Goal: Information Seeking & Learning: Compare options

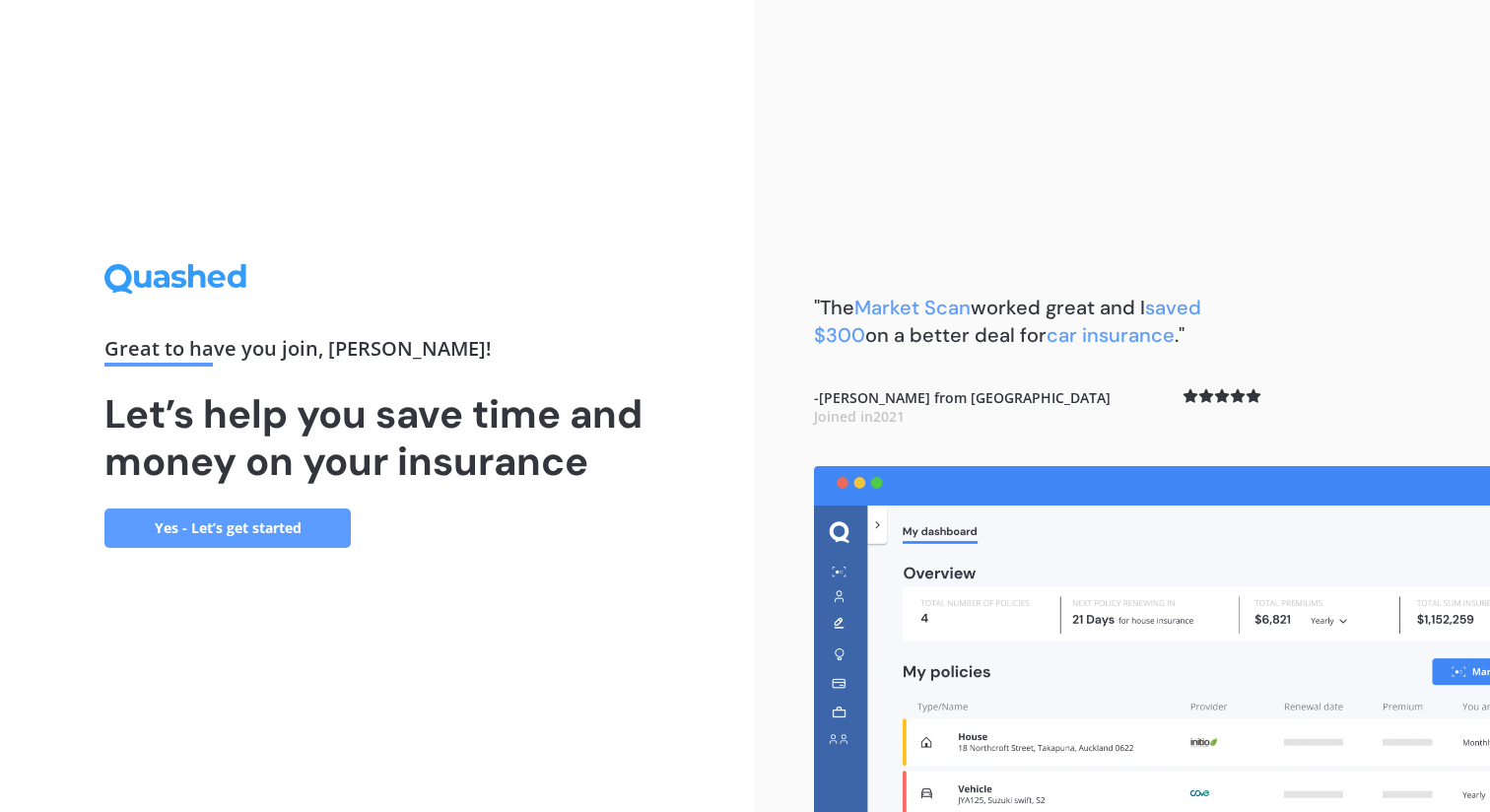
click at [303, 536] on link "Yes - Let’s get started" at bounding box center [227, 528] width 246 height 40
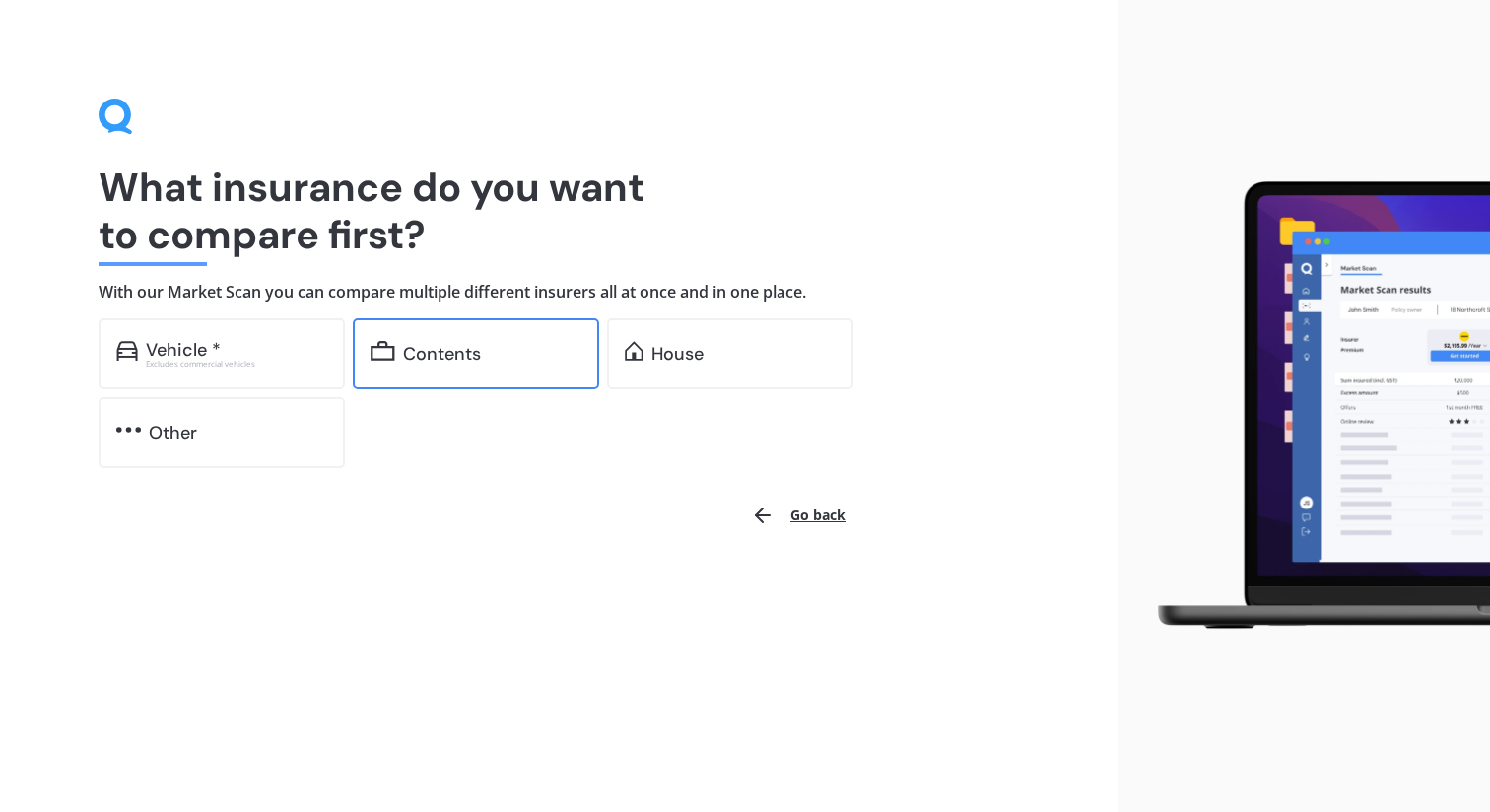
click at [450, 374] on div "Contents" at bounding box center [475, 353] width 246 height 71
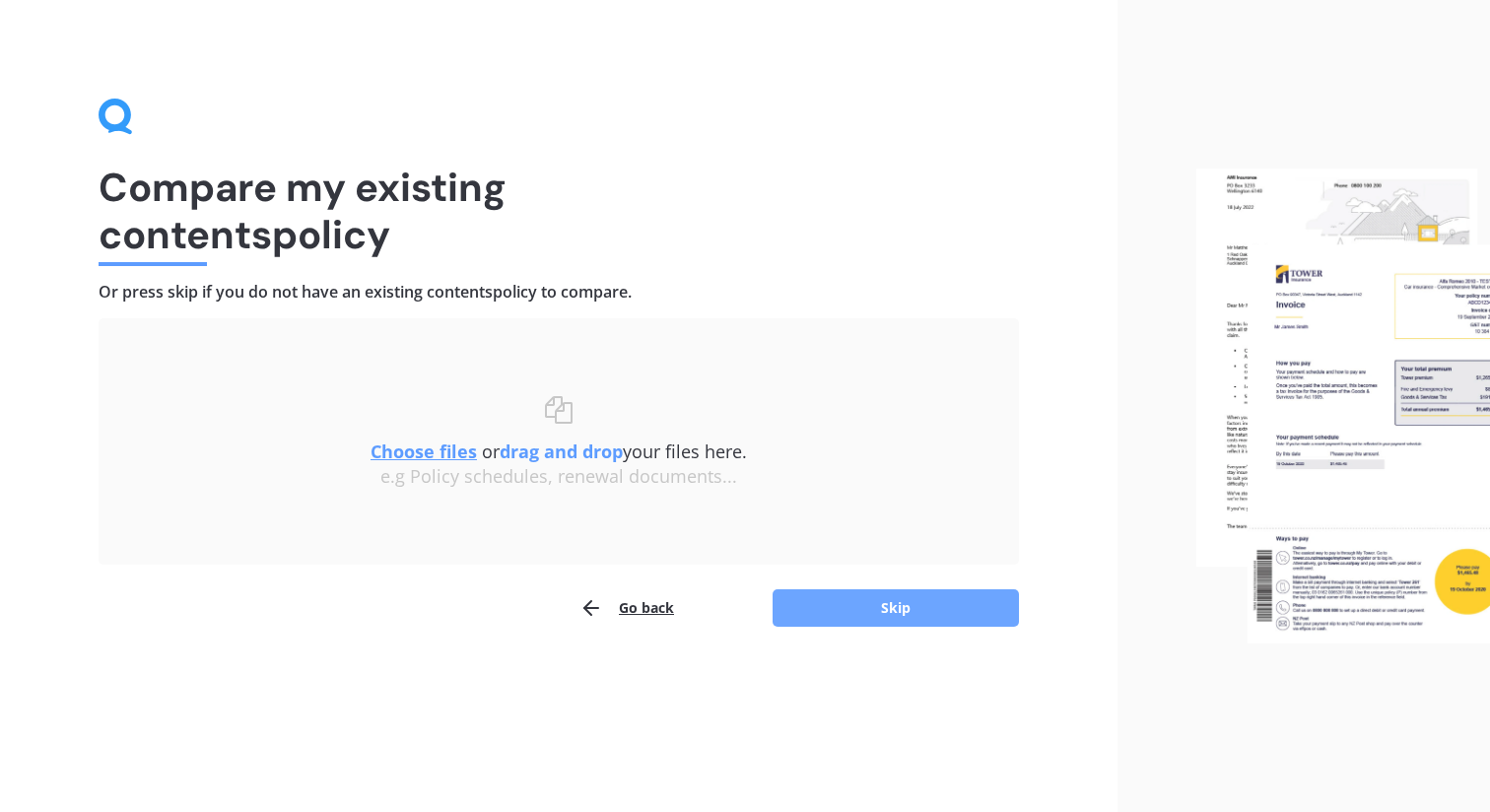
click at [825, 613] on button "Skip" at bounding box center [895, 608] width 246 height 38
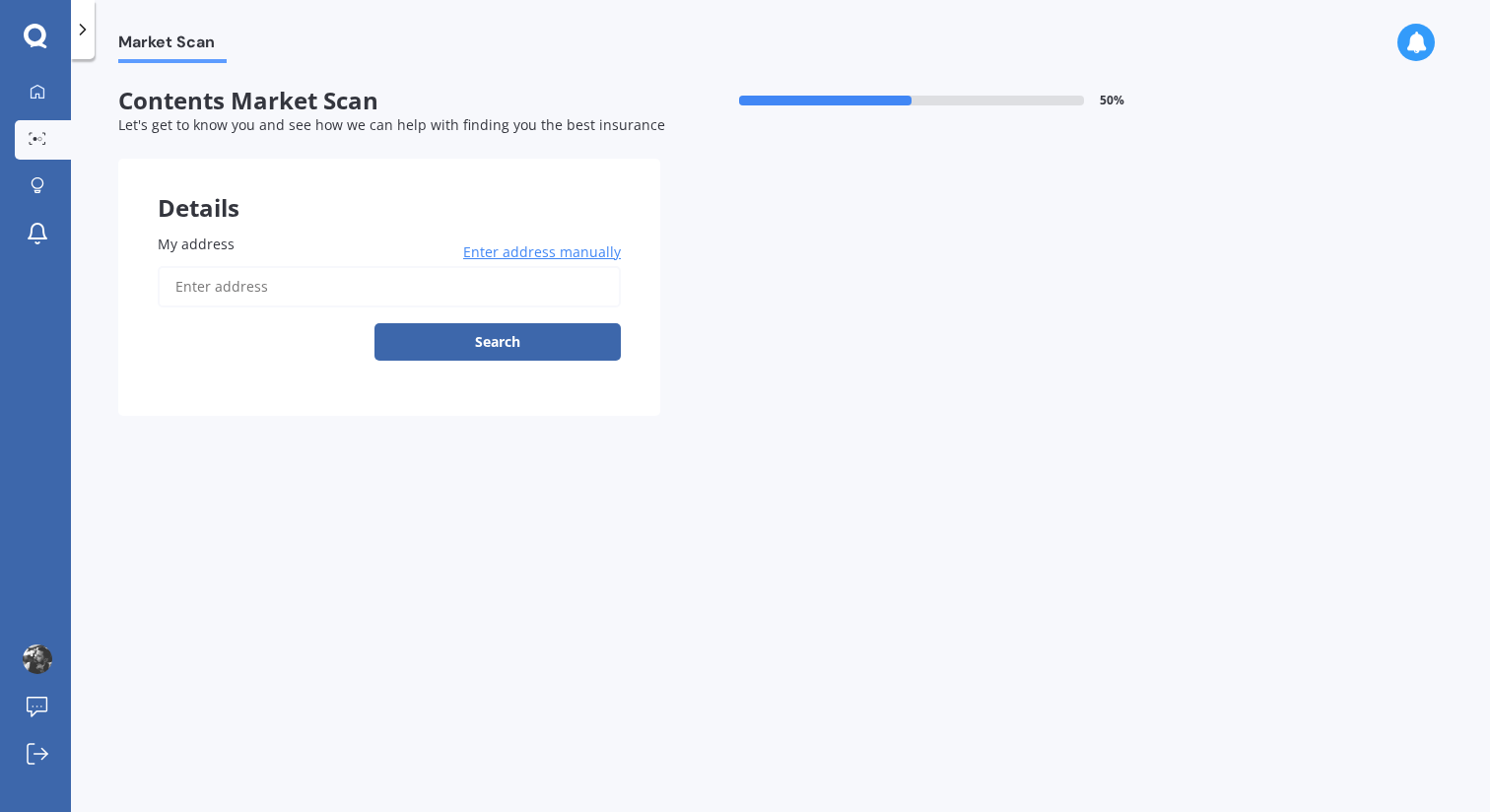
click at [380, 296] on input "My address" at bounding box center [388, 287] width 463 height 42
type input "[STREET_ADDRESS]"
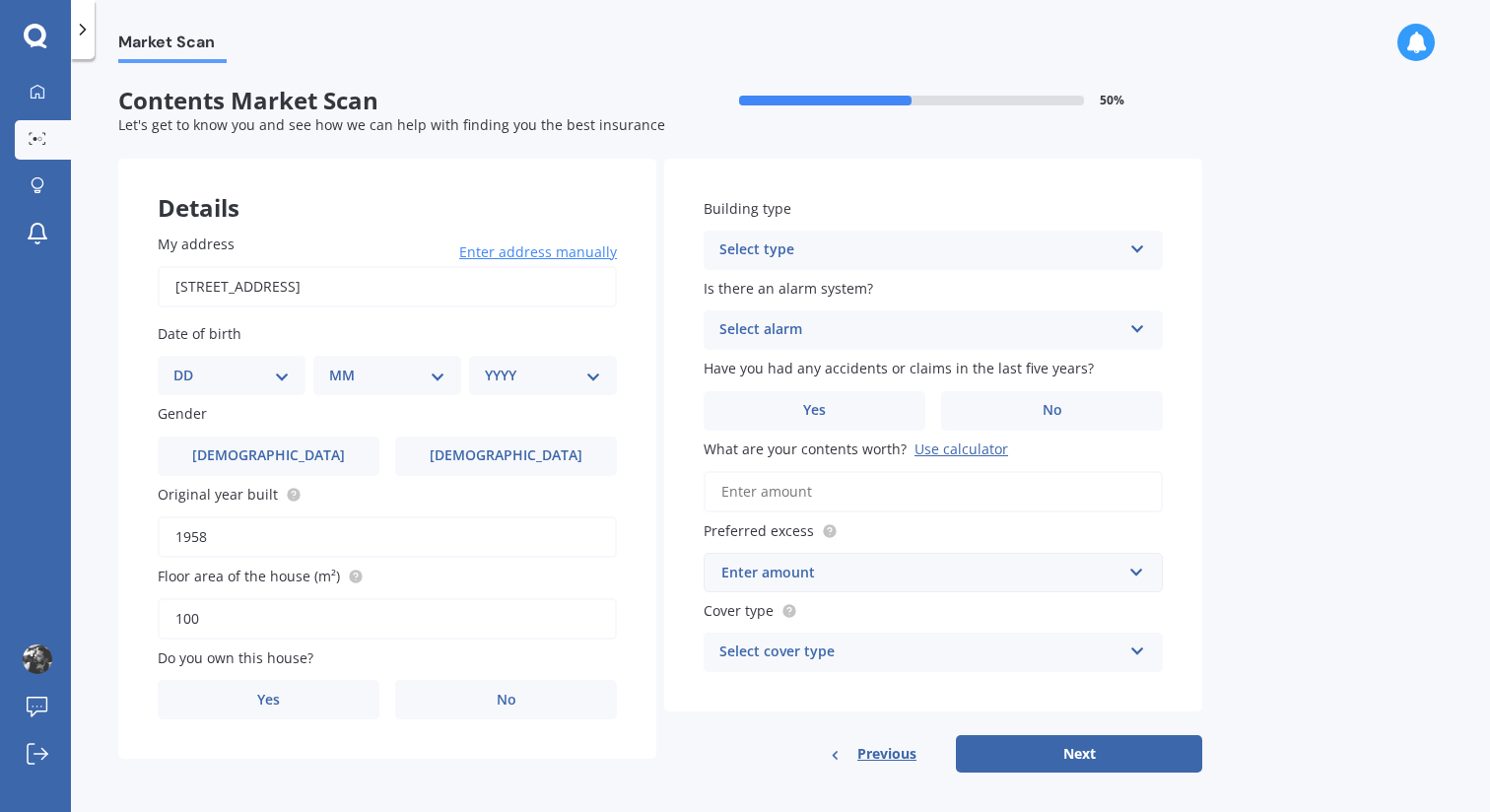
scroll to position [12, 0]
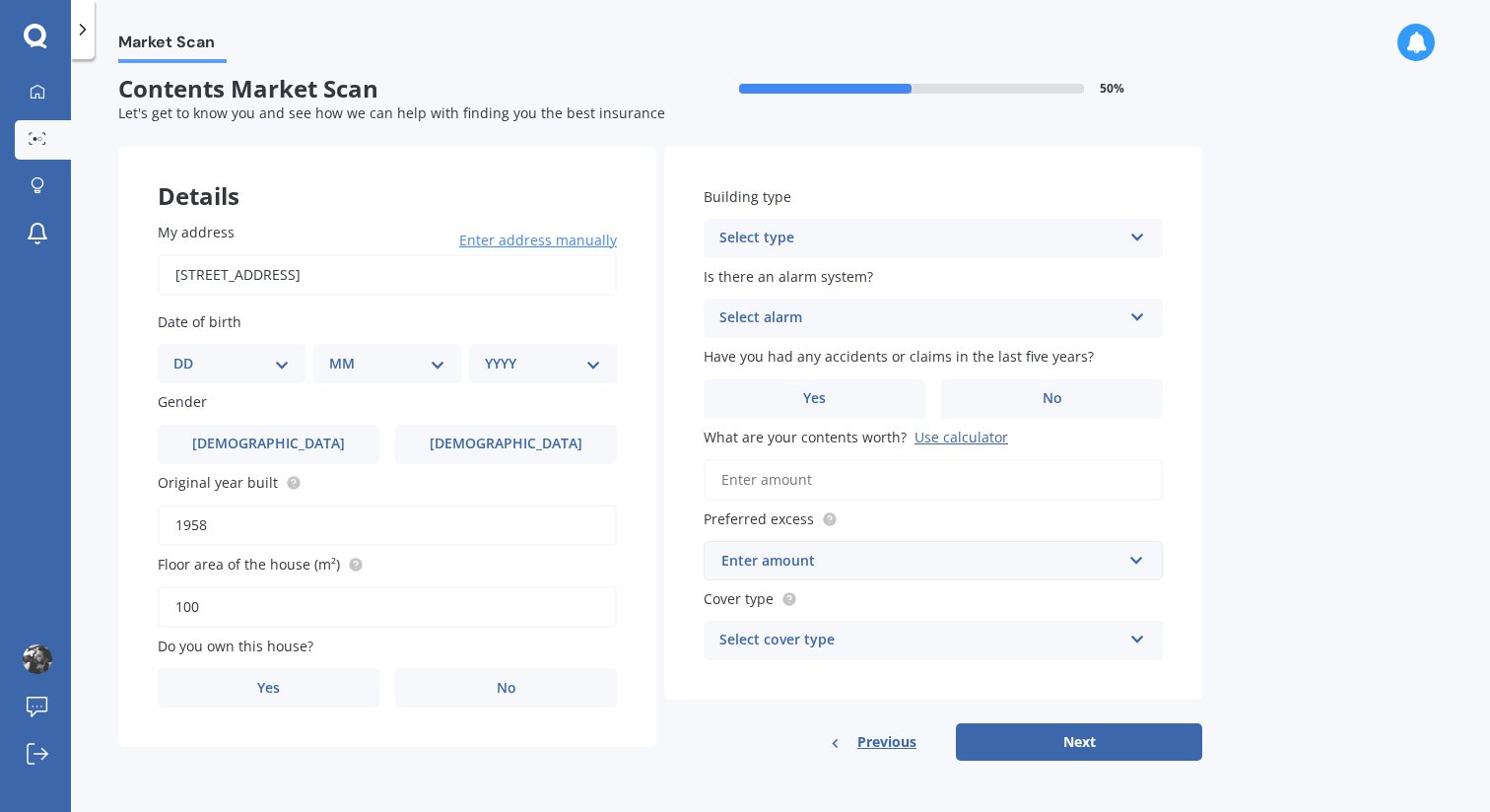
click at [265, 352] on select "DD 01 02 03 04 05 06 07 08 09 10 11 12 13 14 15 16 17 18 19 20 21 22 23 24 25 2…" at bounding box center [231, 363] width 116 height 22
select select "29"
click at [393, 361] on select "MM 01 02 03 04 05 06 07 08 09 10 11 12" at bounding box center [391, 363] width 108 height 22
select select "08"
click at [534, 363] on select "YYYY 2009 2008 2007 2006 2005 2004 2003 2002 2001 2000 1999 1998 1997 1996 1995…" at bounding box center [538, 363] width 108 height 22
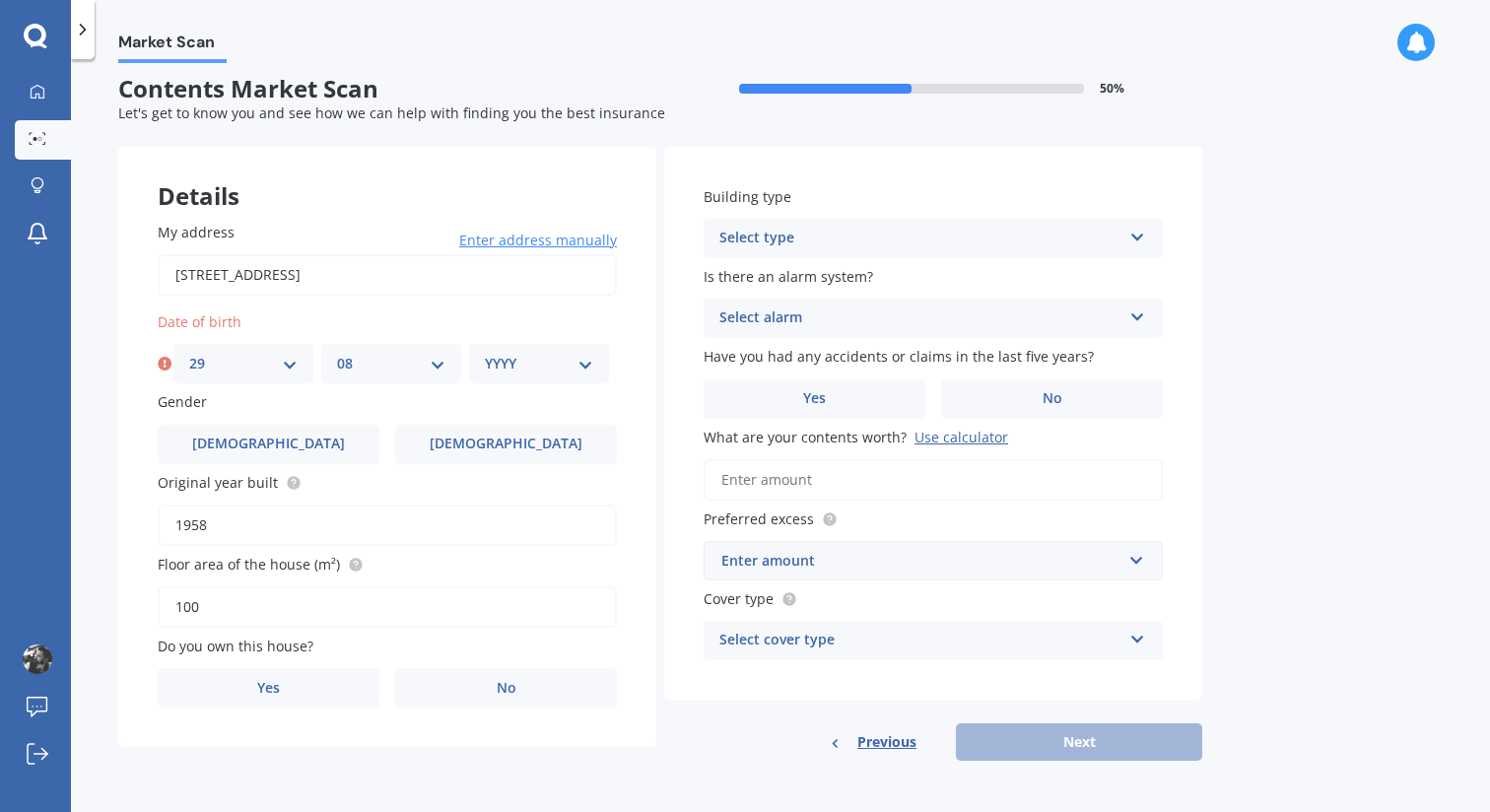
select select "1980"
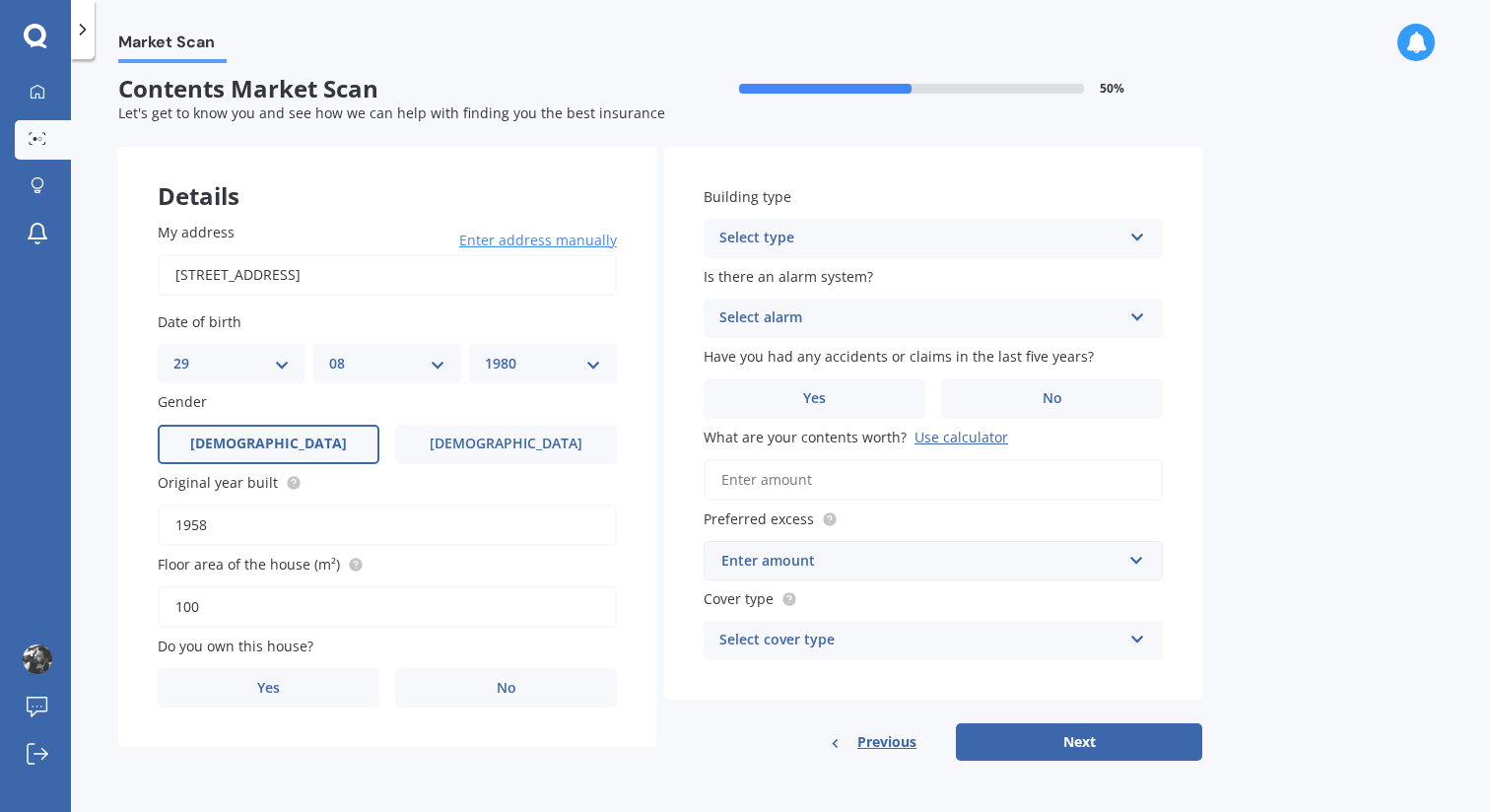
click at [293, 457] on label "[DEMOGRAPHIC_DATA]" at bounding box center [268, 445] width 222 height 40
click at [0, 0] on input "[DEMOGRAPHIC_DATA]" at bounding box center [0, 0] width 0 height 0
click at [317, 683] on label "Yes" at bounding box center [268, 688] width 222 height 40
click at [0, 0] on input "Yes" at bounding box center [0, 0] width 0 height 0
click at [853, 244] on div "Select type" at bounding box center [921, 239] width 402 height 24
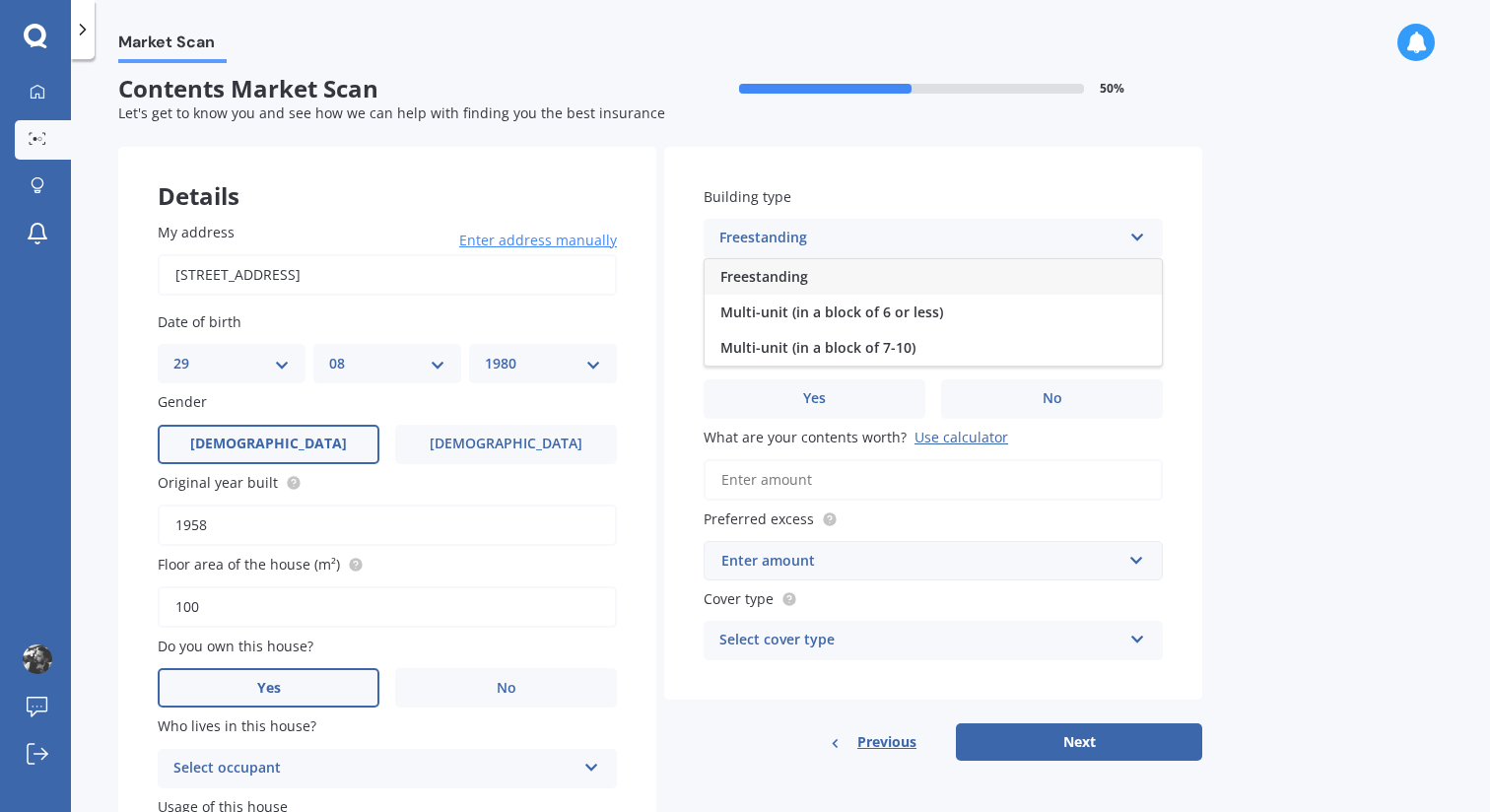
click at [842, 280] on div "Freestanding" at bounding box center [933, 277] width 457 height 36
click at [831, 315] on div "Select alarm" at bounding box center [921, 318] width 402 height 24
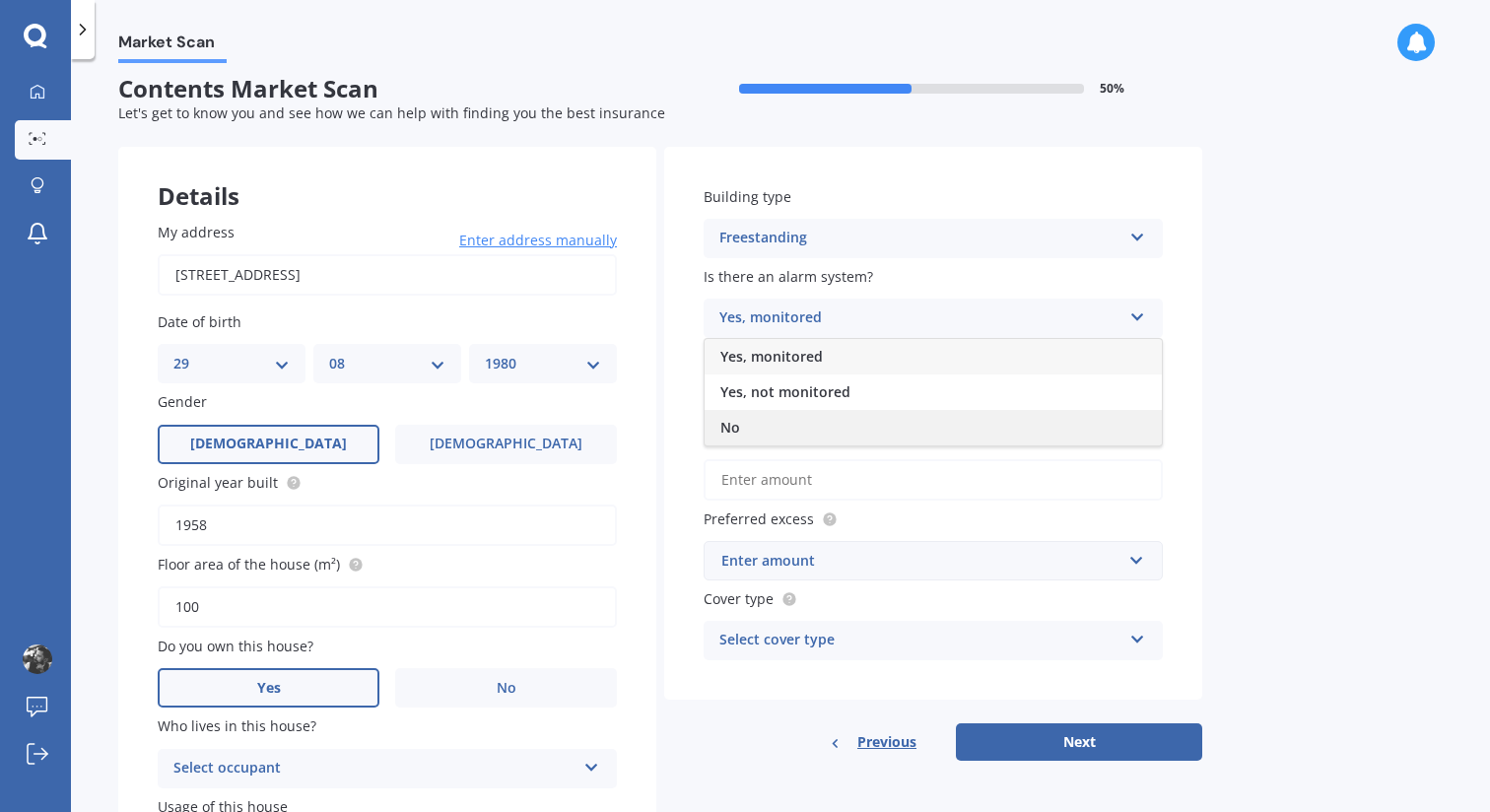
click at [784, 423] on div "No" at bounding box center [933, 428] width 457 height 36
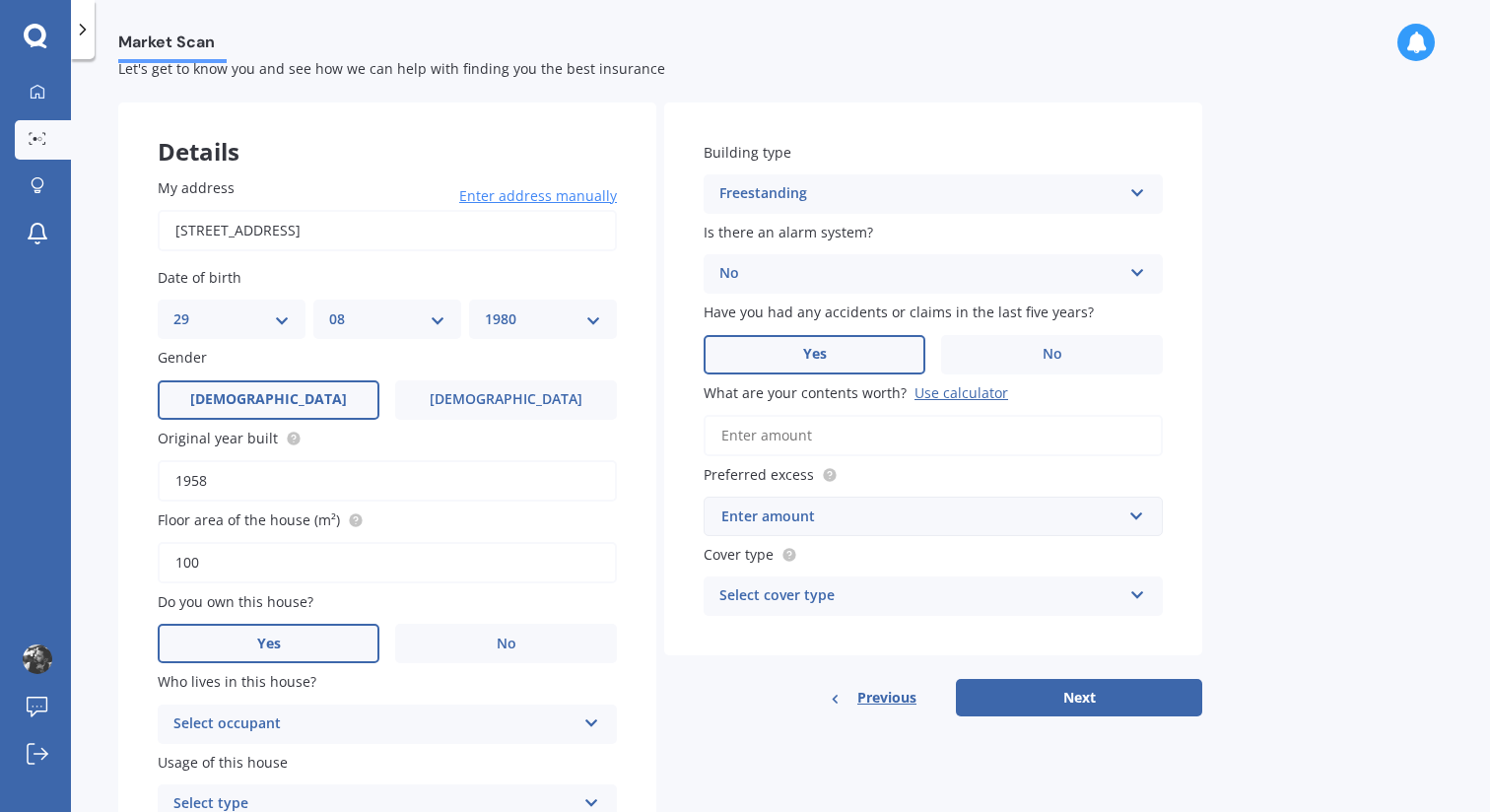
scroll to position [63, 0]
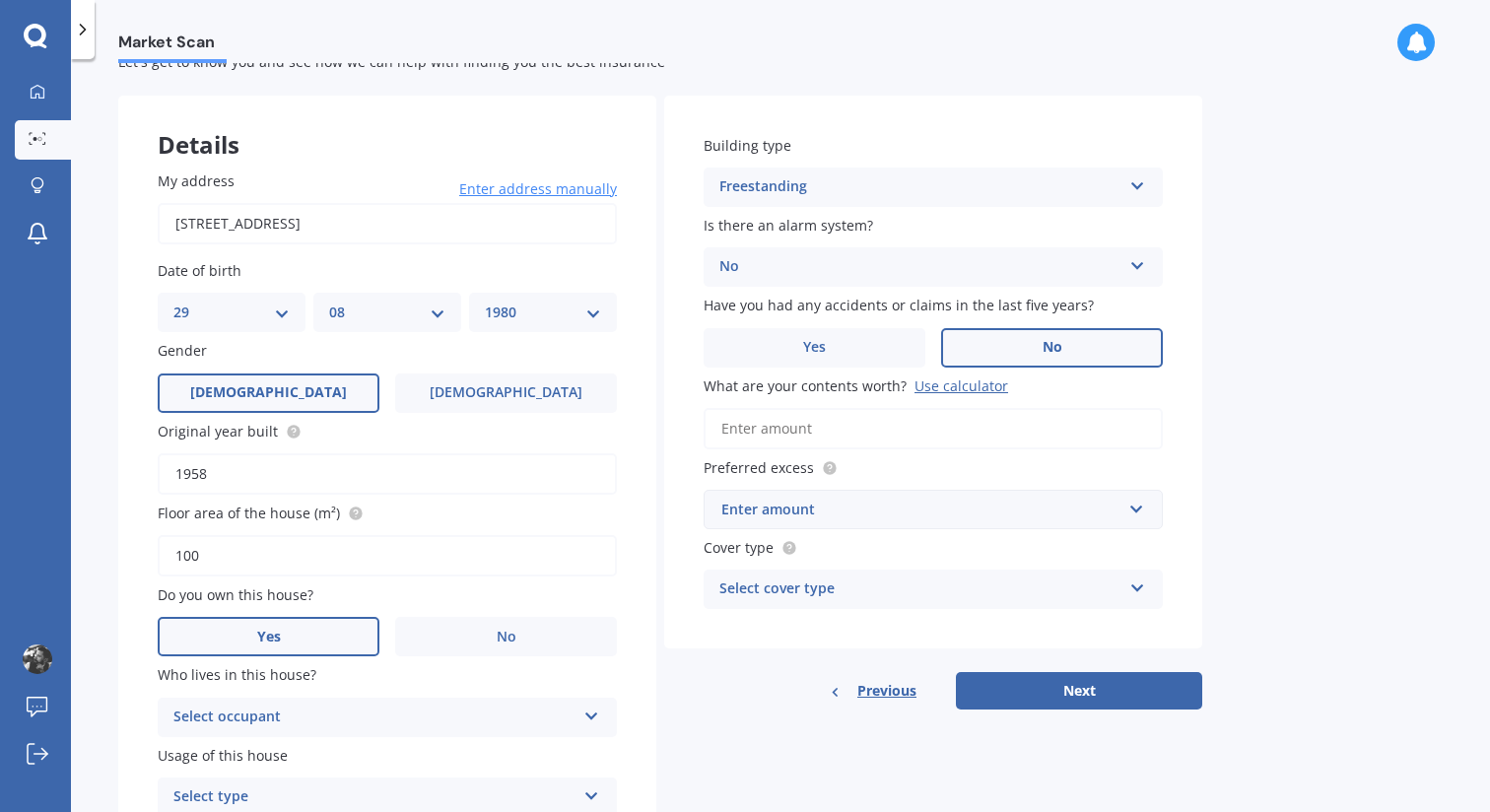
click at [994, 328] on label "No" at bounding box center [1051, 348] width 222 height 40
click at [0, 0] on input "No" at bounding box center [0, 0] width 0 height 0
click at [991, 340] on label "No" at bounding box center [1051, 348] width 222 height 40
click at [0, 0] on input "No" at bounding box center [0, 0] width 0 height 0
click at [878, 433] on input "What are your contents worth? Use calculator" at bounding box center [933, 429] width 459 height 42
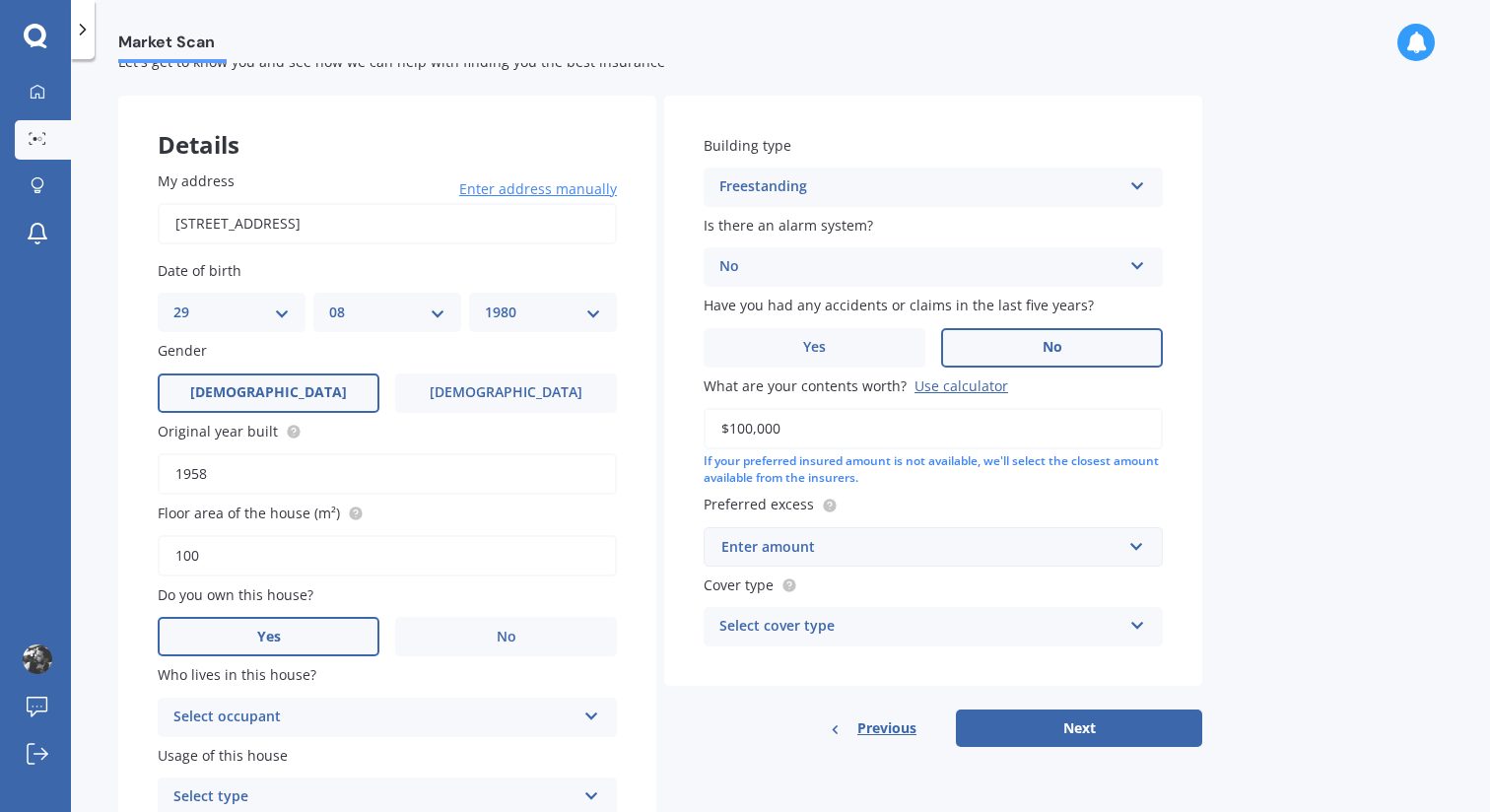
type input "$100,000"
click at [885, 542] on div "Enter amount" at bounding box center [922, 546] width 400 height 22
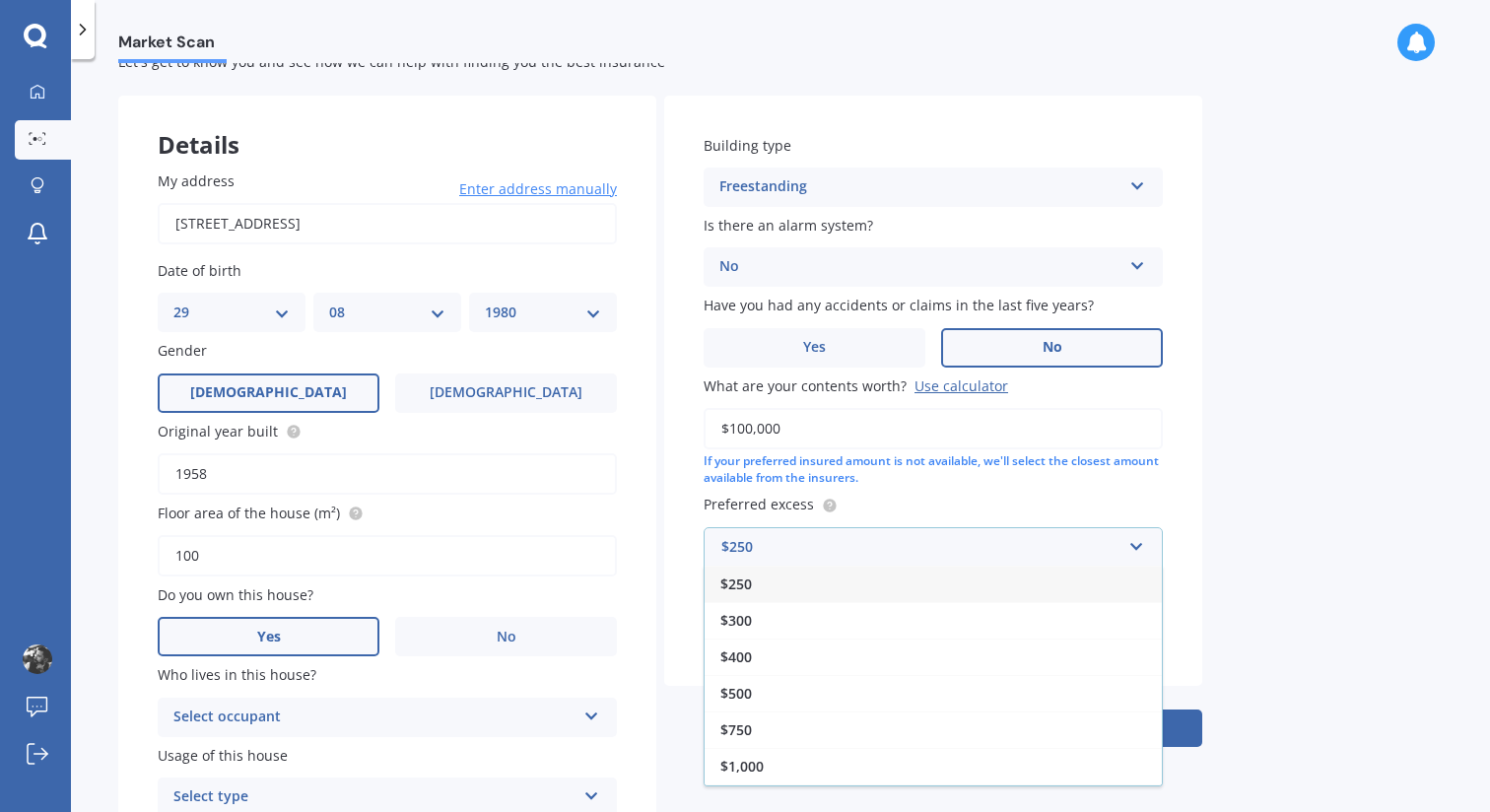
click at [844, 589] on div "$250" at bounding box center [933, 583] width 457 height 37
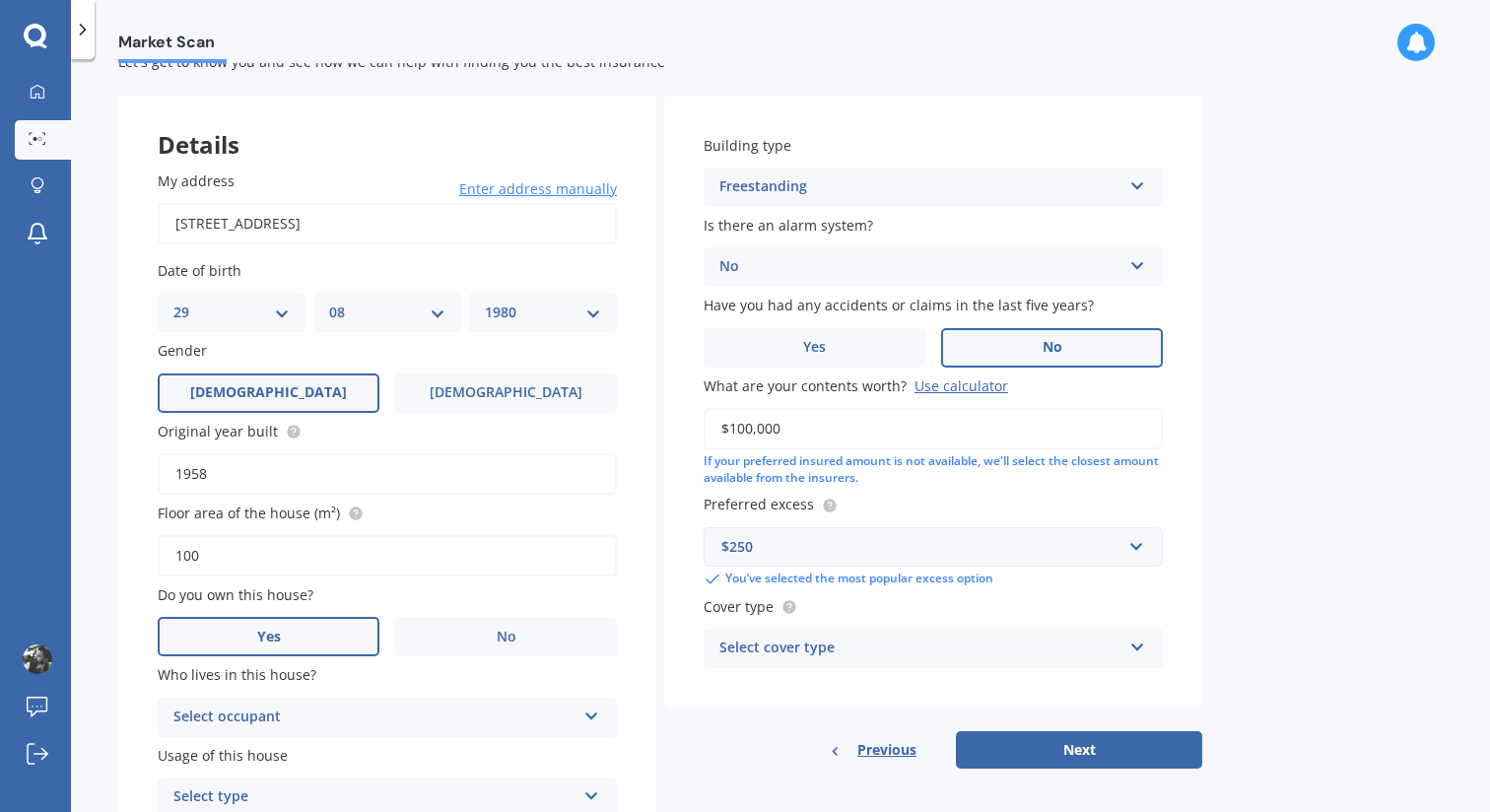
click at [888, 650] on div "Select cover type" at bounding box center [921, 648] width 402 height 24
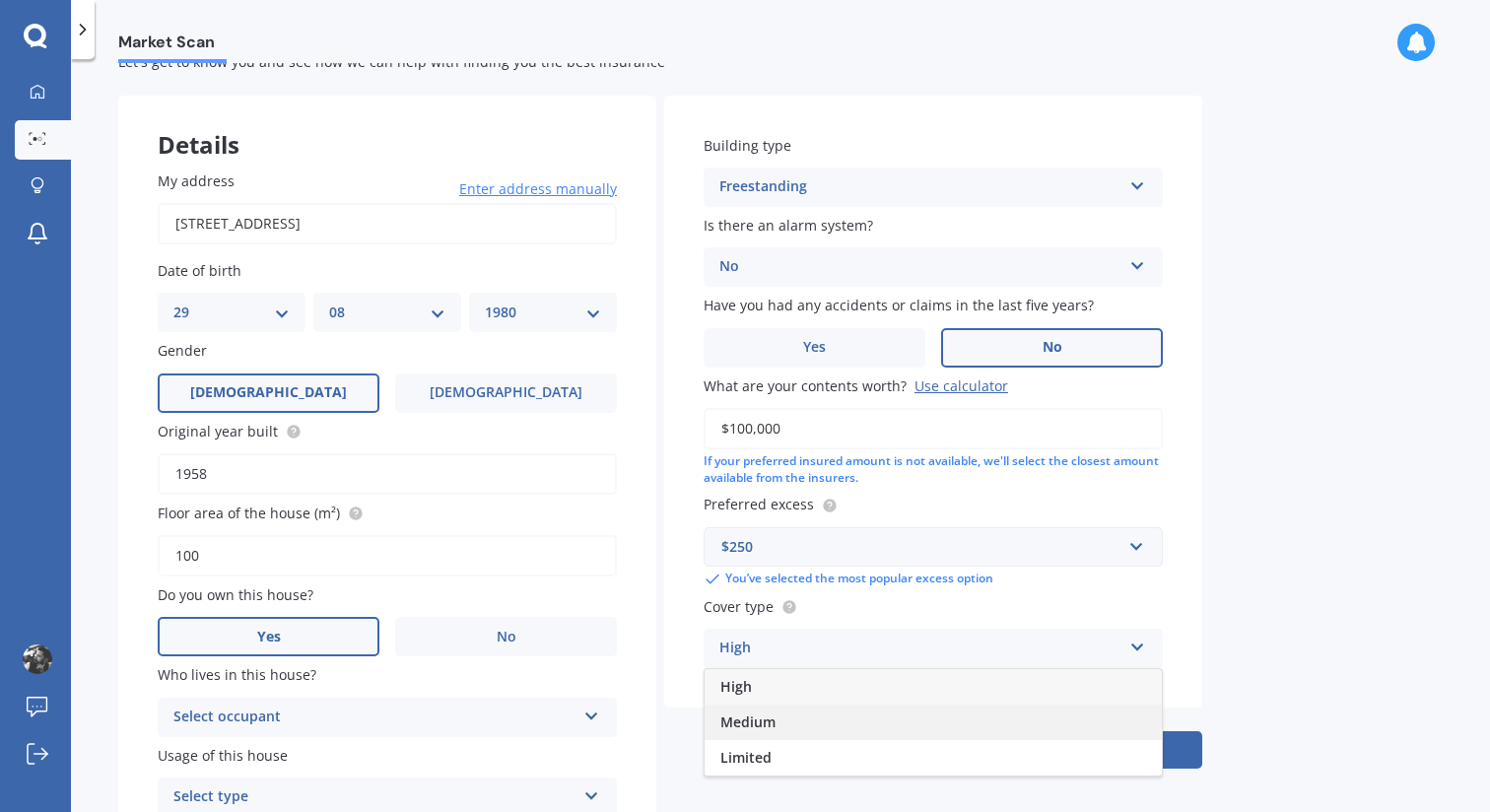
click at [840, 734] on div "Medium" at bounding box center [933, 722] width 457 height 36
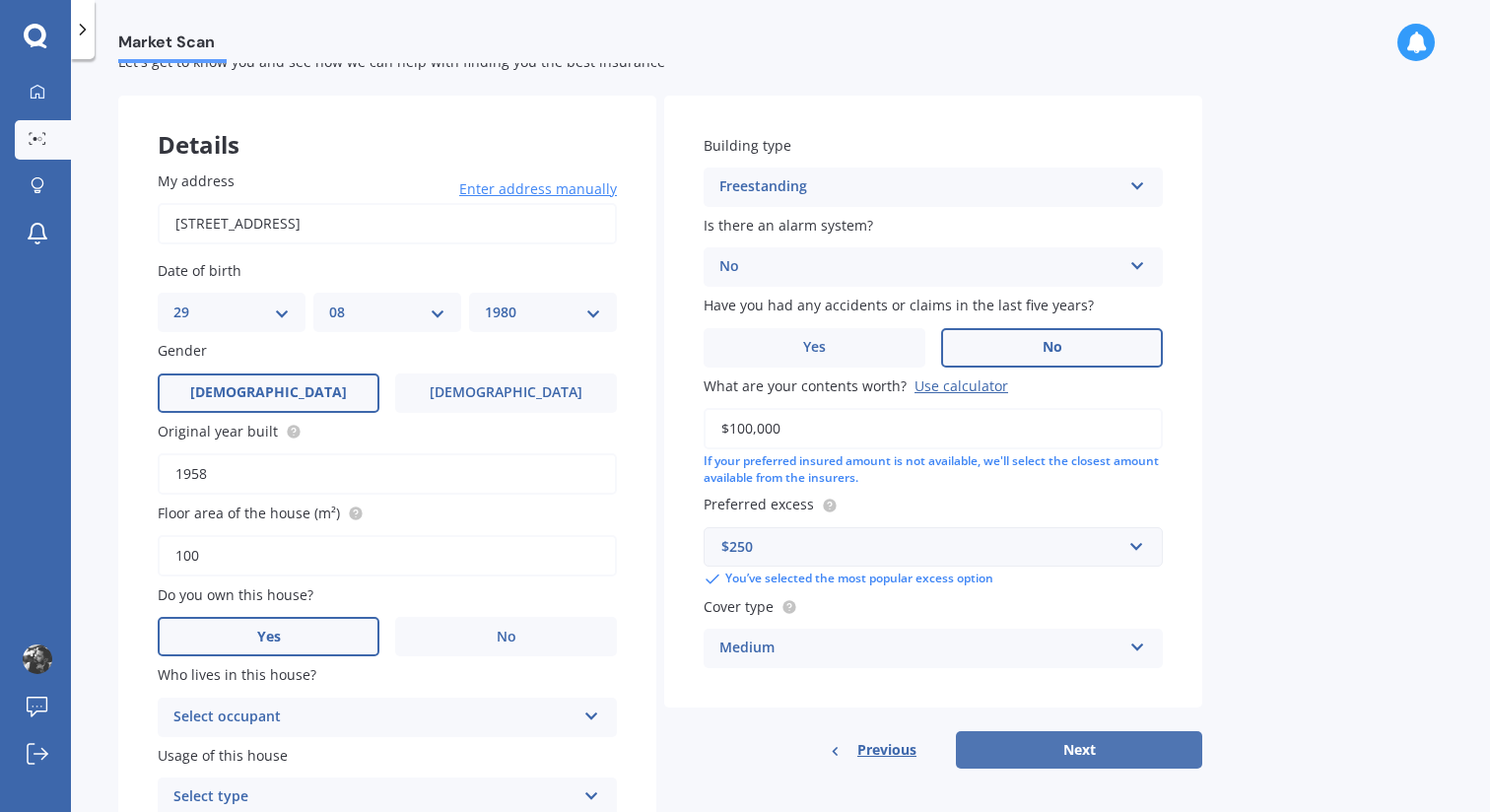
click at [1005, 743] on button "Next" at bounding box center [1078, 749] width 246 height 38
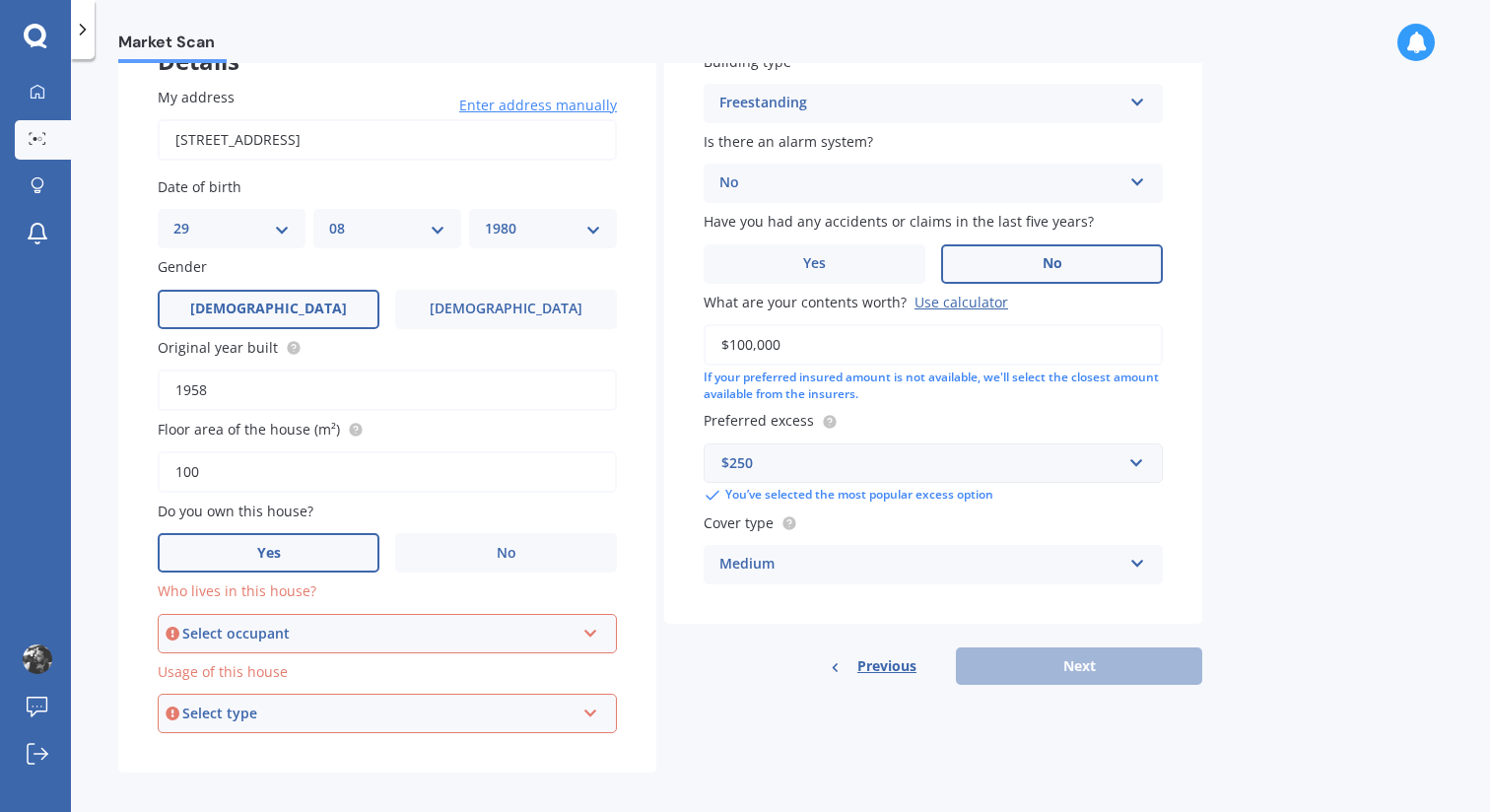
scroll to position [157, 0]
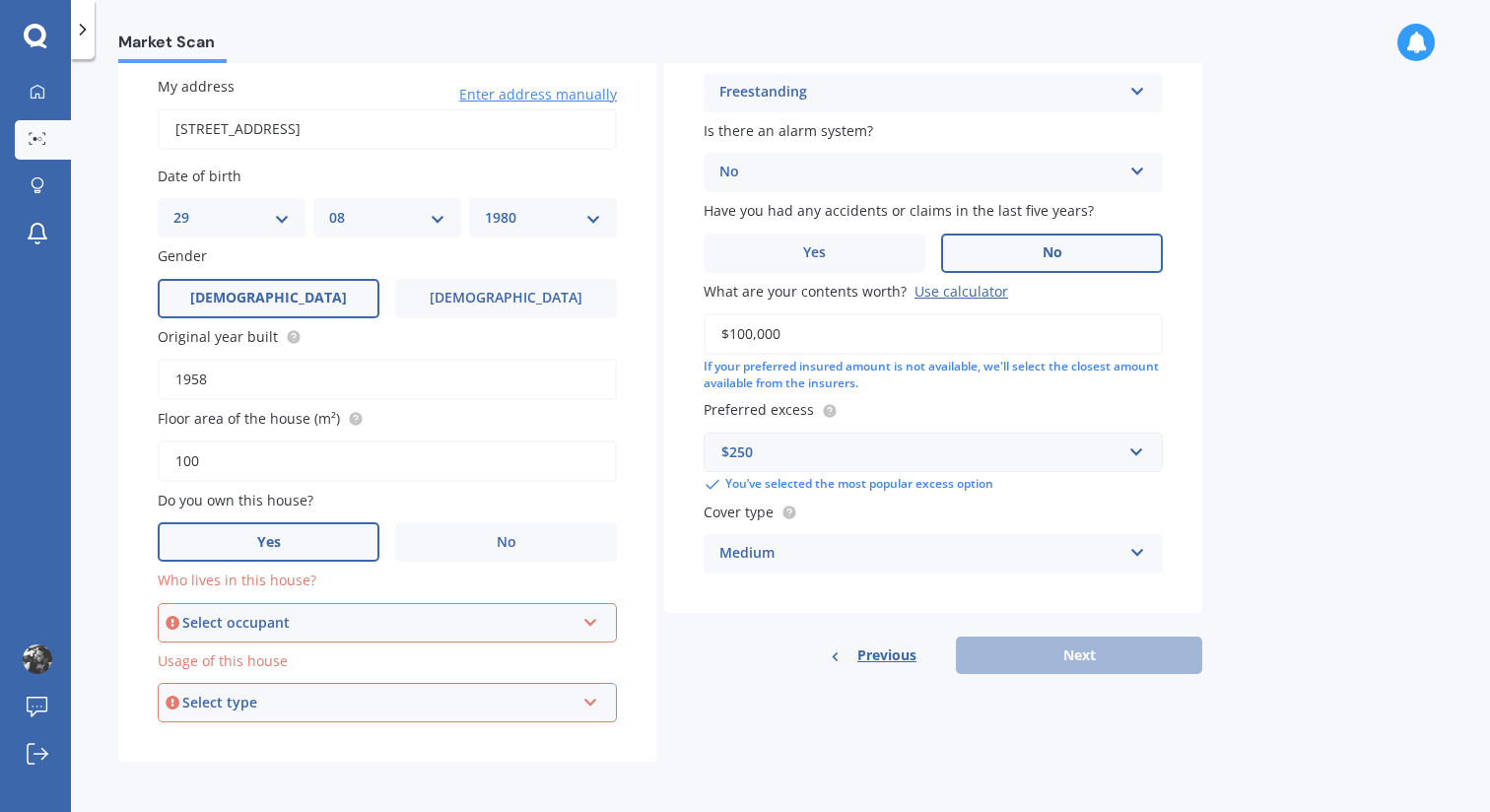
click at [371, 638] on div "Select occupant Owner" at bounding box center [386, 623] width 459 height 40
click at [344, 670] on div "Owner" at bounding box center [386, 660] width 455 height 36
click at [327, 701] on div "Select type" at bounding box center [378, 703] width 392 height 22
click at [301, 740] on div "Permanent" at bounding box center [386, 740] width 455 height 36
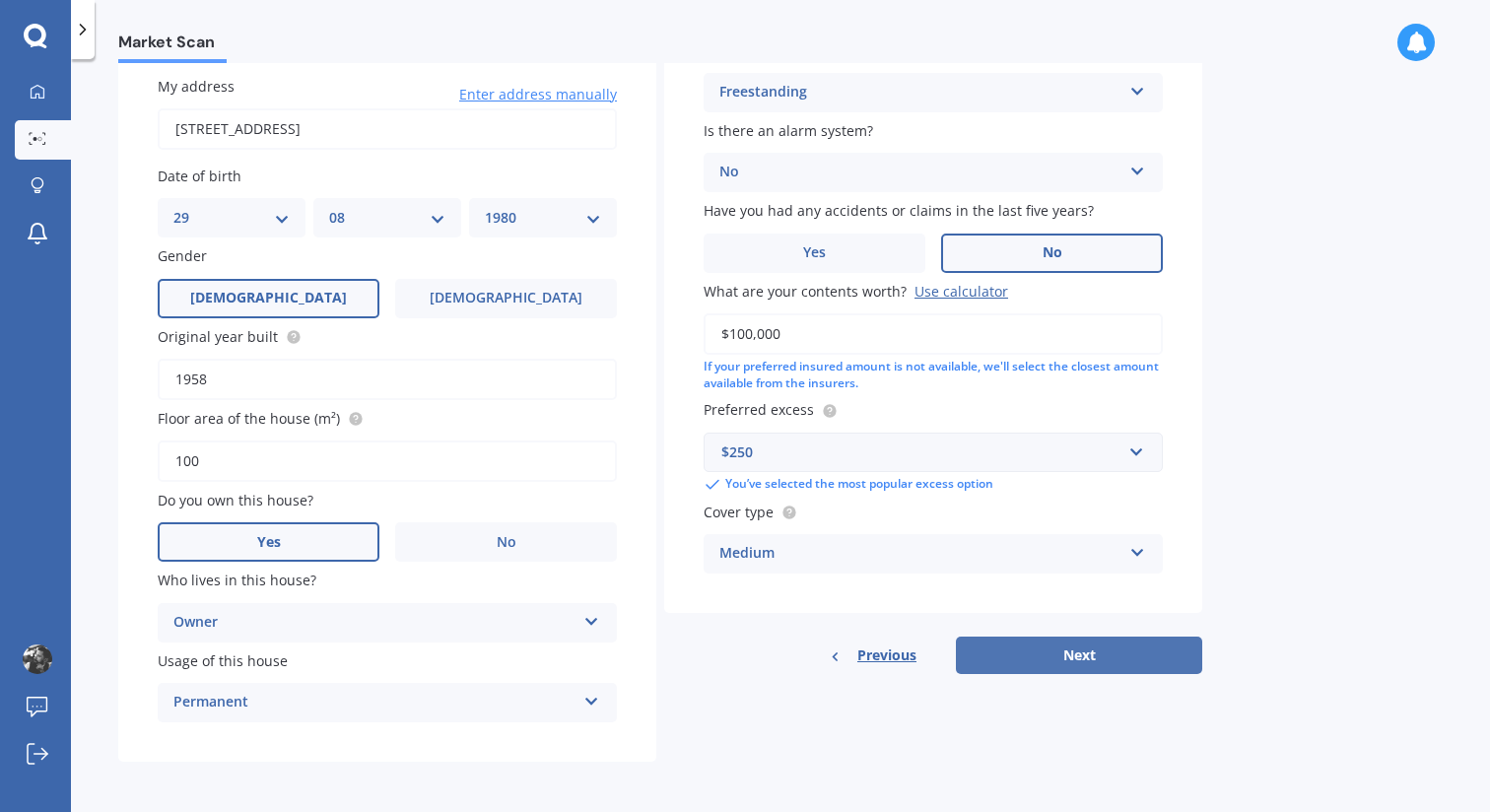
click at [981, 659] on button "Next" at bounding box center [1078, 655] width 246 height 38
select select "29"
select select "08"
select select "1980"
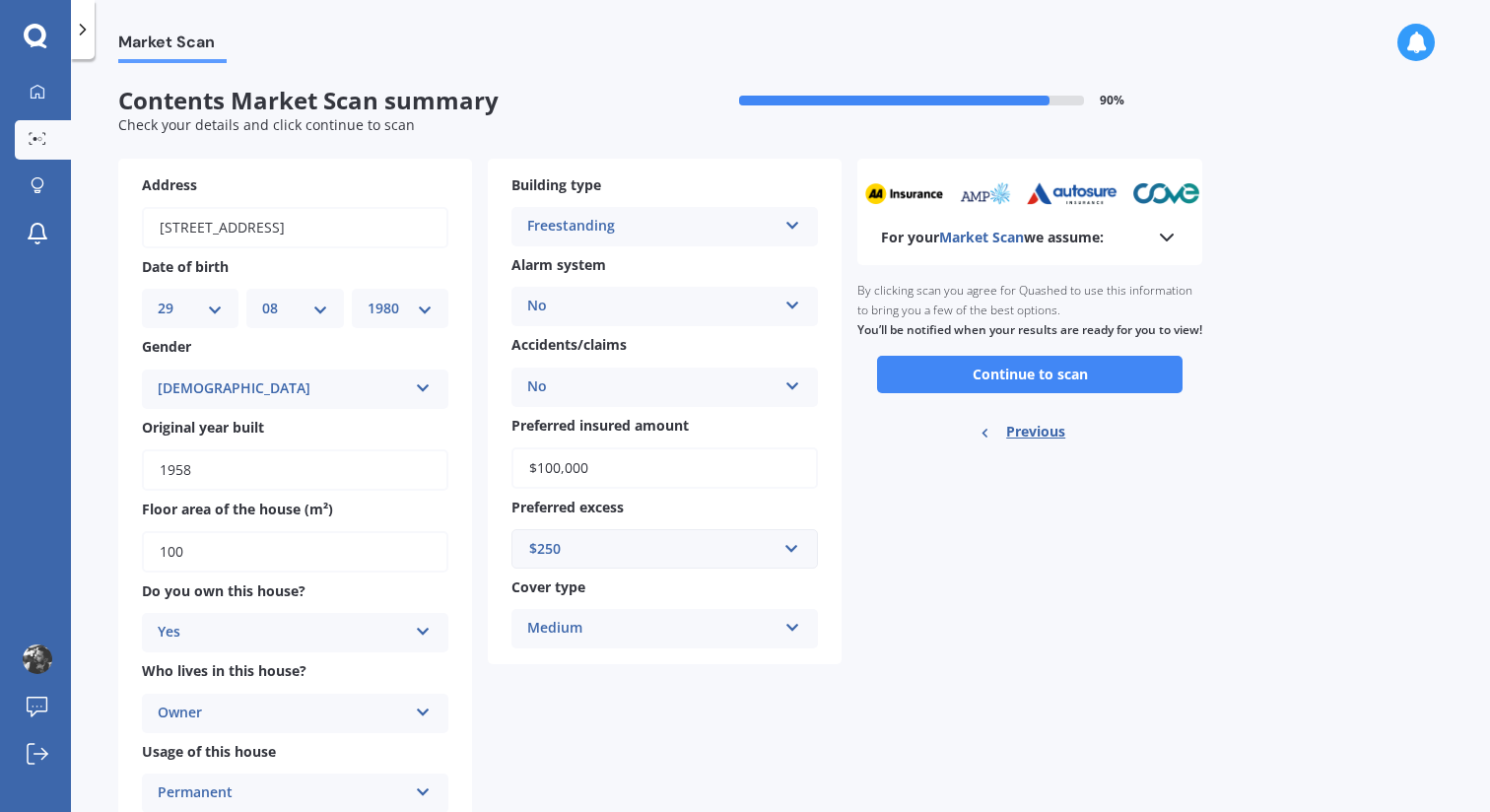
scroll to position [67, 0]
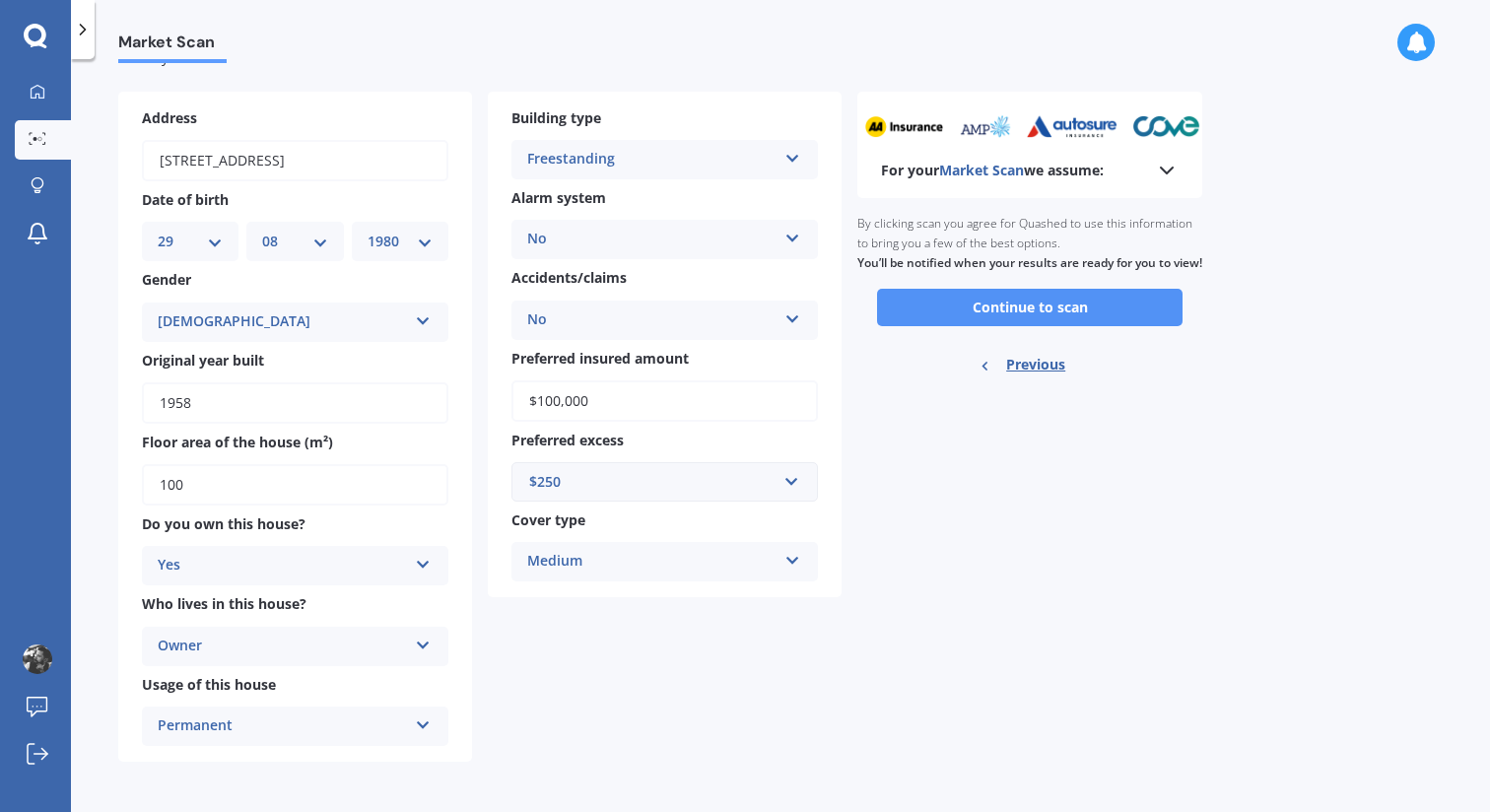
click at [1023, 326] on button "Continue to scan" at bounding box center [1029, 307] width 306 height 38
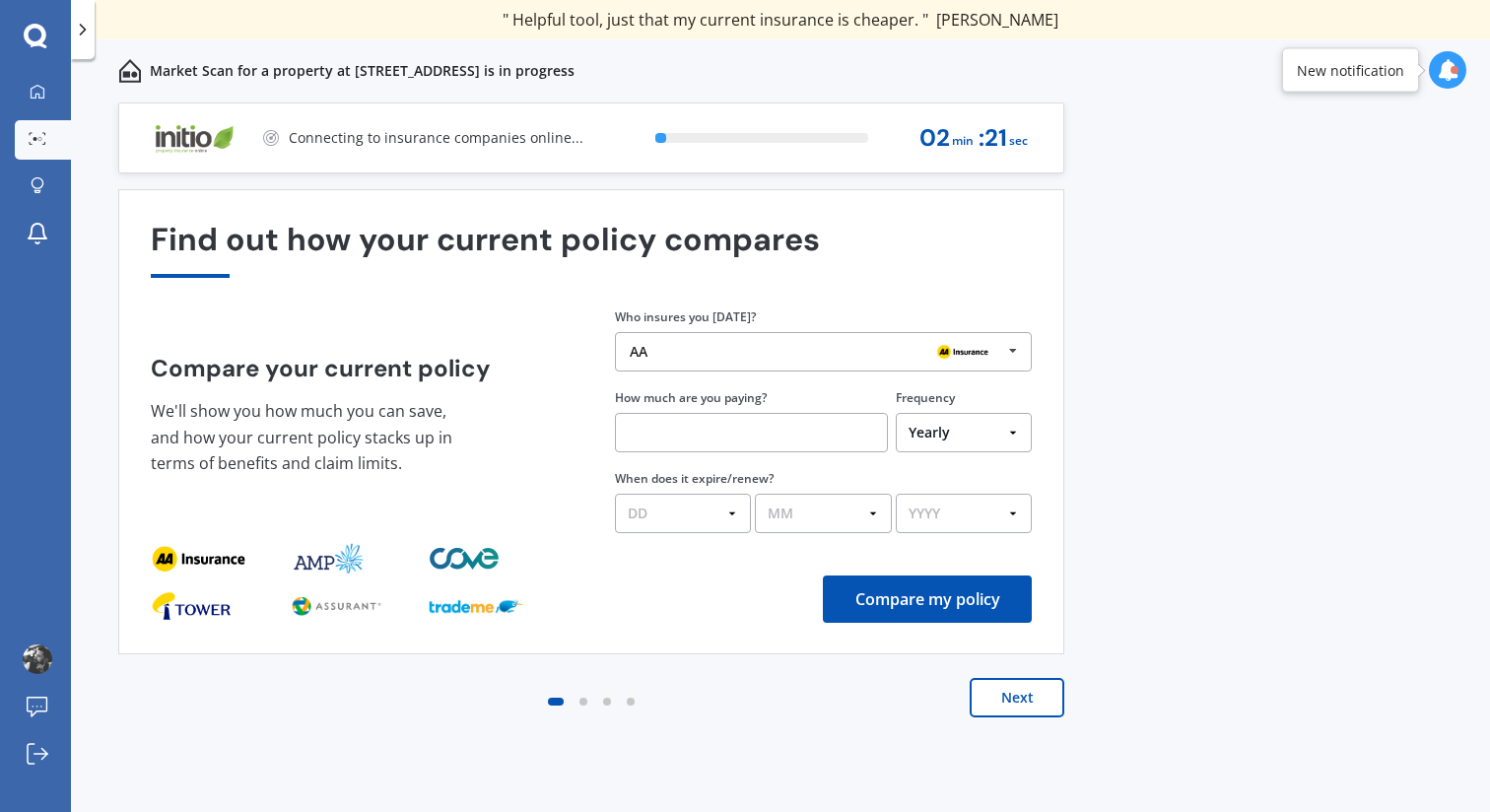
click at [803, 359] on div "AA" at bounding box center [815, 351] width 372 height 16
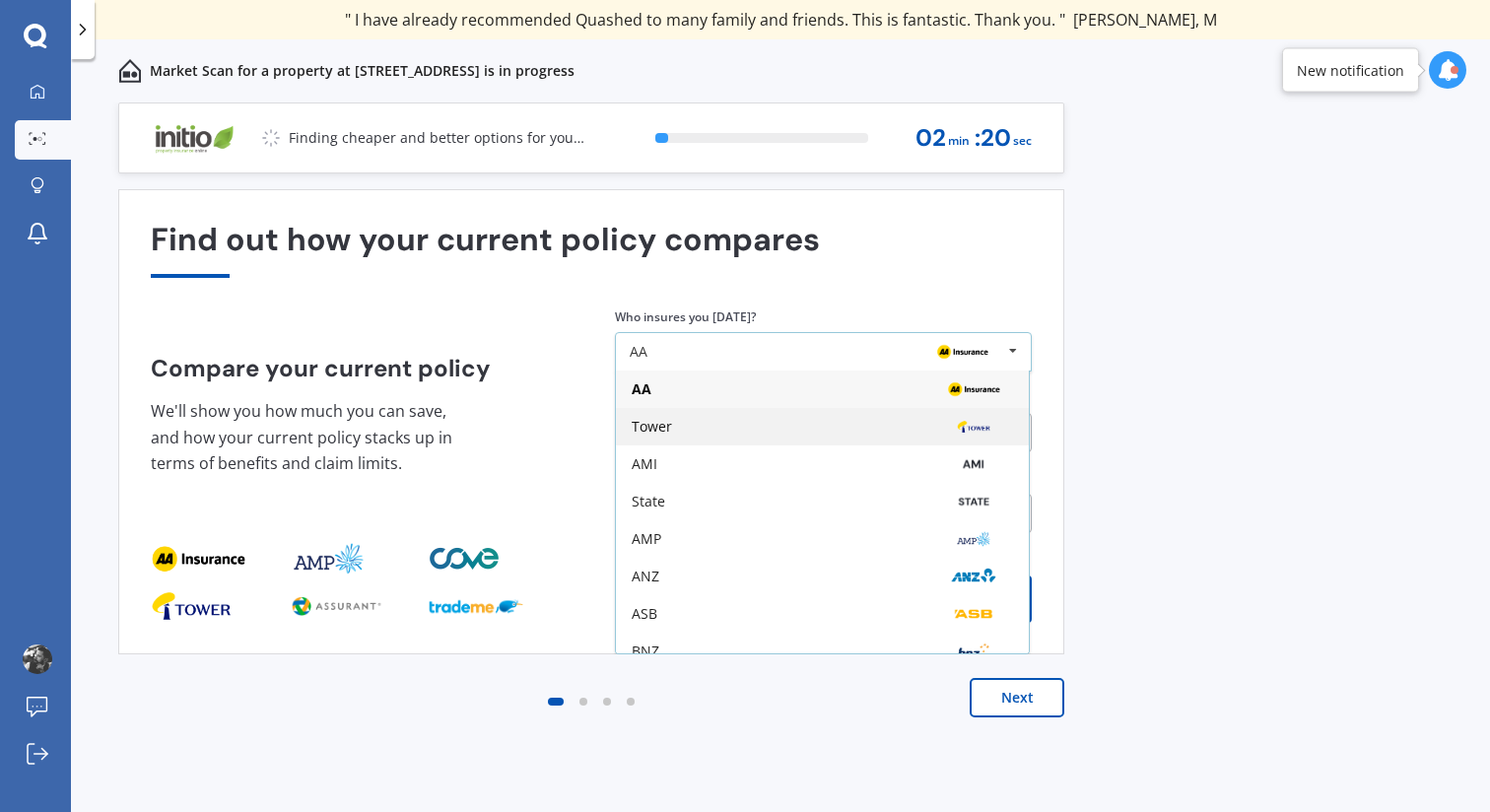
click at [780, 423] on div "Tower" at bounding box center [821, 427] width 381 height 16
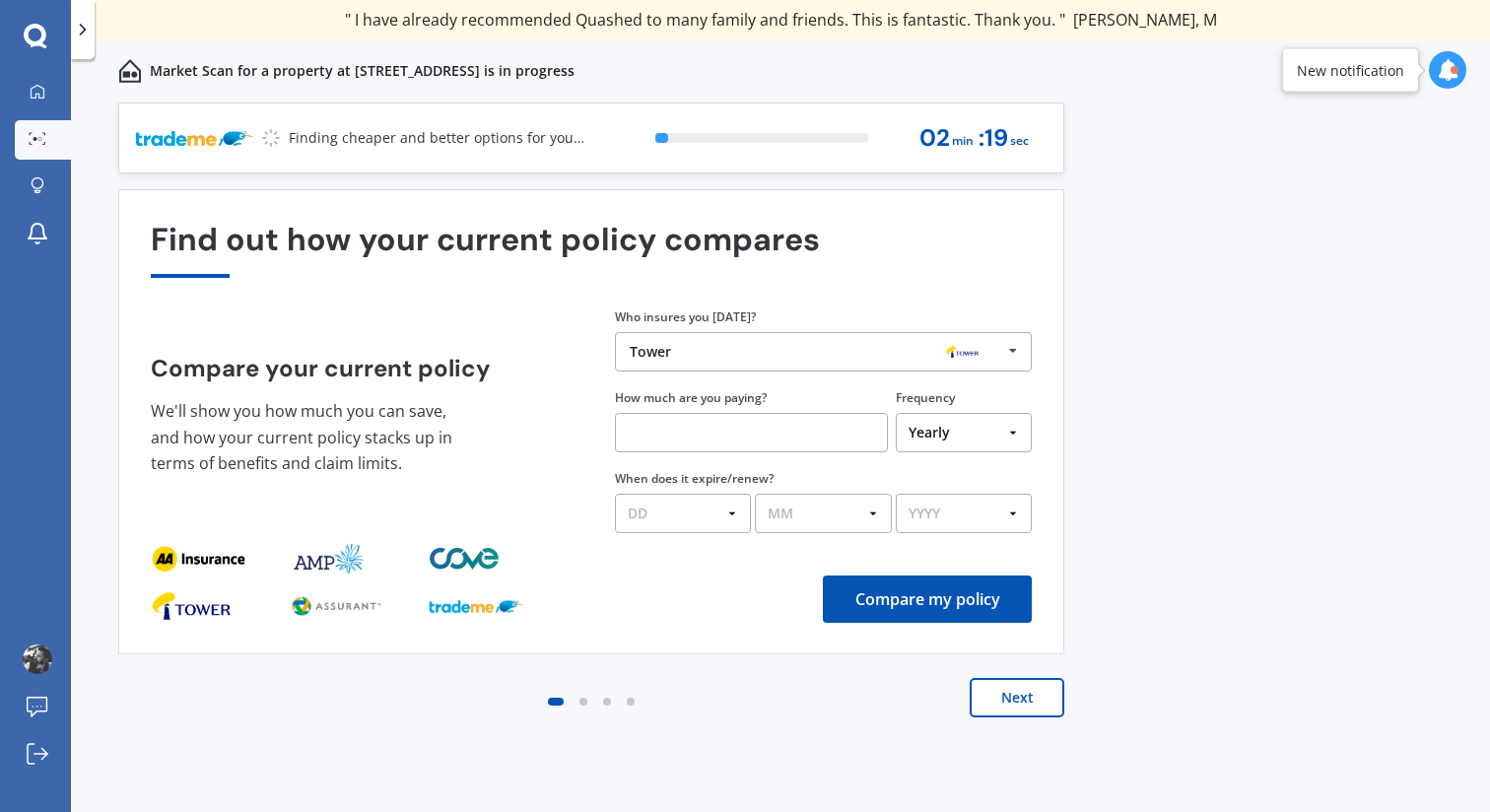
click at [772, 442] on input "text" at bounding box center [751, 433] width 273 height 40
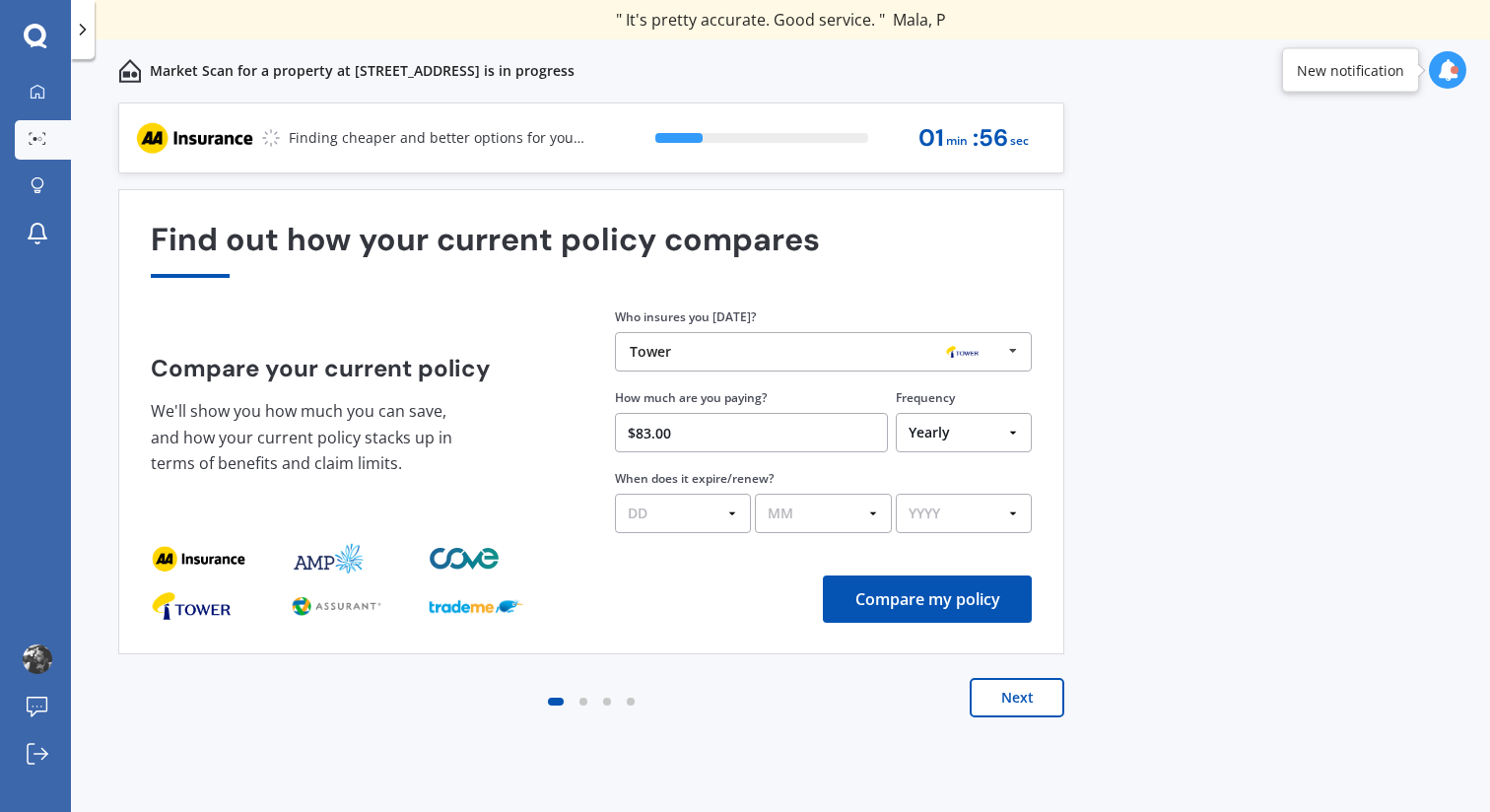
type input "$83.00"
click at [974, 430] on select "Yearly Six-Monthly Quarterly Monthly Fortnightly Weekly One-Off" at bounding box center [963, 433] width 136 height 40
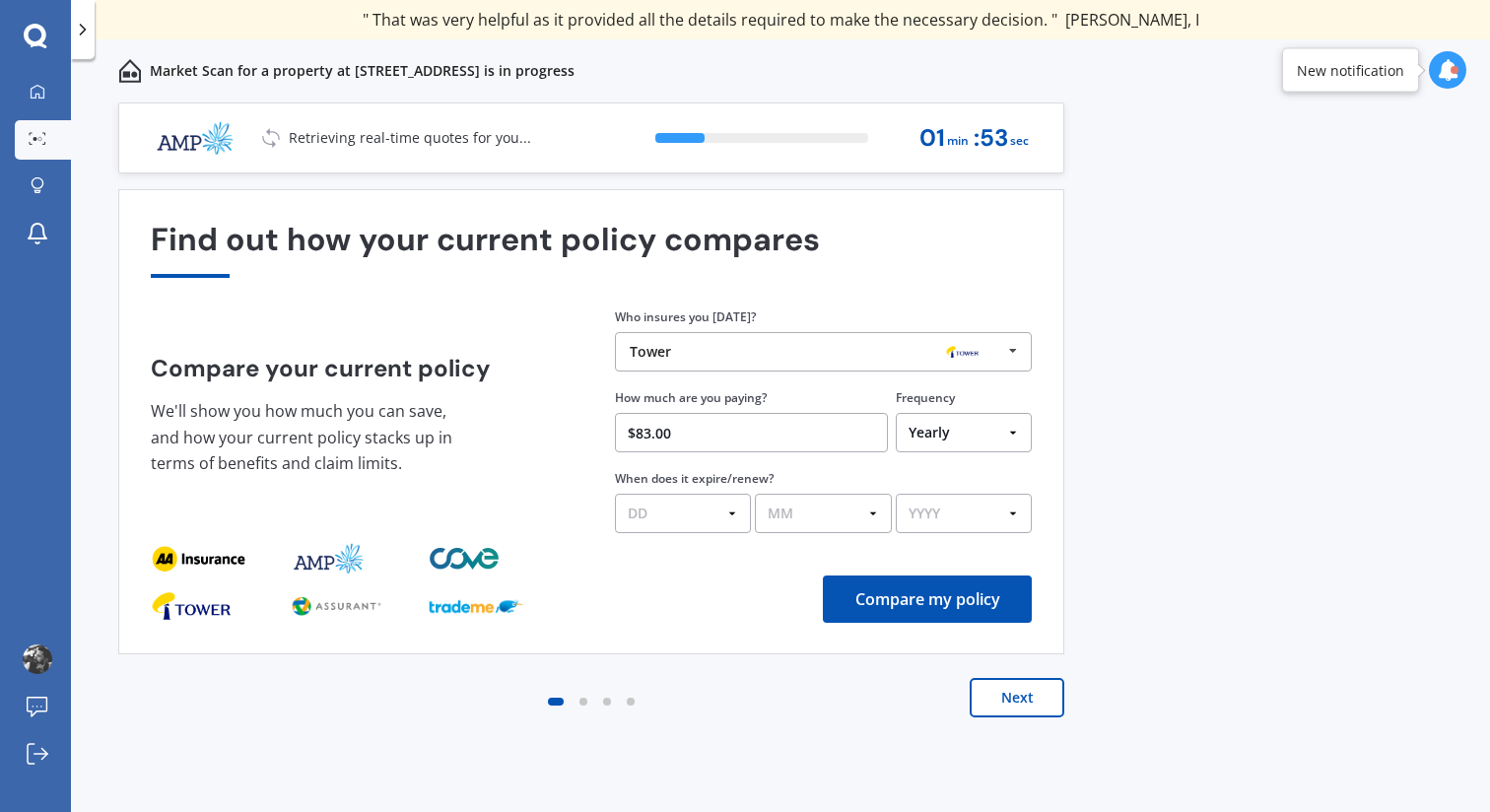
select select "Monthly"
click at [730, 514] on select "DD 01 02 03 04 05 06 07 08 09 10 11 12 13 14 15 16 17 18 19 20 21 22 23 24 25 2…" at bounding box center [683, 513] width 136 height 40
click at [958, 578] on button "Compare my policy" at bounding box center [927, 599] width 209 height 48
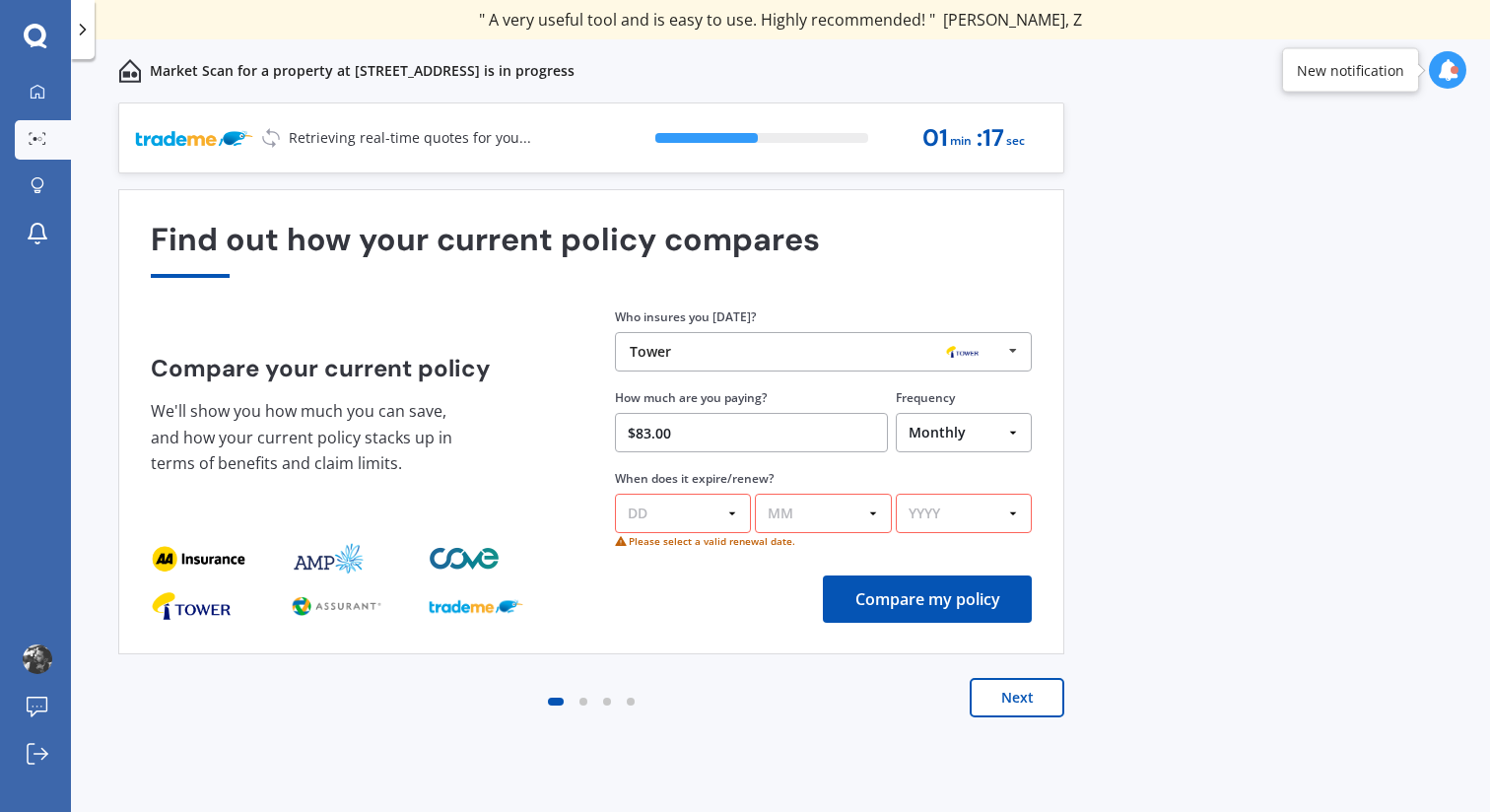
click at [701, 515] on select "DD 01 02 03 04 05 06 07 08 09 10 11 12 13 14 15 16 17 18 19 20 21 22 23 24 25 2…" at bounding box center [683, 513] width 136 height 40
select select "01"
click at [769, 518] on select "MM 01 02 03 04 05 06 07 08 09 10 11 12" at bounding box center [822, 513] width 136 height 40
select select "11"
click at [968, 522] on select "YYYY 2026 2025 2024" at bounding box center [963, 513] width 136 height 40
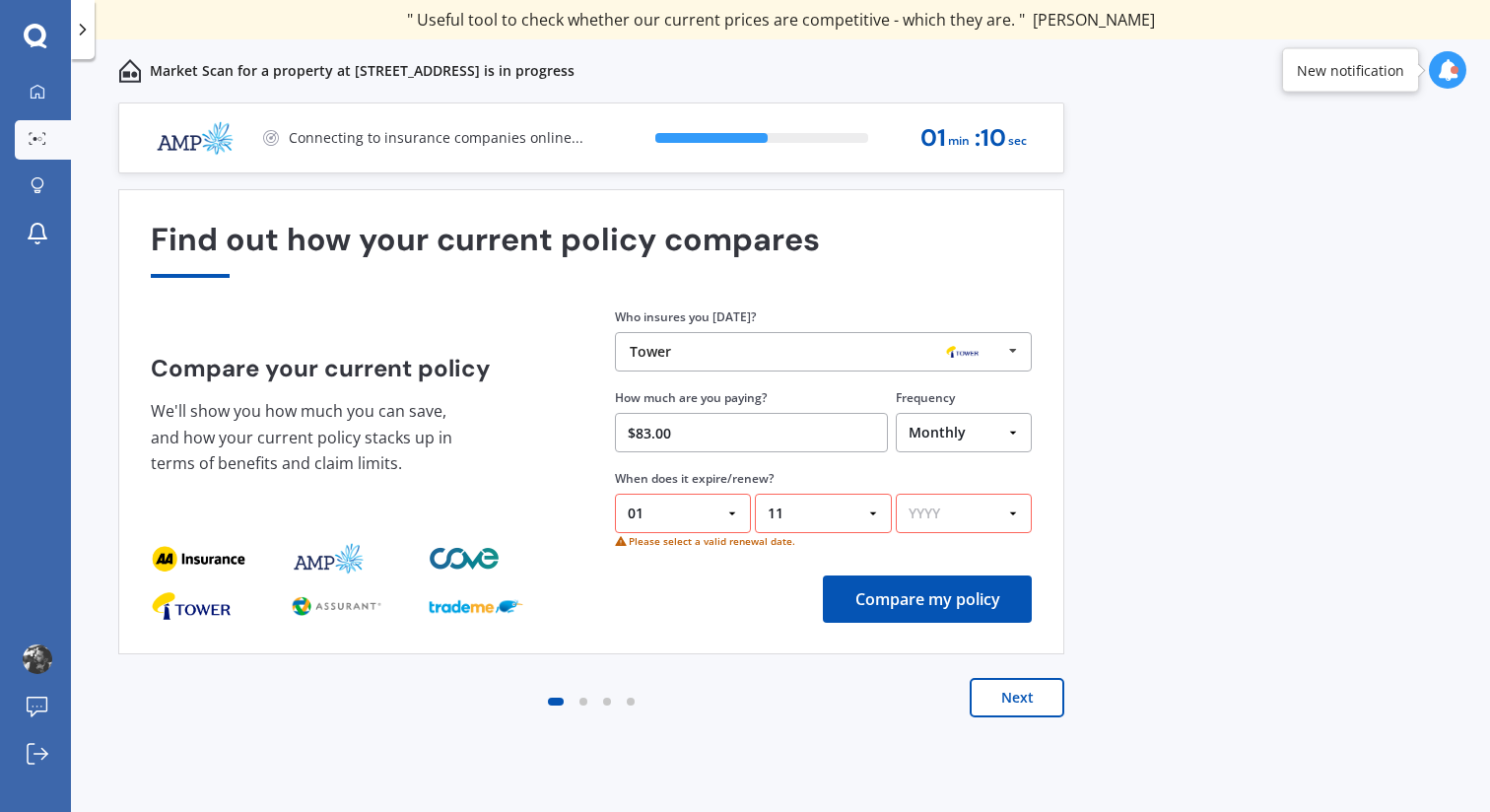
select select "2025"
click at [944, 606] on button "Compare my policy" at bounding box center [927, 599] width 209 height 48
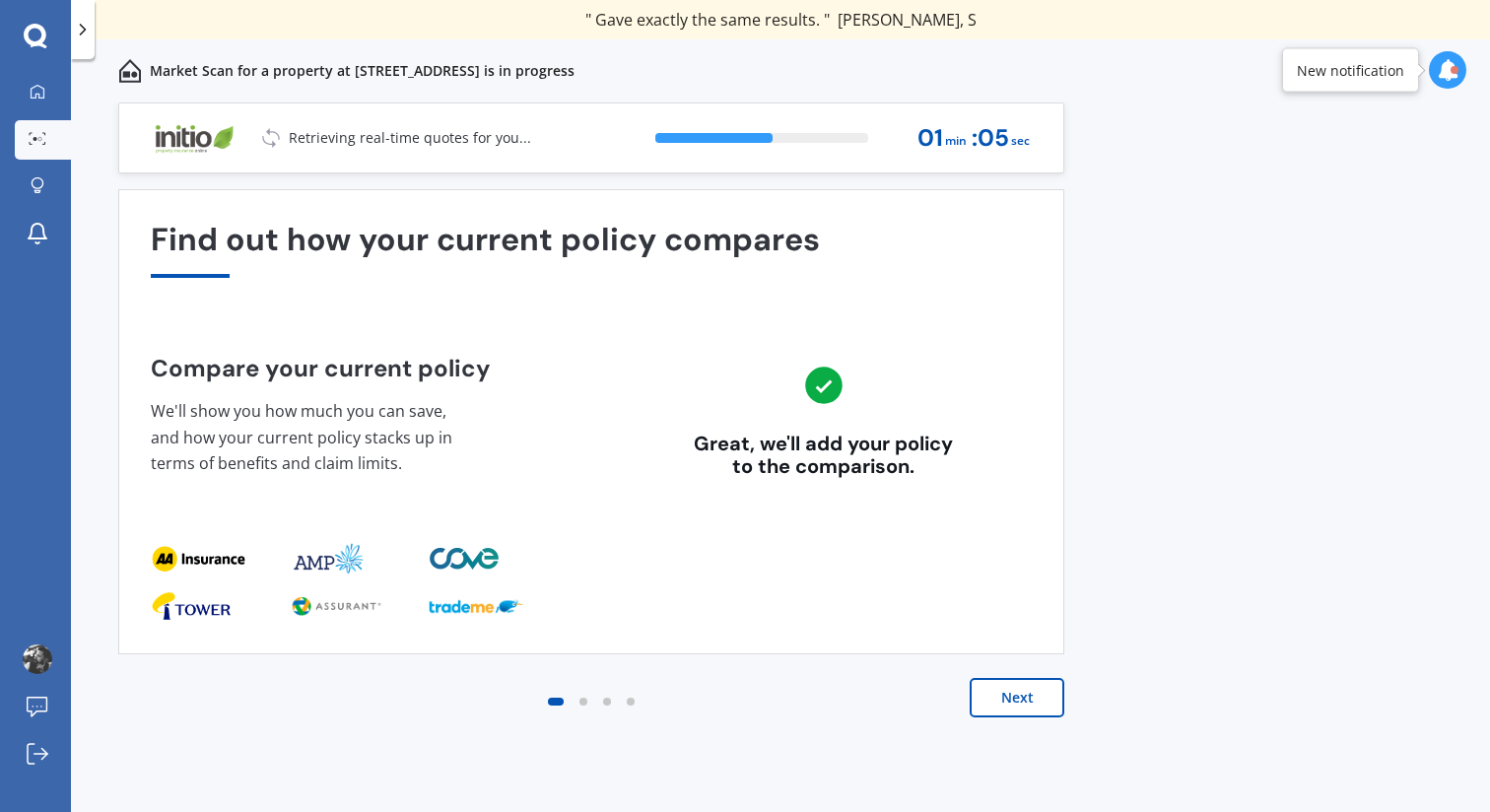
click at [995, 707] on button "Next" at bounding box center [1016, 698] width 95 height 40
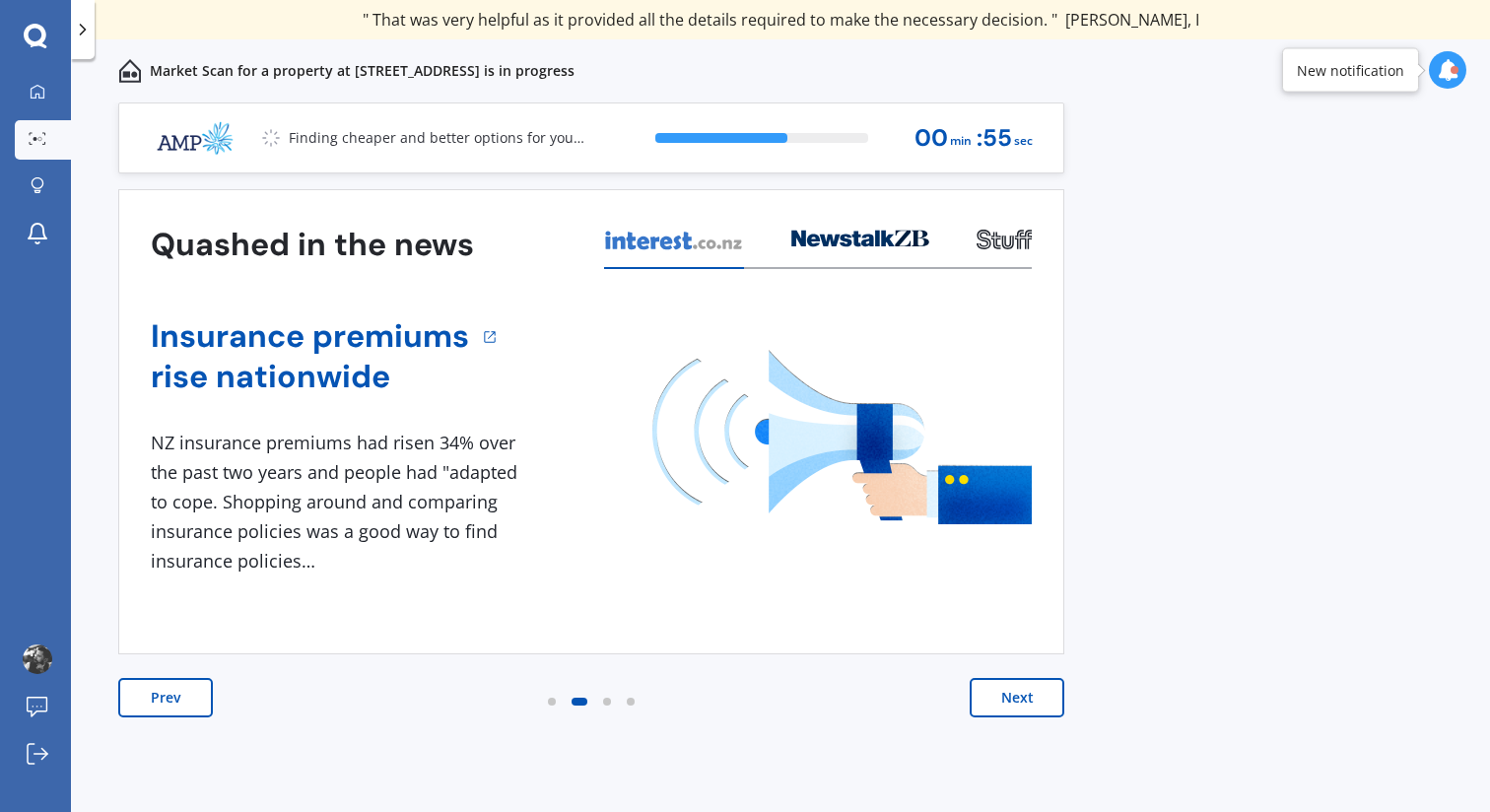
click at [995, 707] on button "Next" at bounding box center [1016, 698] width 95 height 40
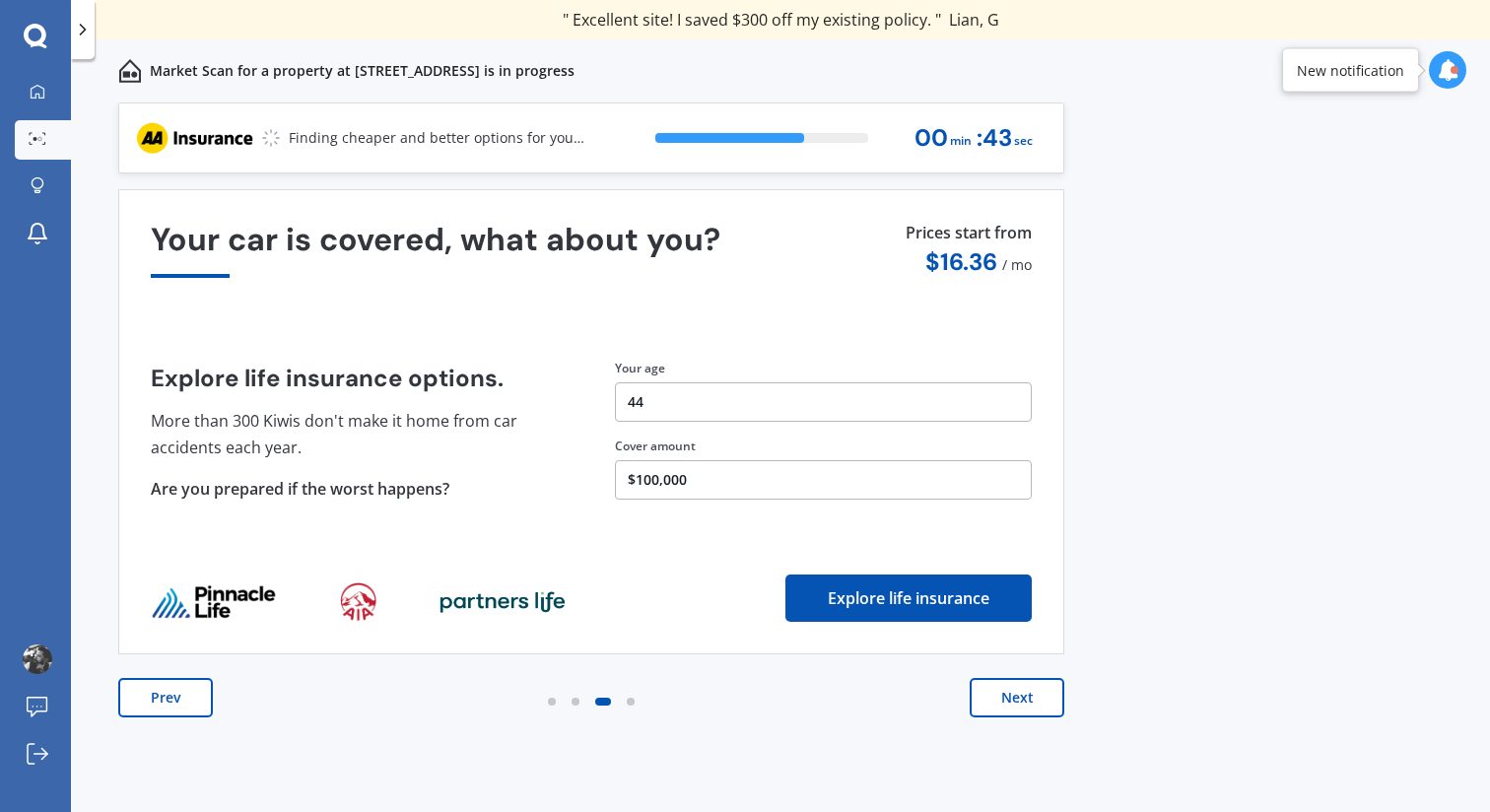
drag, startPoint x: 985, startPoint y: 695, endPoint x: 737, endPoint y: 750, distance: 254.0
click at [737, 750] on div "Prev Next" at bounding box center [591, 716] width 946 height 79
click at [709, 474] on button "$100,000" at bounding box center [823, 480] width 417 height 40
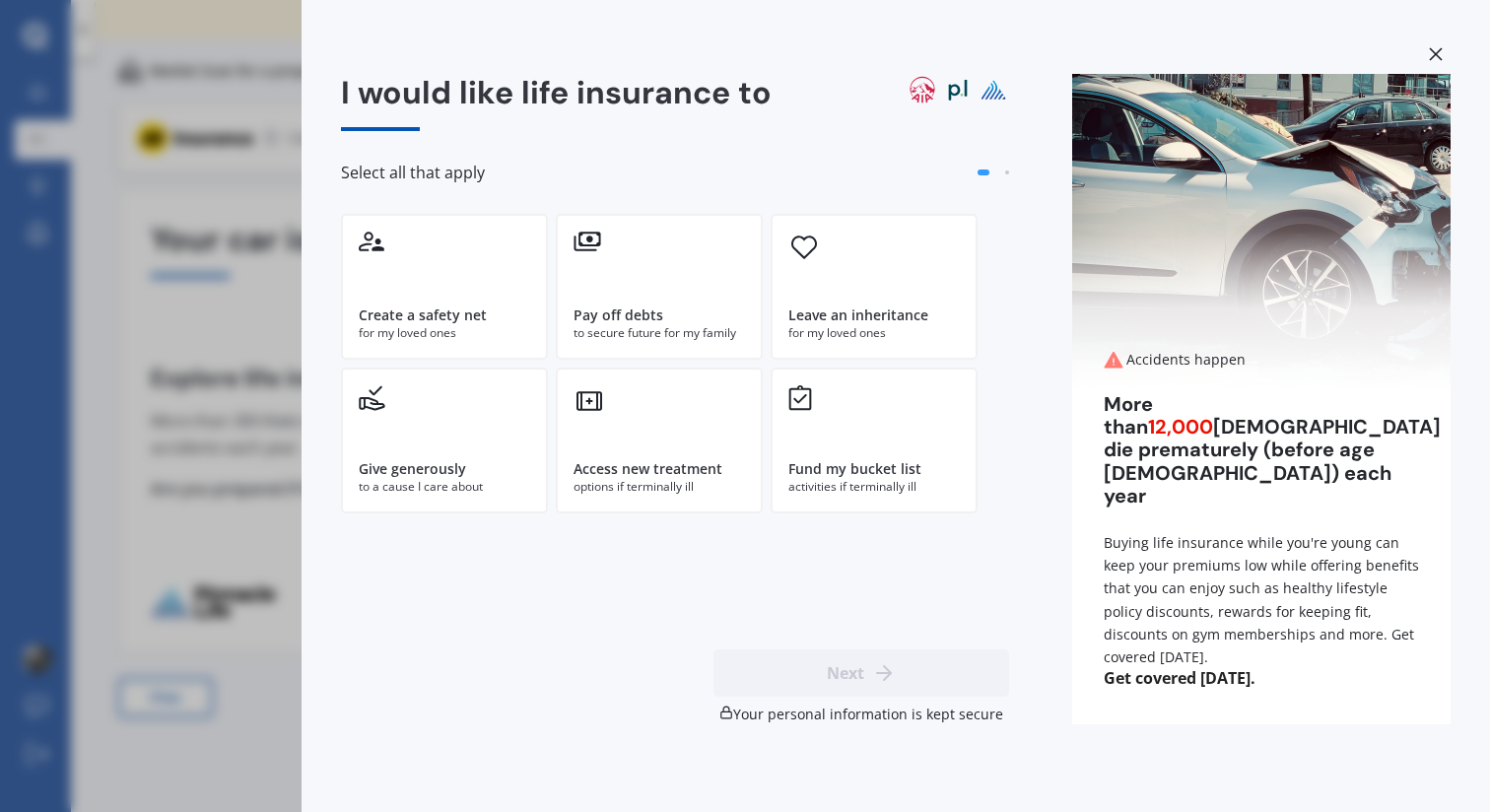
click at [248, 458] on div "I would like life insurance to Select all that apply Create a safety net for my…" at bounding box center [745, 406] width 1490 height 812
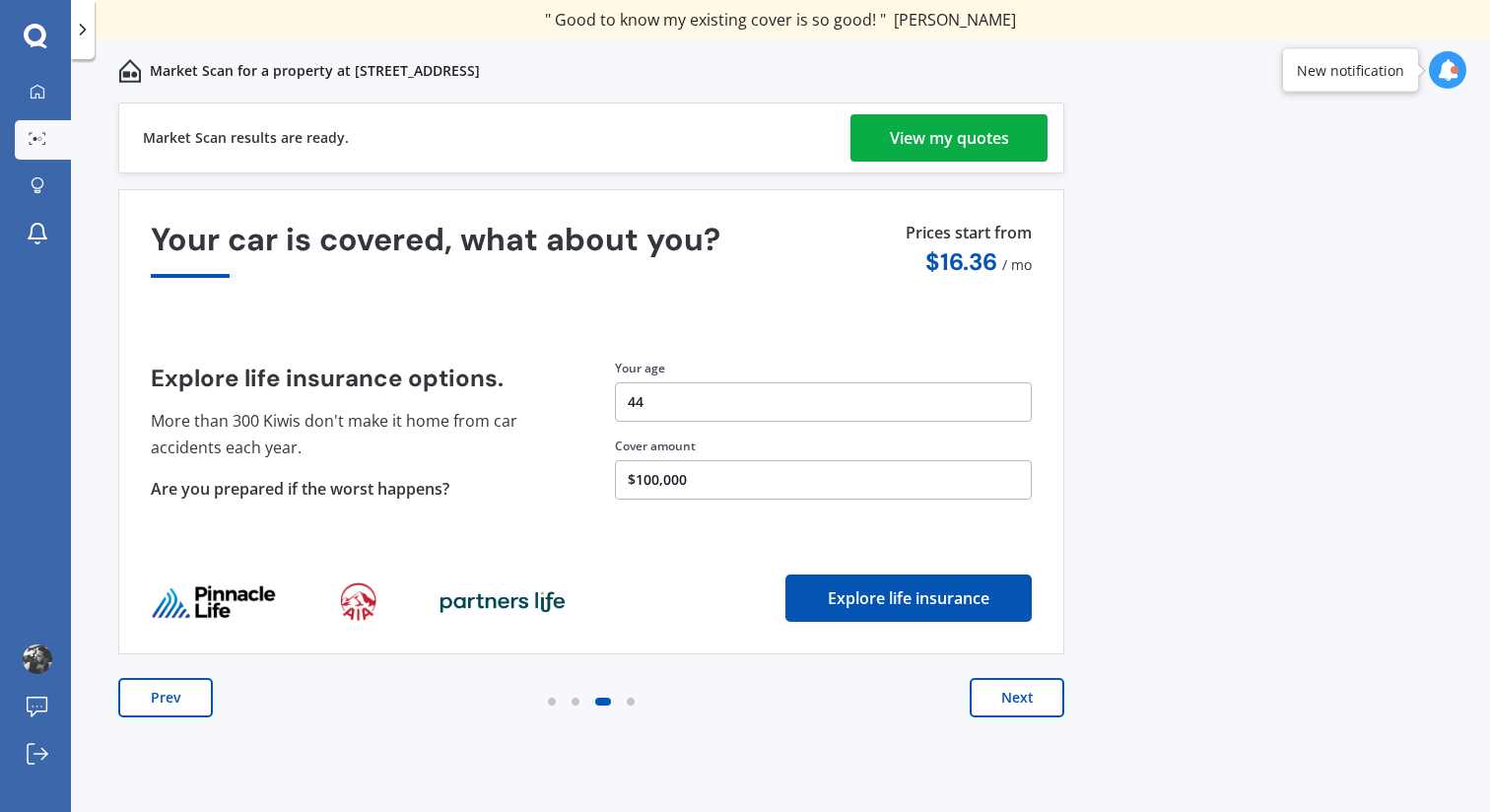
click at [972, 146] on div "View my quotes" at bounding box center [950, 138] width 119 height 48
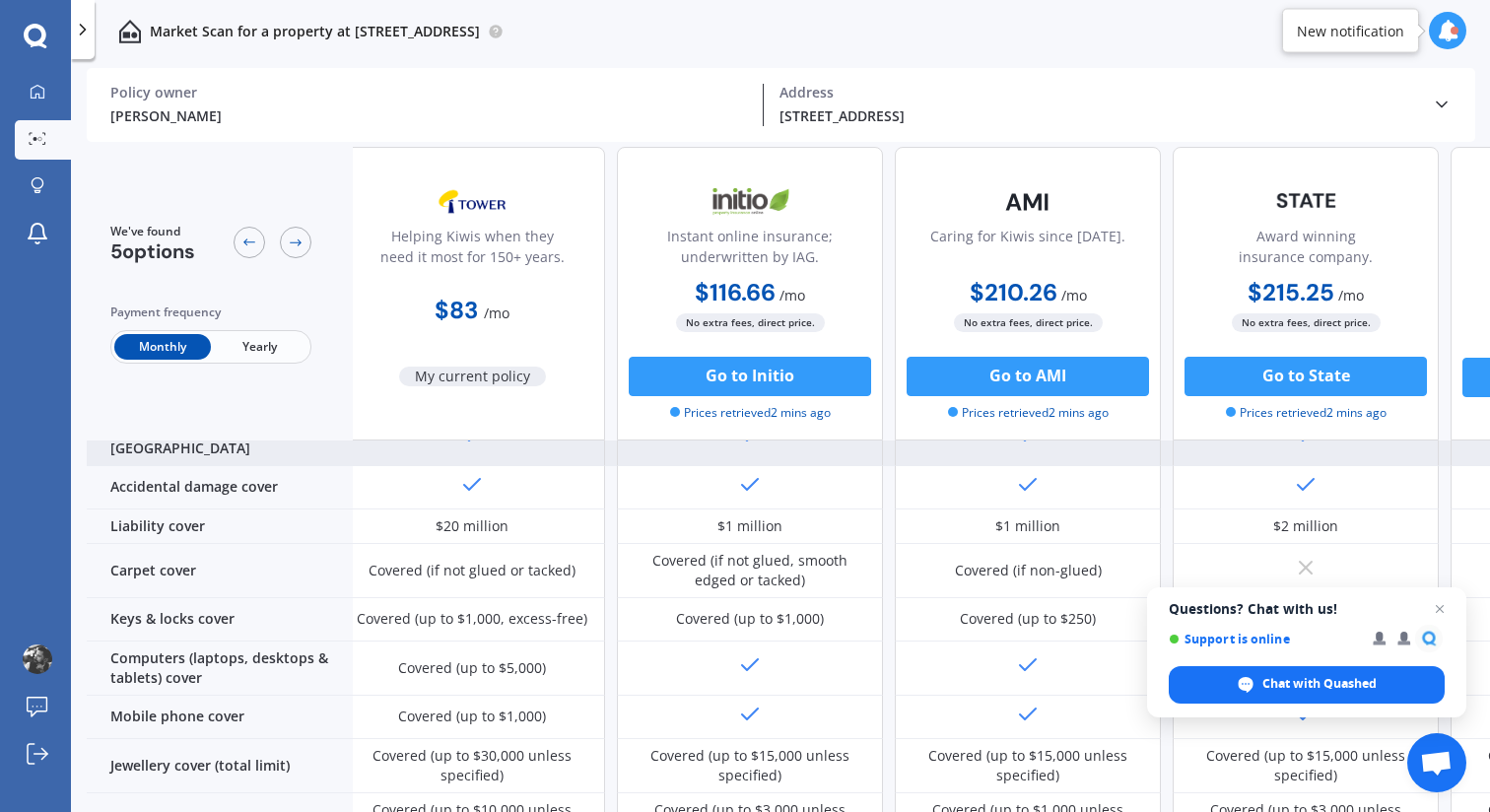
scroll to position [249, 0]
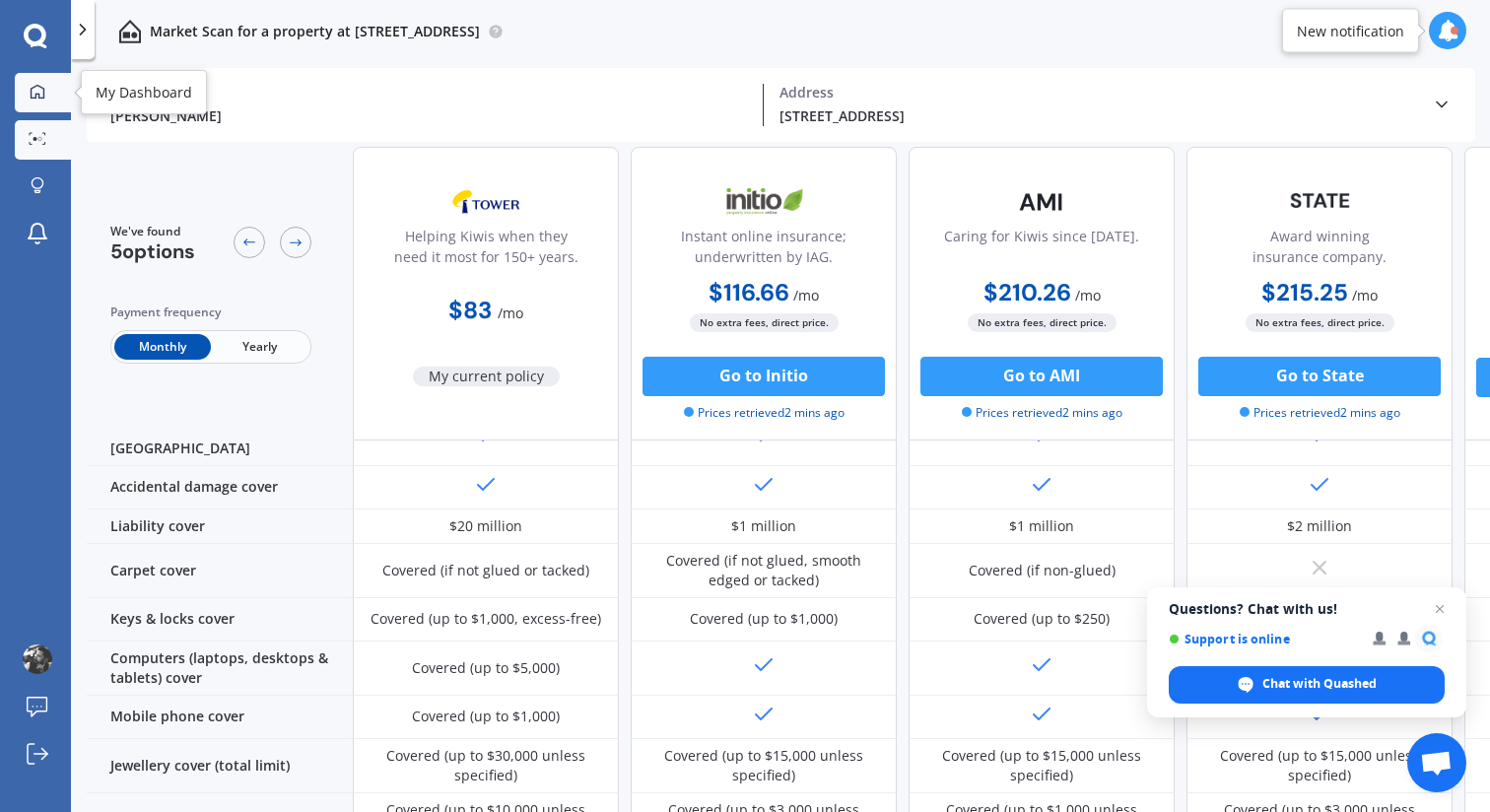
click at [36, 93] on icon at bounding box center [38, 91] width 14 height 14
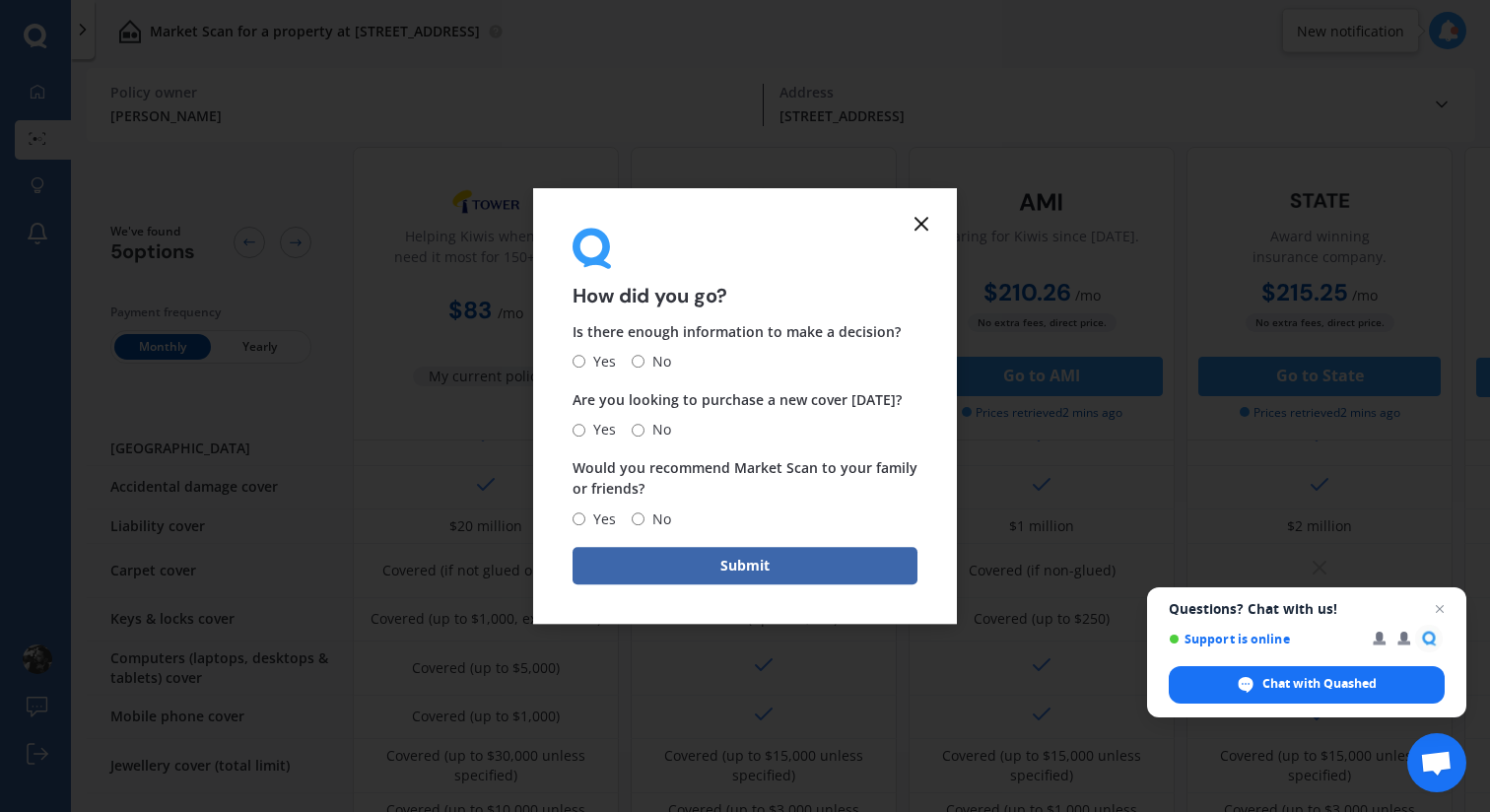
click at [581, 357] on input "Yes" at bounding box center [578, 361] width 13 height 13
radio input "true"
click at [650, 428] on span "No" at bounding box center [657, 430] width 27 height 24
click at [644, 428] on input "No" at bounding box center [637, 430] width 13 height 13
radio input "true"
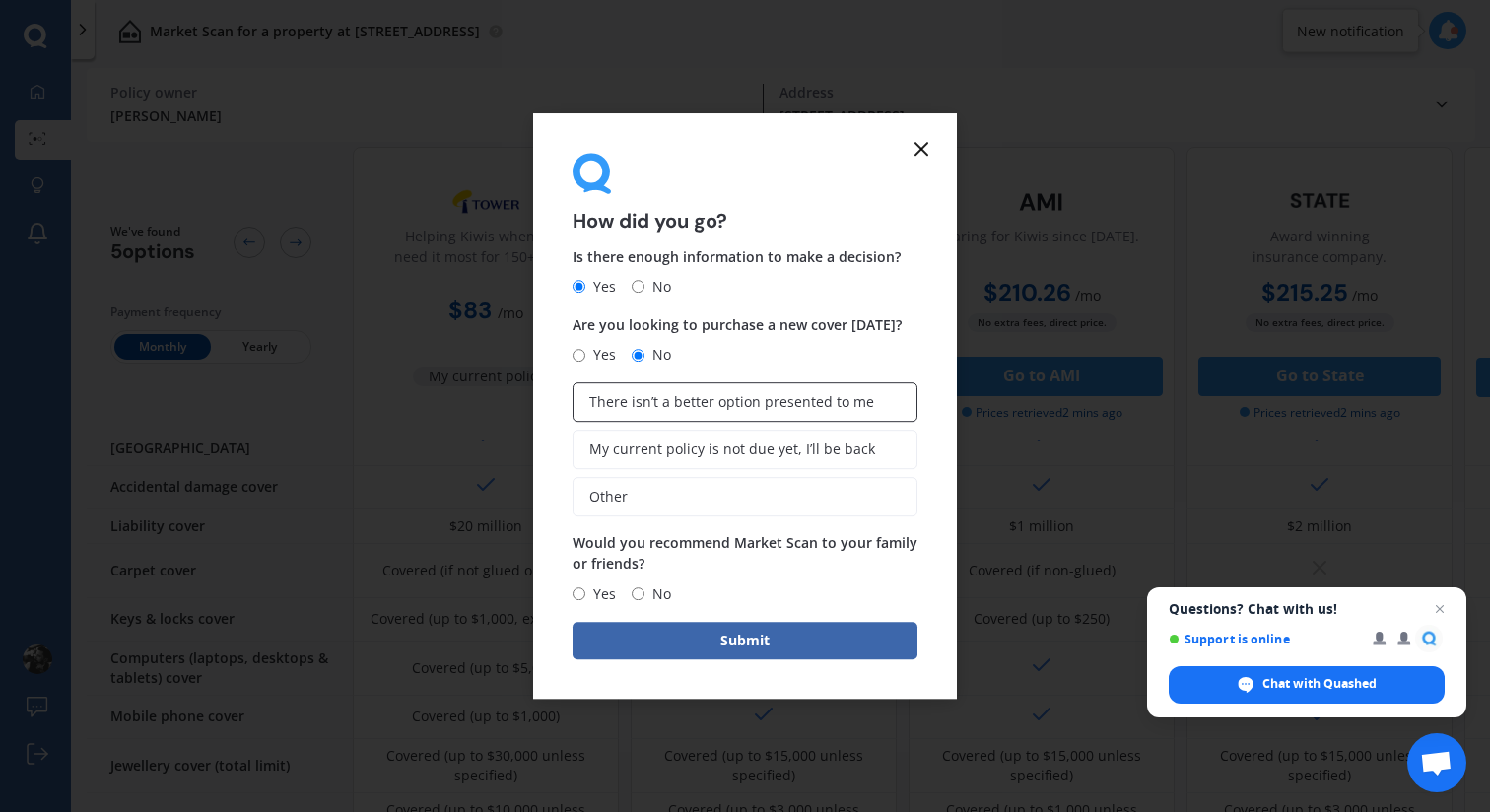
click at [669, 412] on label "There isn’t a better option presented to me" at bounding box center [745, 402] width 344 height 40
click at [0, 0] on input "There isn’t a better option presented to me" at bounding box center [0, 0] width 0 height 0
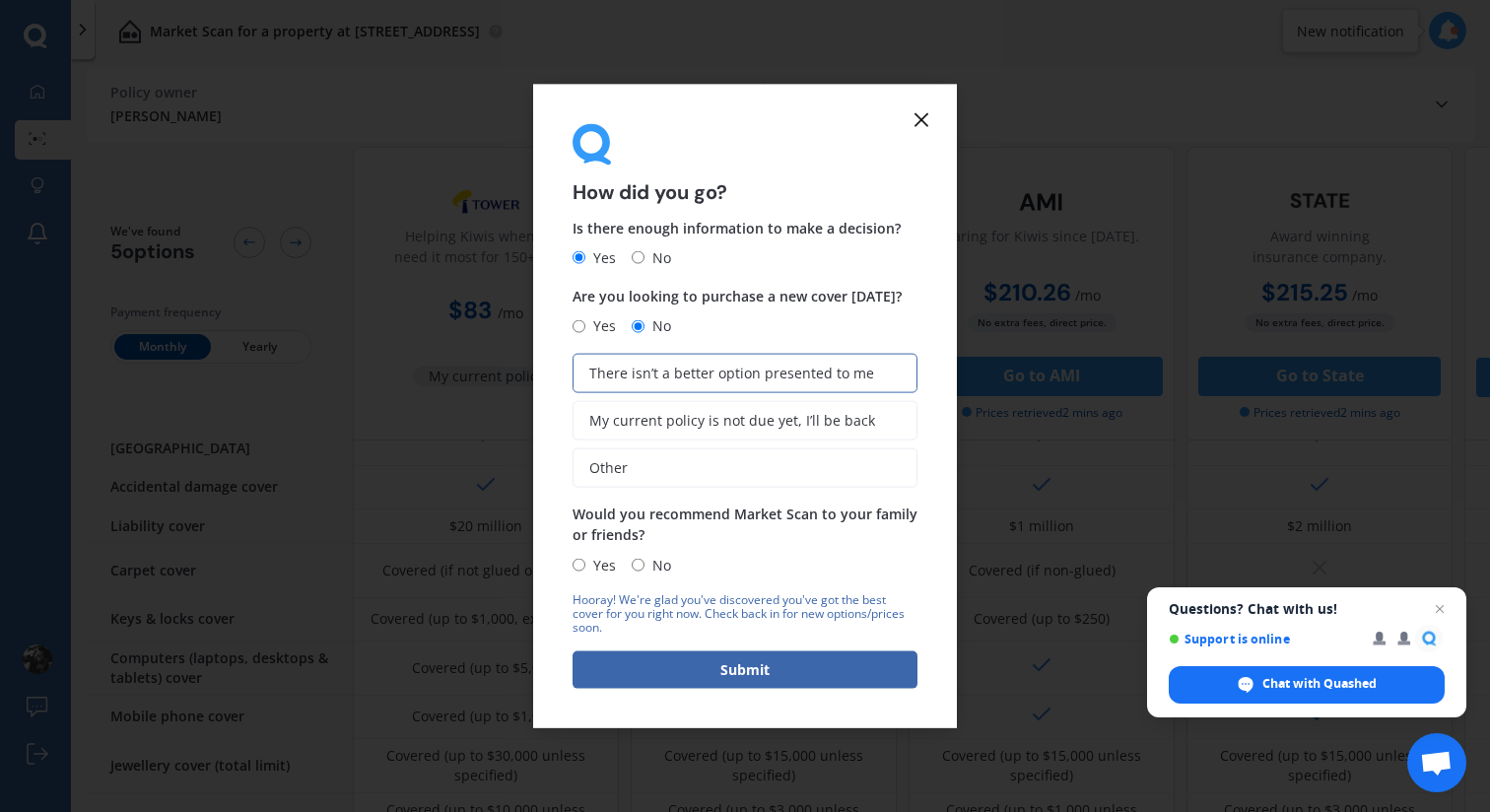
click at [582, 564] on input "Yes" at bounding box center [578, 564] width 13 height 13
radio input "true"
click at [641, 669] on button "Submit" at bounding box center [745, 669] width 344 height 38
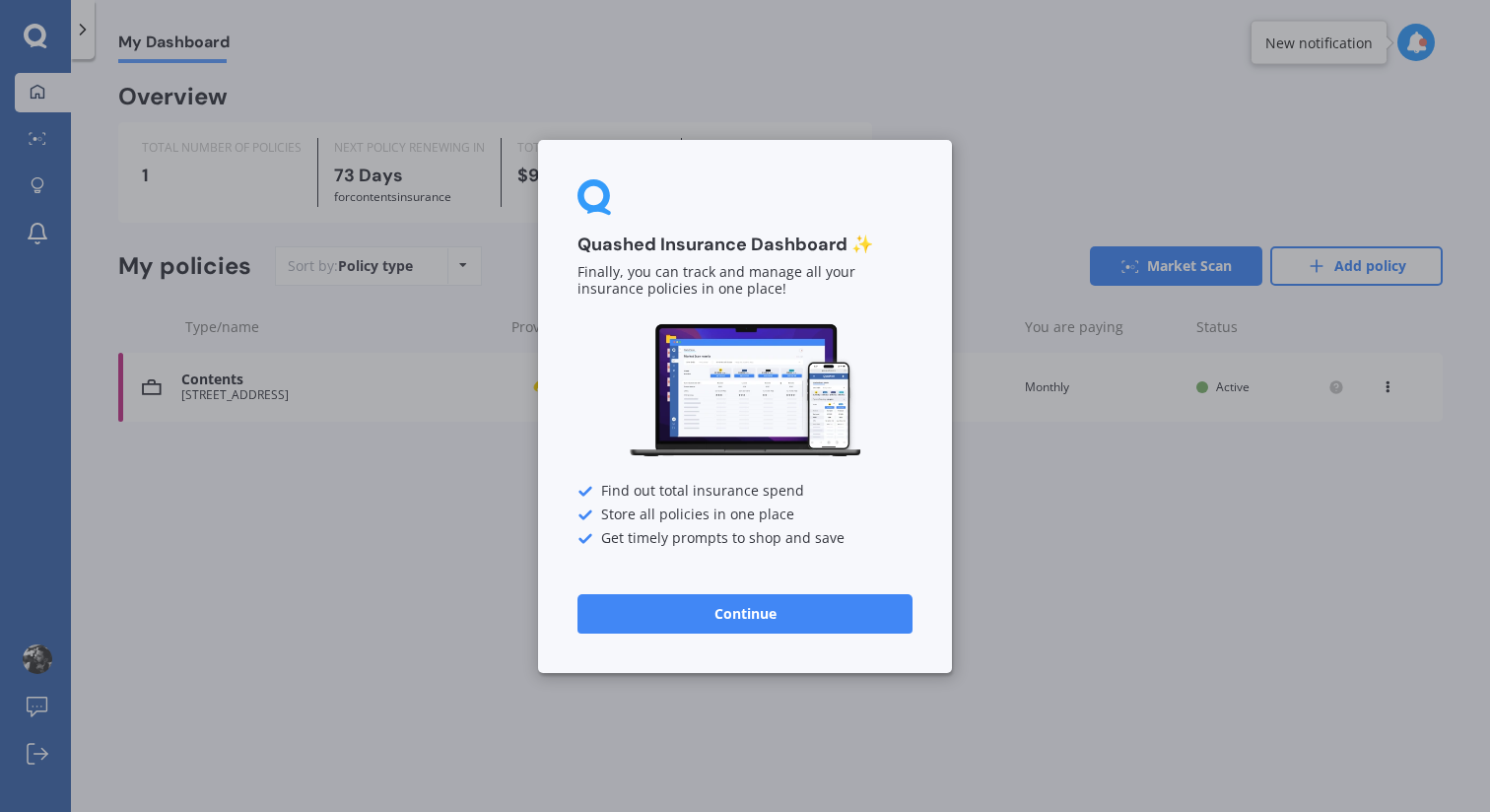
click at [702, 611] on button "Continue" at bounding box center [745, 613] width 335 height 40
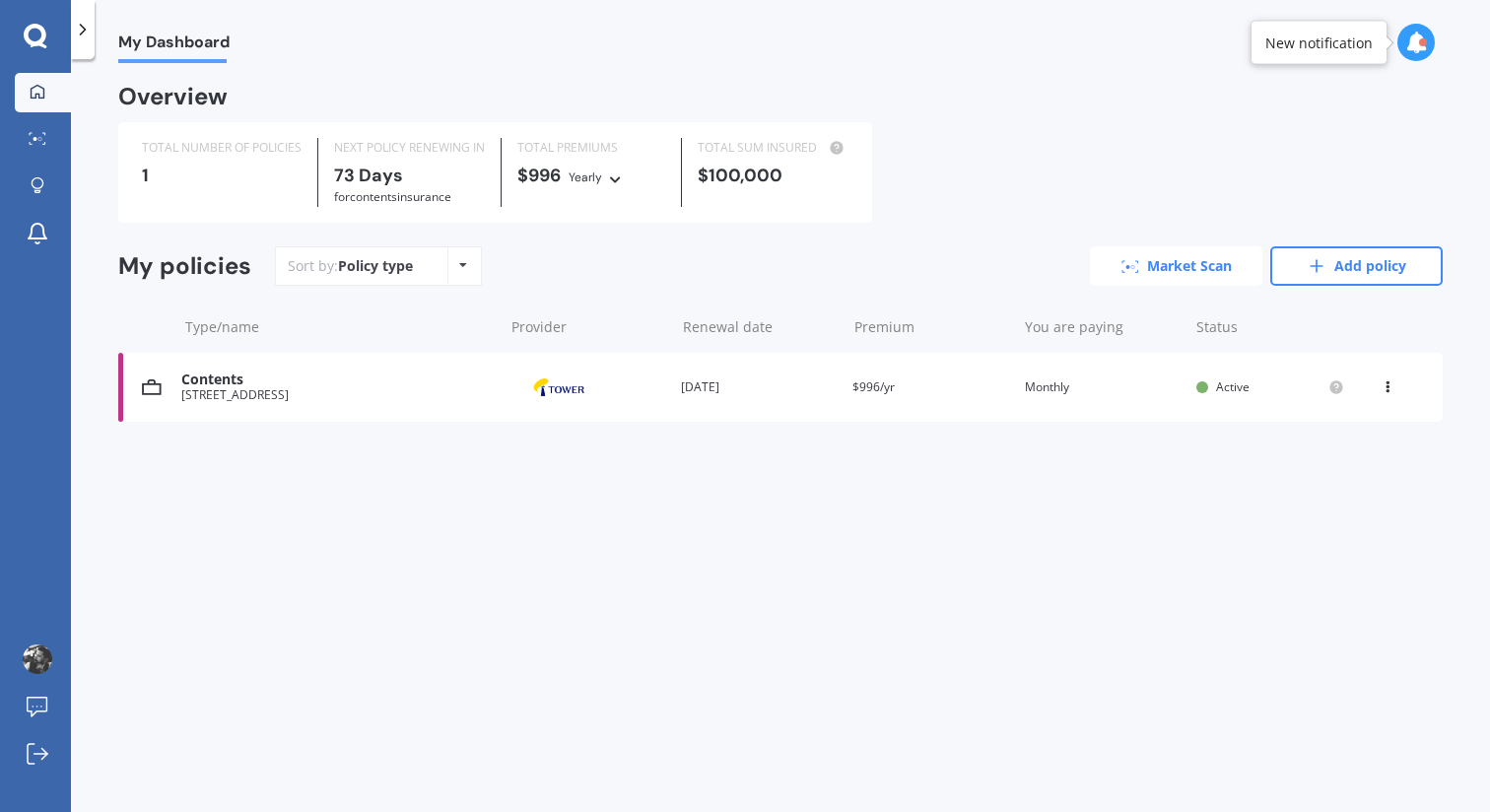
click at [1194, 271] on link "Market Scan" at bounding box center [1175, 266] width 172 height 40
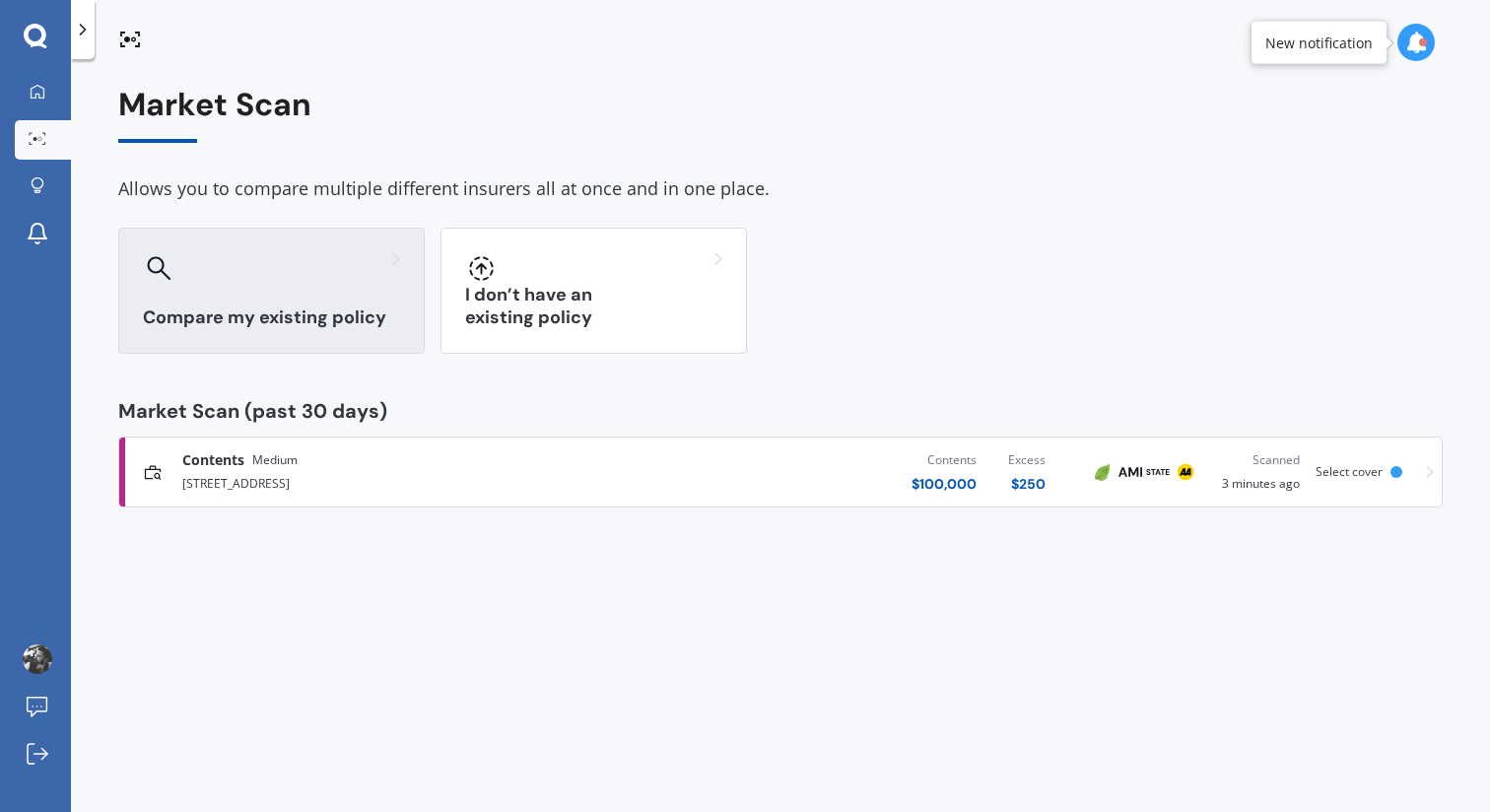
click at [330, 301] on div "Compare my existing policy" at bounding box center [272, 291] width 307 height 126
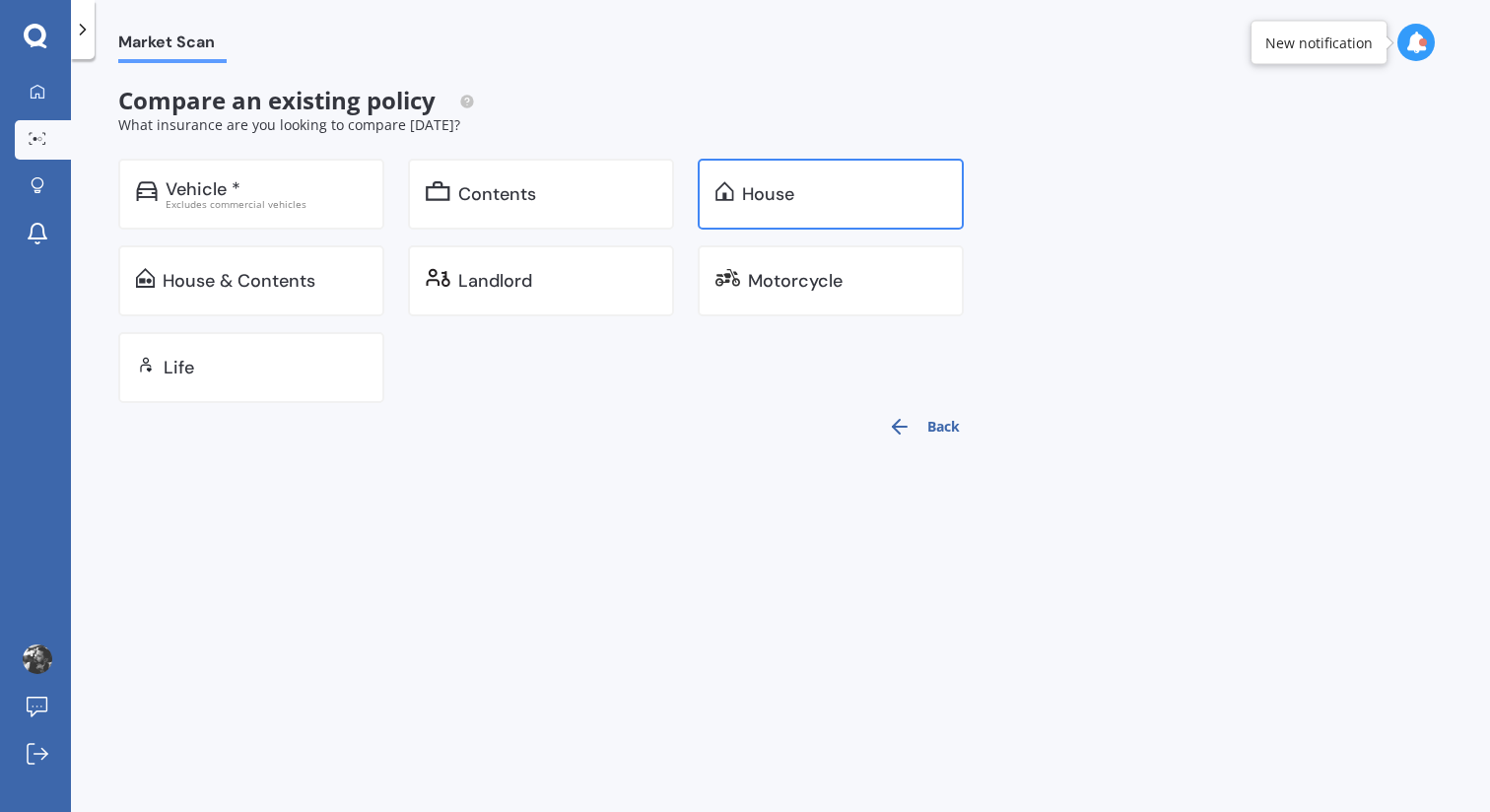
click at [733, 178] on div "House" at bounding box center [830, 193] width 266 height 71
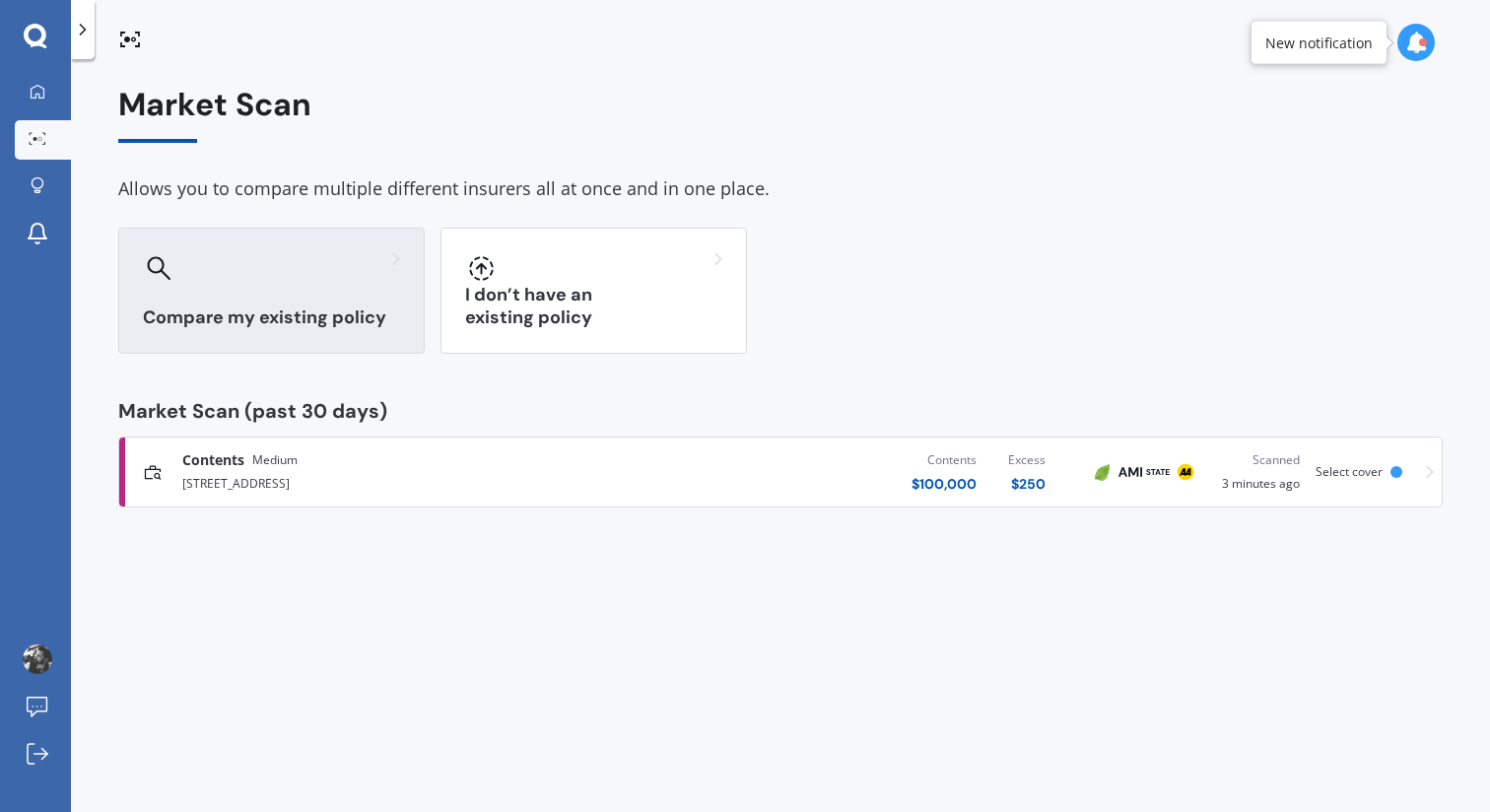
click at [325, 292] on div "Compare my existing policy" at bounding box center [272, 291] width 307 height 126
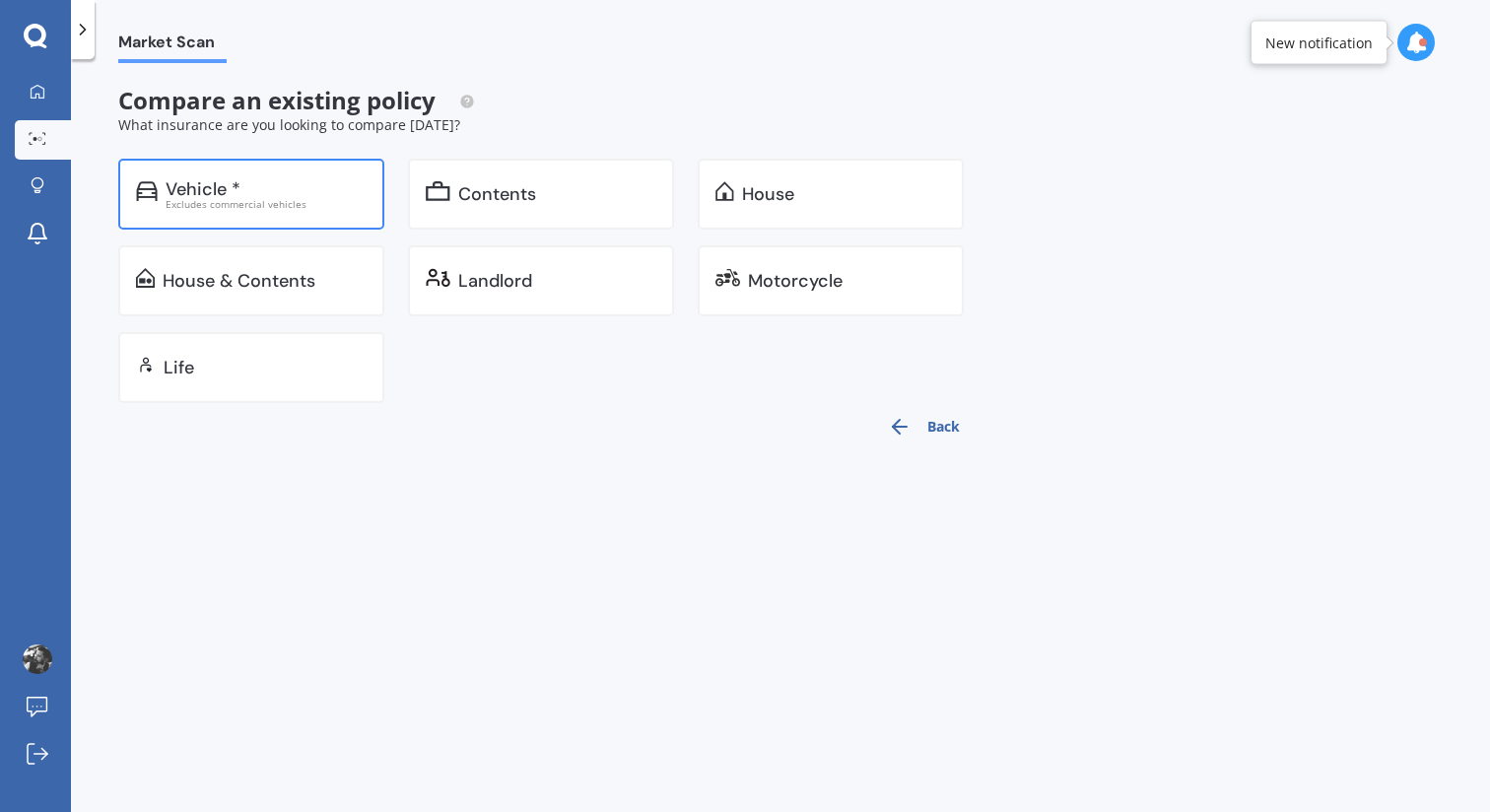
click at [334, 203] on div "Excludes commercial vehicles" at bounding box center [266, 204] width 201 height 10
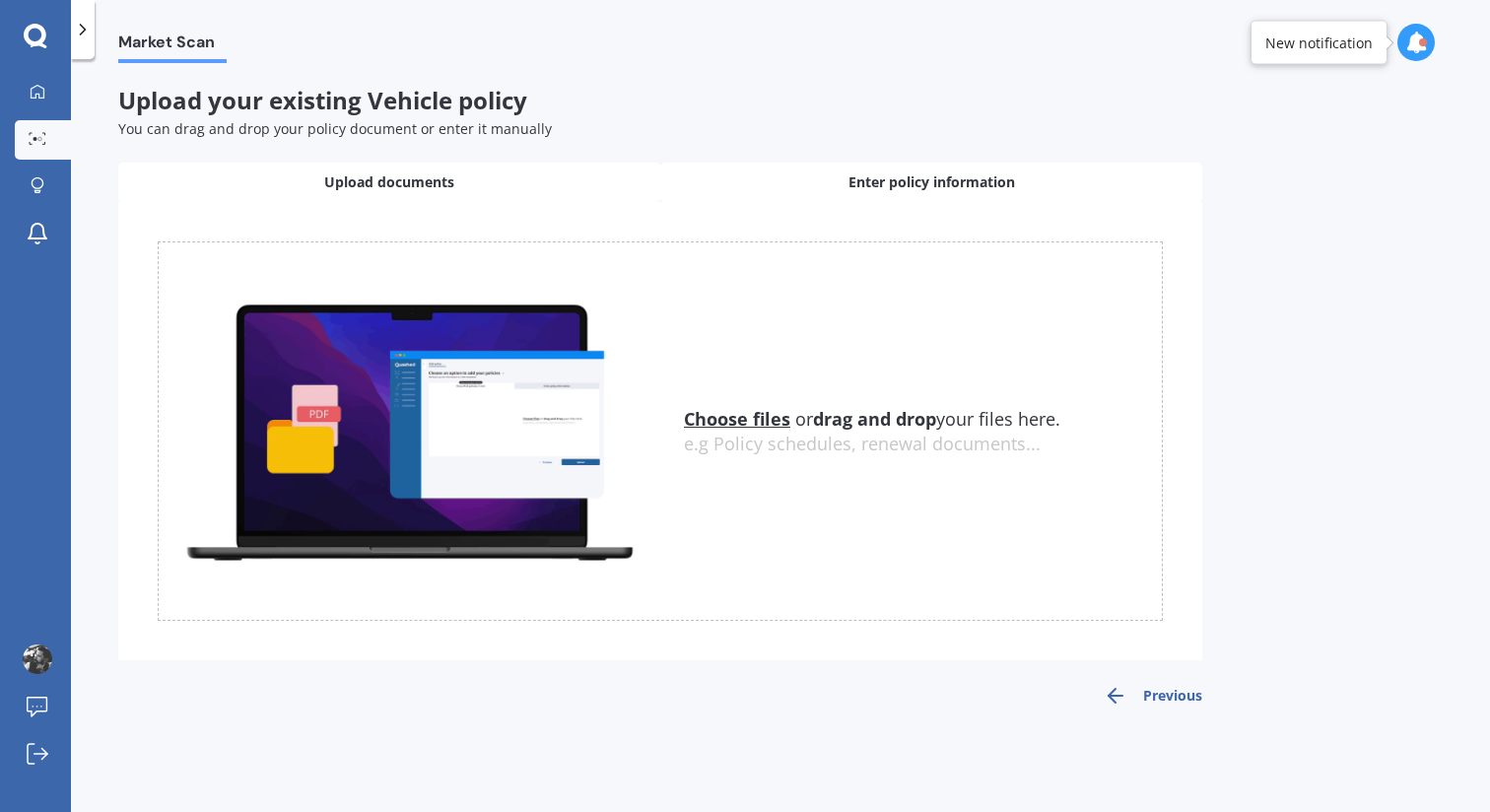
click at [990, 185] on span "Enter policy information" at bounding box center [931, 182] width 166 height 20
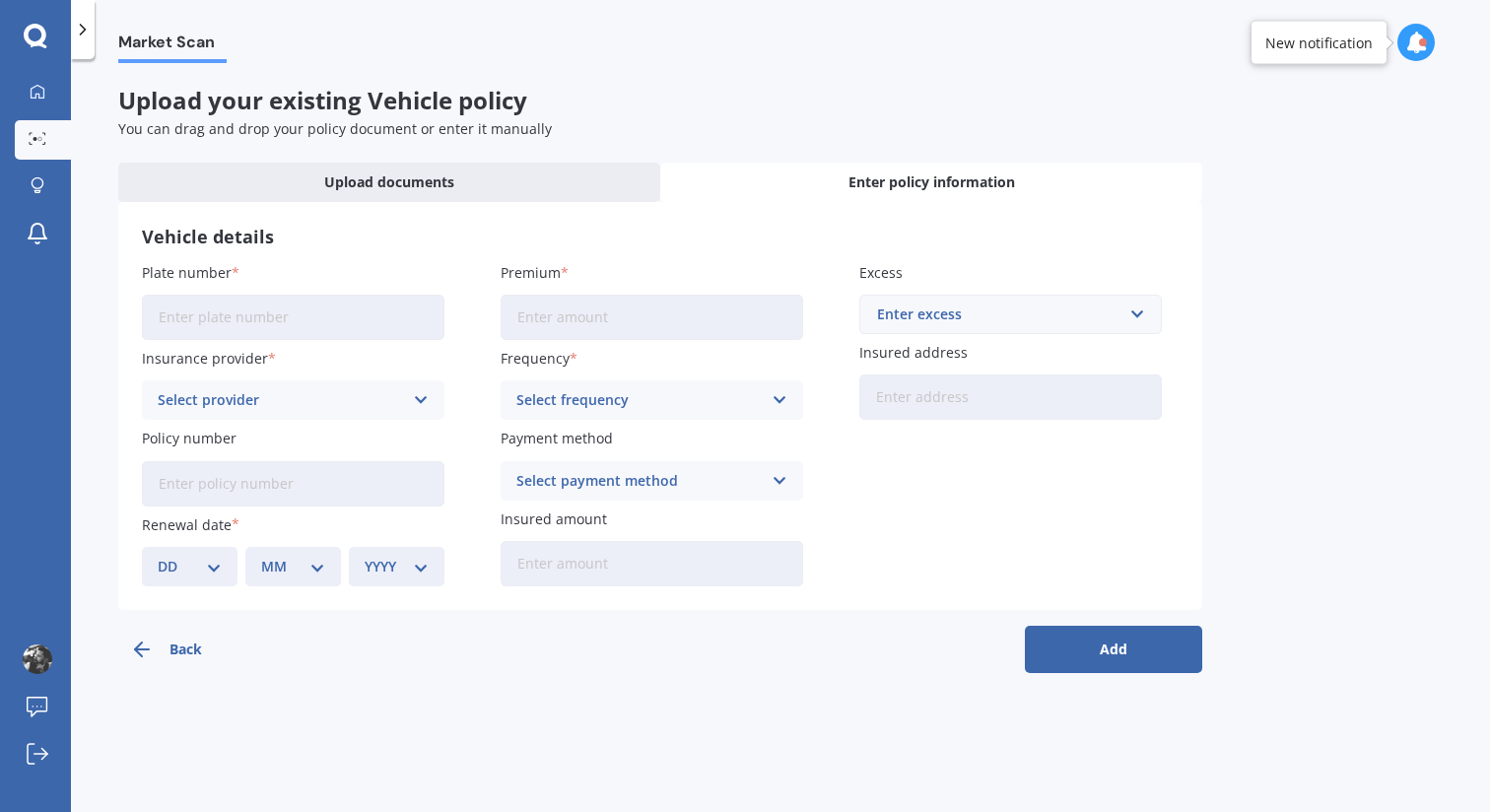
click at [335, 328] on input "Plate number" at bounding box center [294, 317] width 303 height 46
type input "LDB368"
click at [309, 401] on div "Select provider" at bounding box center [280, 400] width 245 height 22
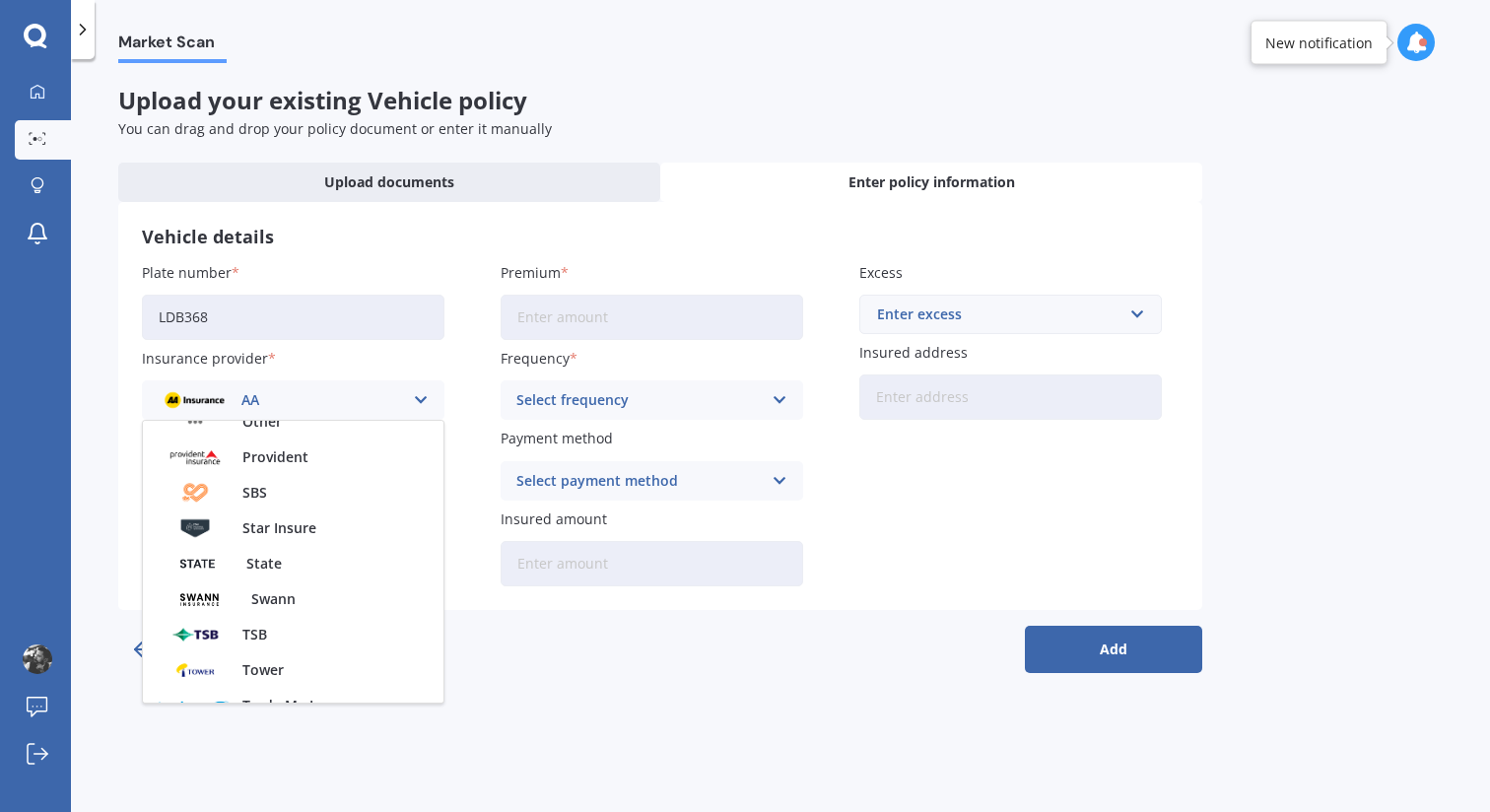
scroll to position [853, 0]
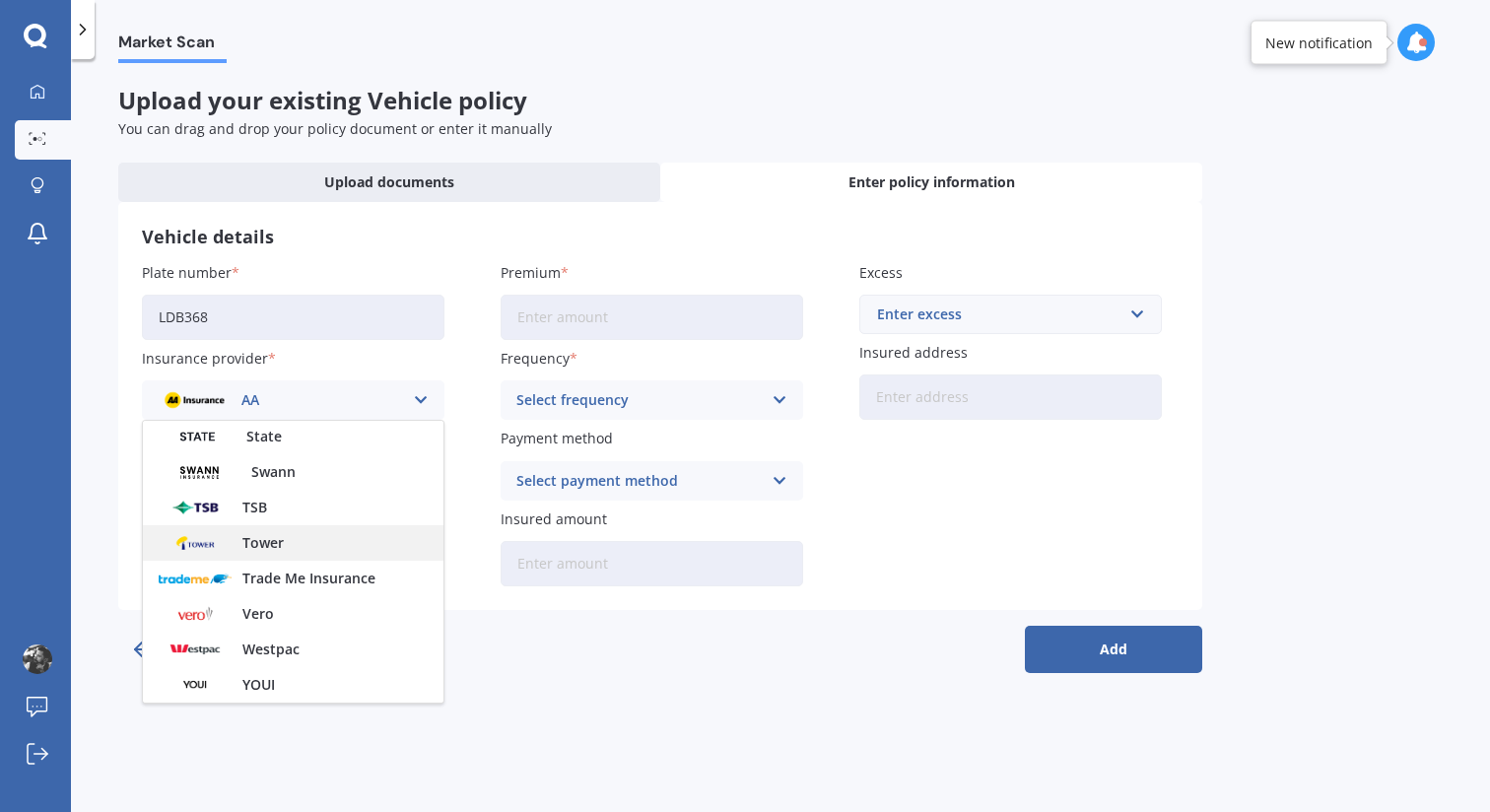
click at [279, 553] on div "Tower" at bounding box center [294, 543] width 301 height 36
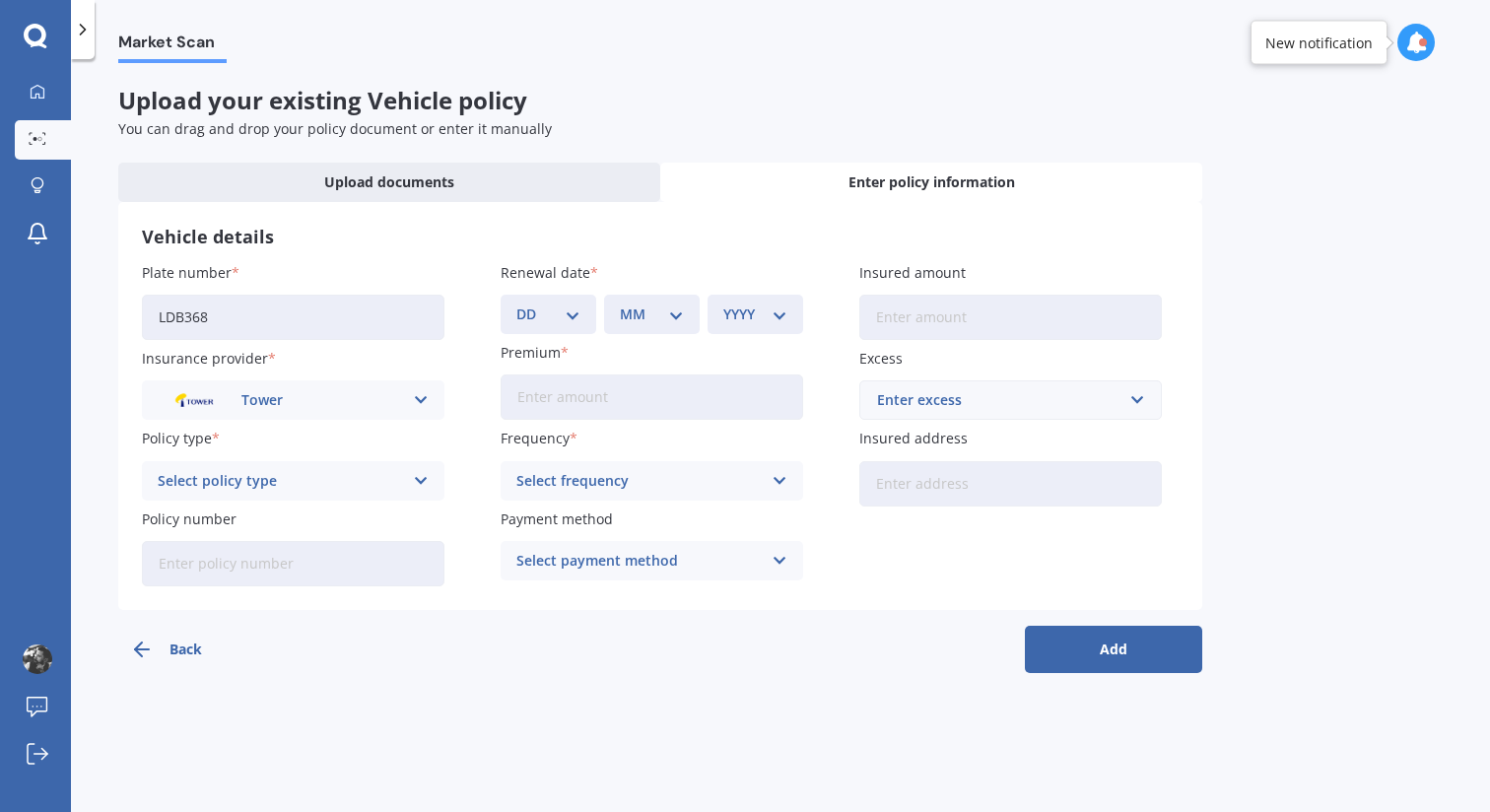
click at [264, 490] on div "Select policy type" at bounding box center [280, 481] width 245 height 22
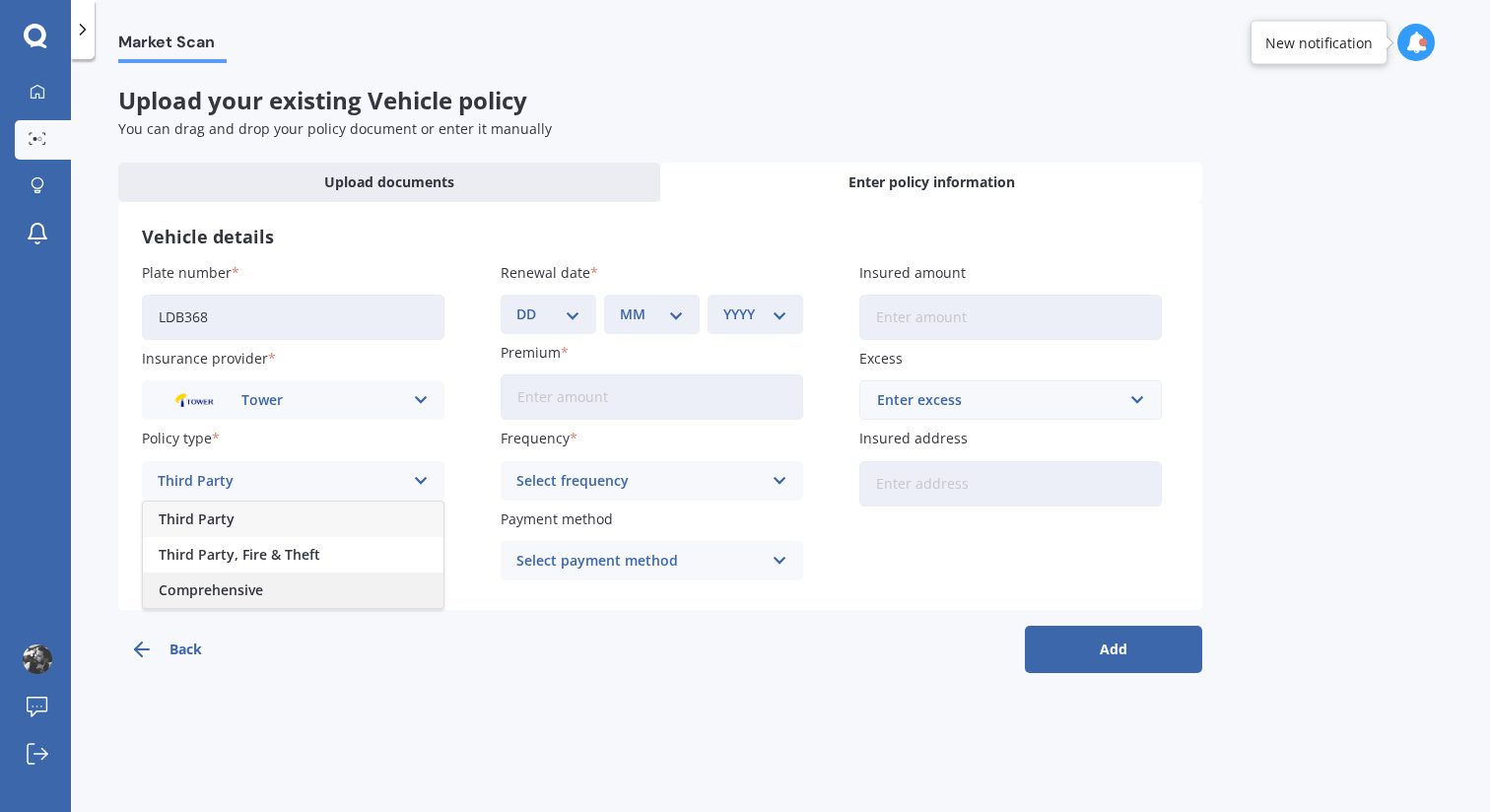
click at [250, 596] on span "Comprehensive" at bounding box center [210, 590] width 105 height 14
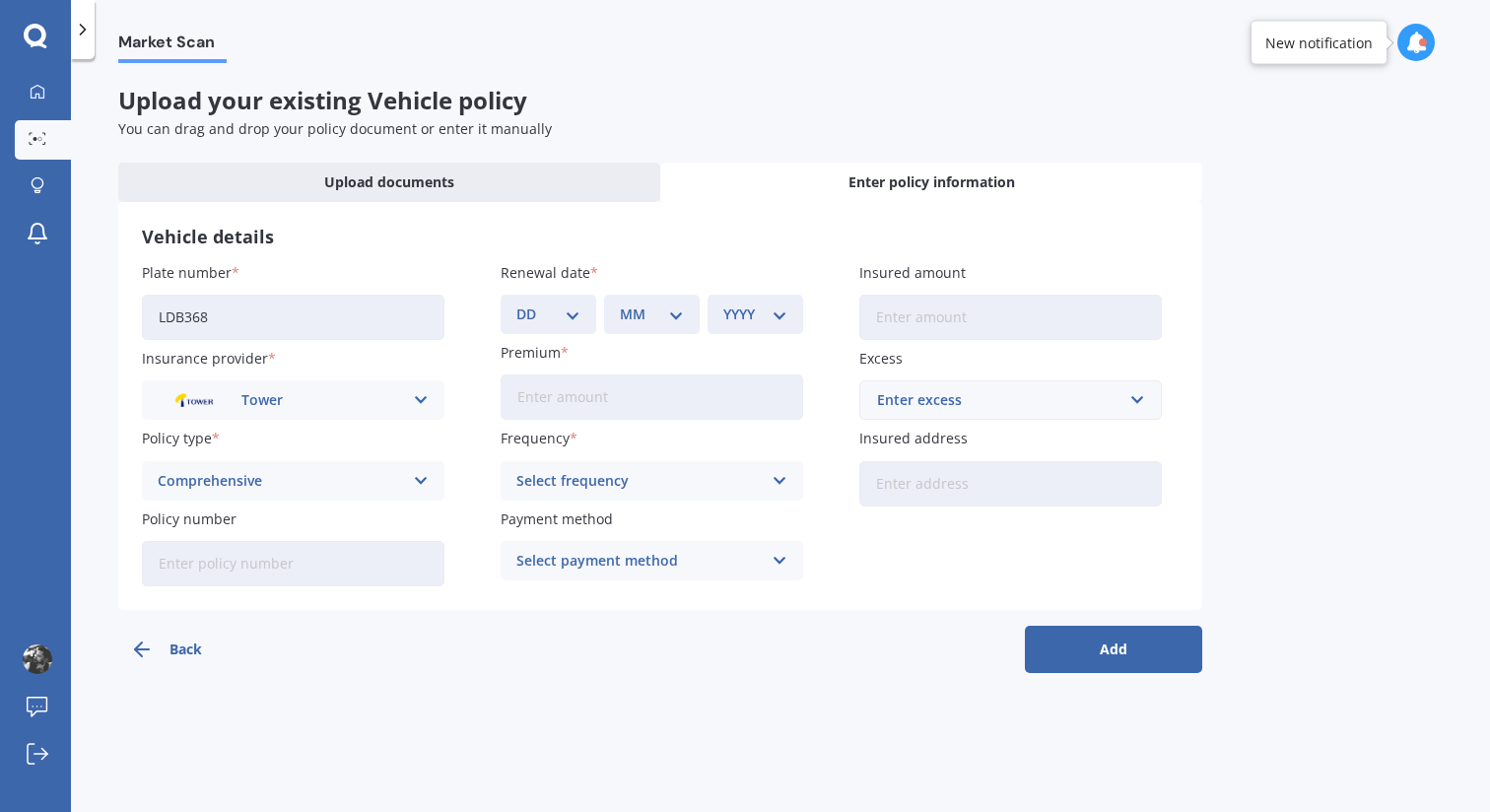
click at [245, 564] on input "Policy number" at bounding box center [294, 563] width 303 height 46
click at [287, 661] on button "Back" at bounding box center [207, 650] width 177 height 48
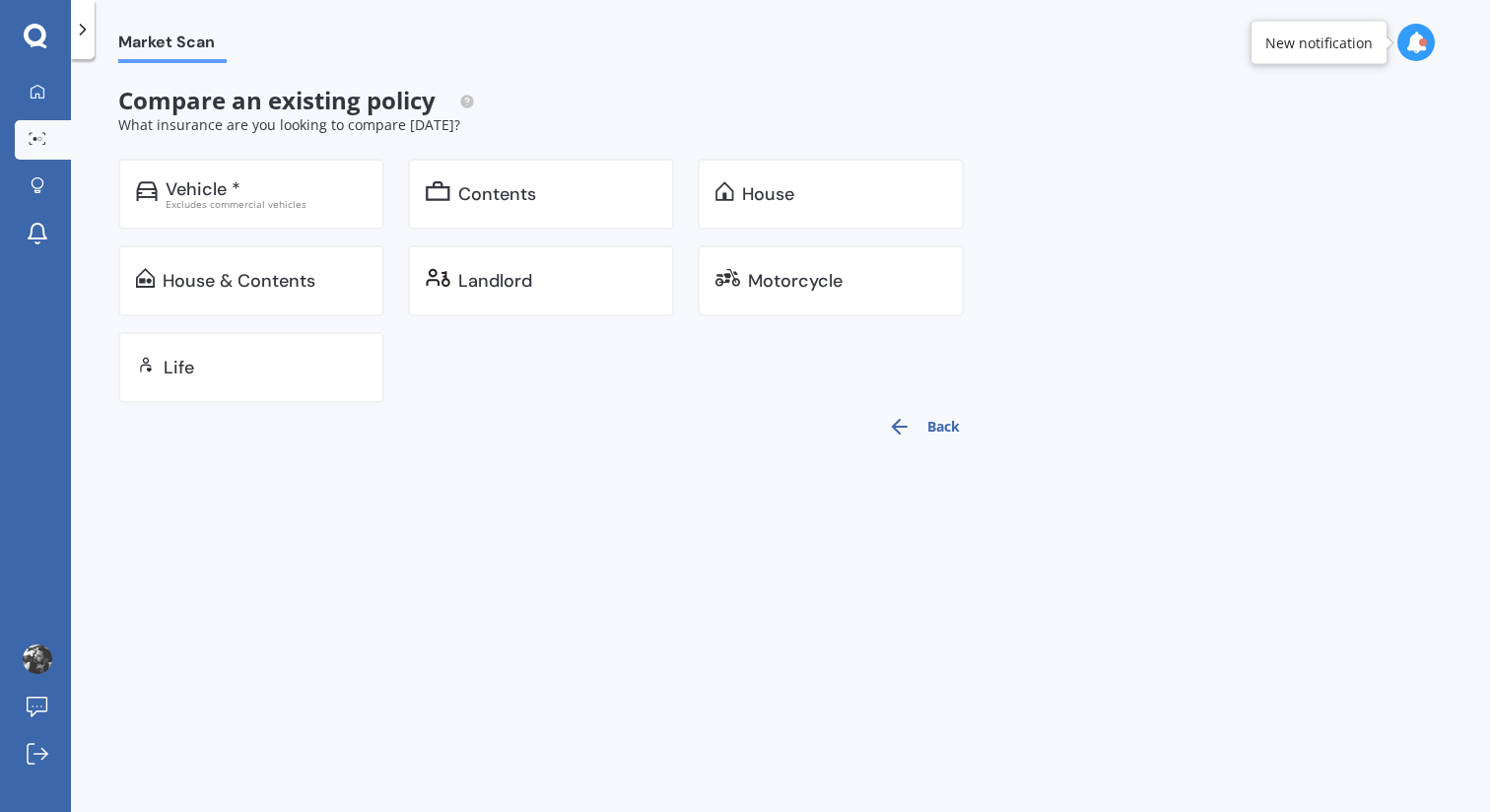
click at [1420, 47] on icon at bounding box center [1415, 43] width 22 height 22
click at [1420, 48] on icon at bounding box center [1415, 43] width 22 height 22
click at [1309, 145] on div "[STREET_ADDRESS]" at bounding box center [1256, 150] width 107 height 14
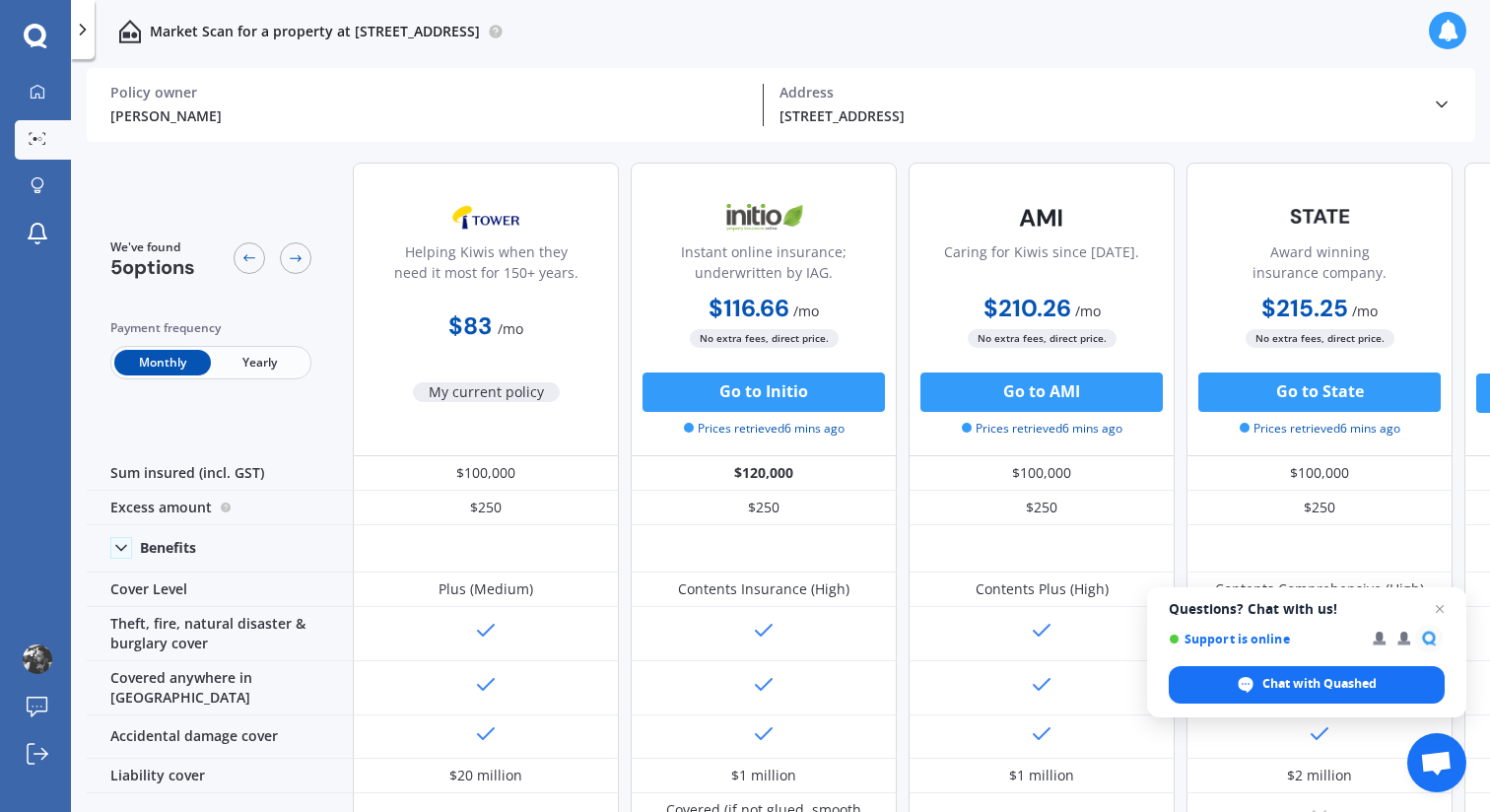
scroll to position [0, 2]
click at [34, 76] on link "My Dashboard" at bounding box center [43, 93] width 56 height 40
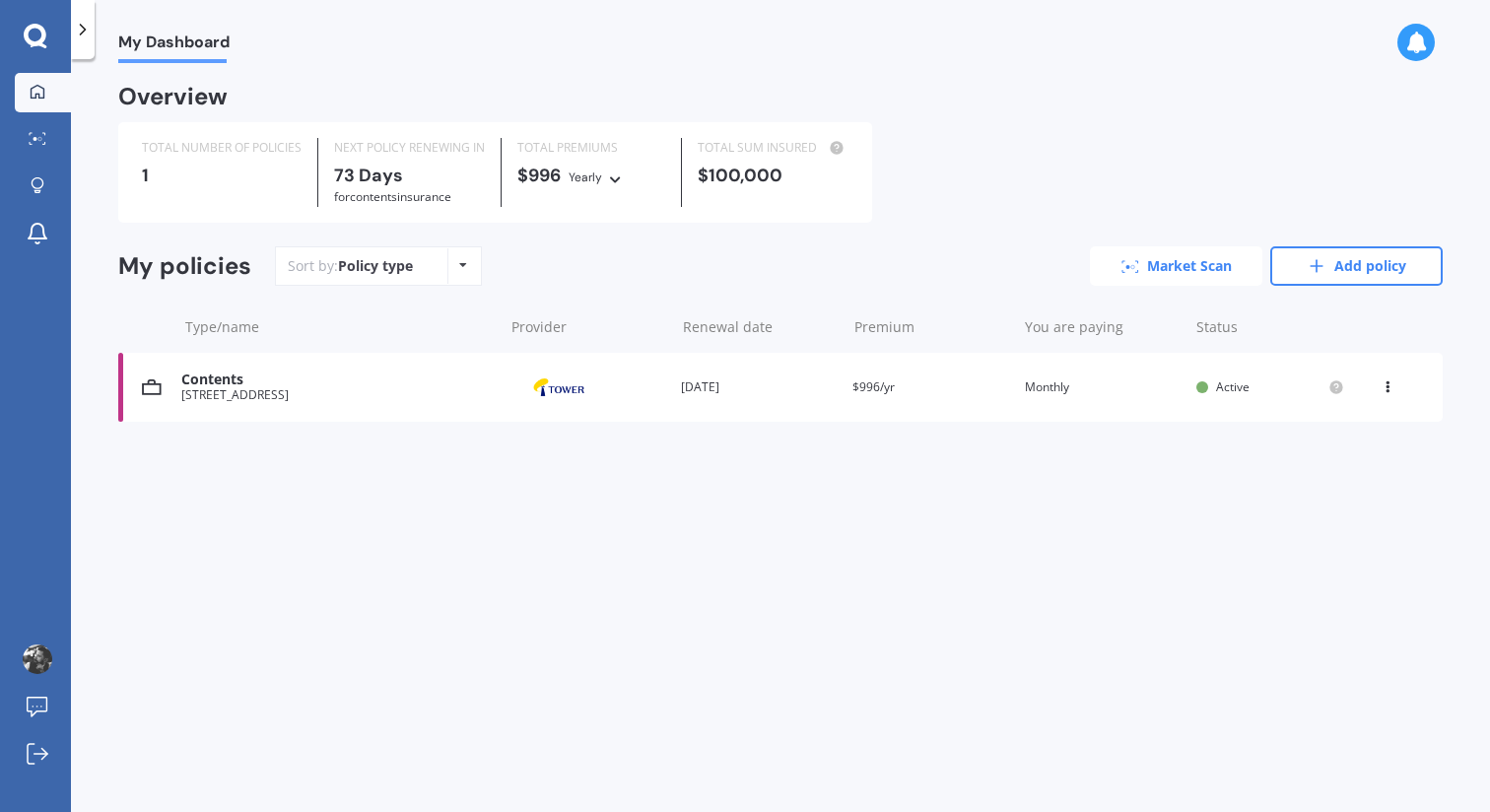
click at [1162, 266] on link "Market Scan" at bounding box center [1175, 266] width 172 height 40
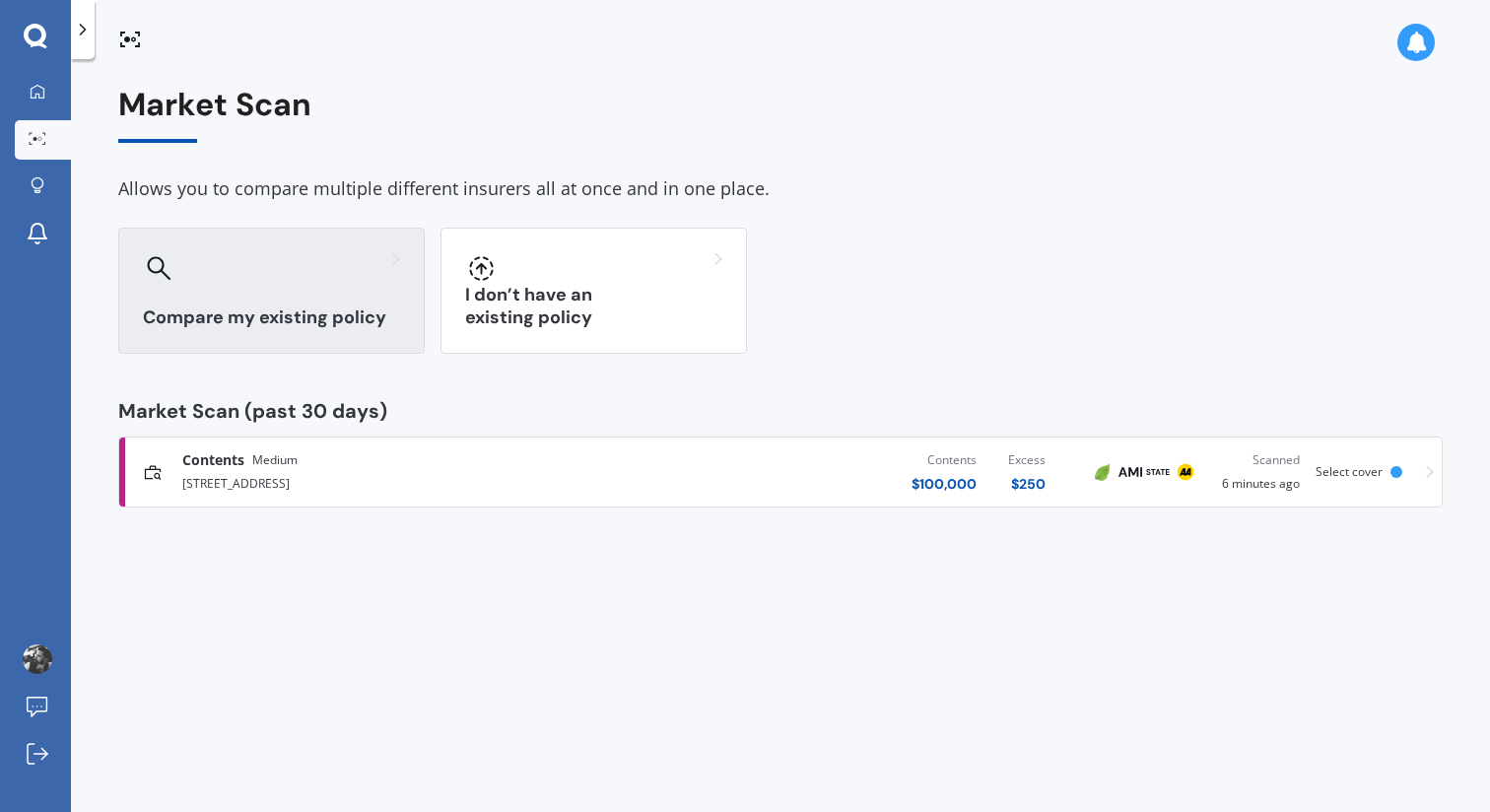
click at [328, 307] on h3 "Compare my existing policy" at bounding box center [272, 317] width 257 height 23
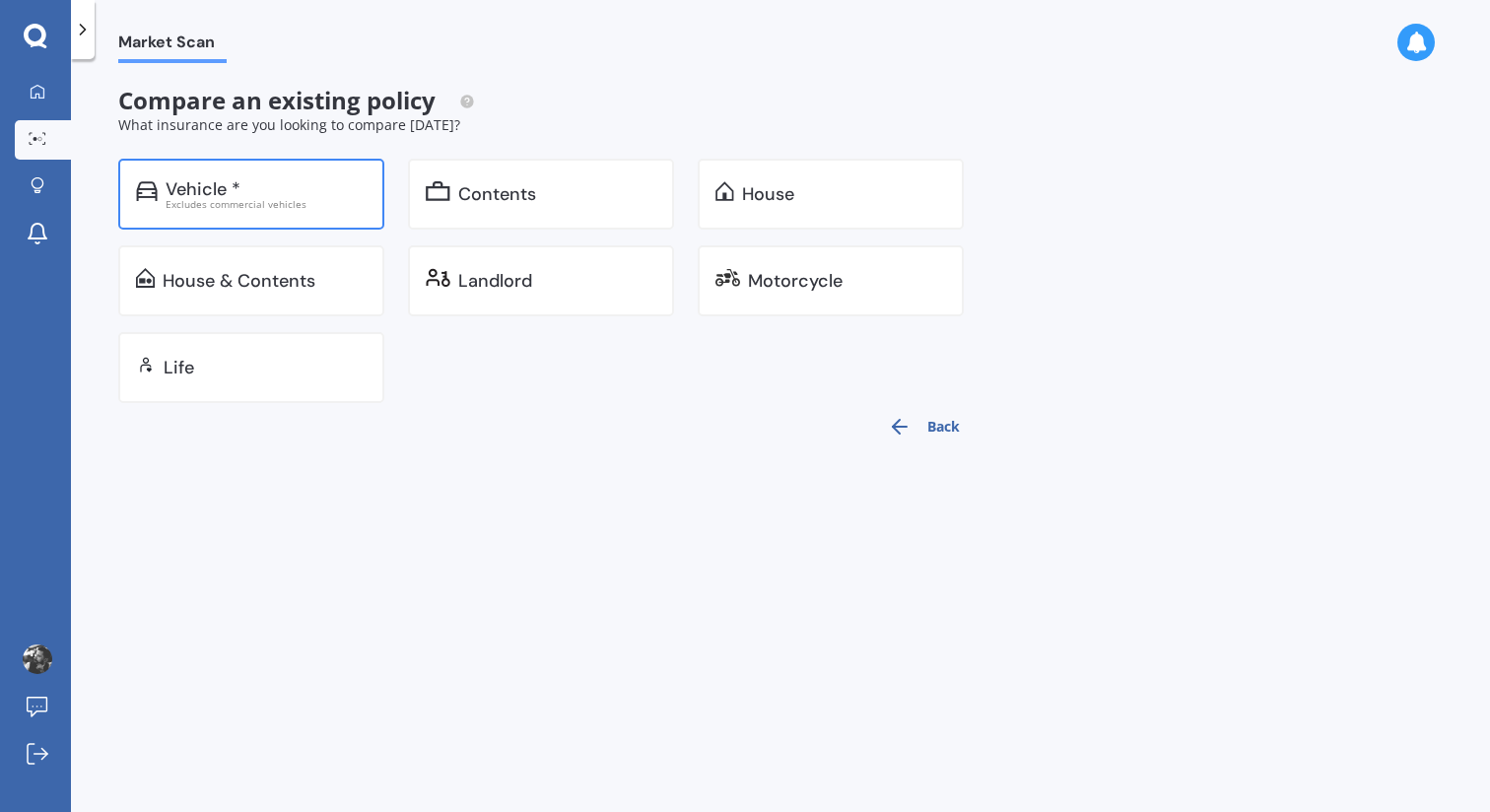
click at [304, 222] on div "Vehicle * Excludes commercial vehicles" at bounding box center [251, 193] width 266 height 71
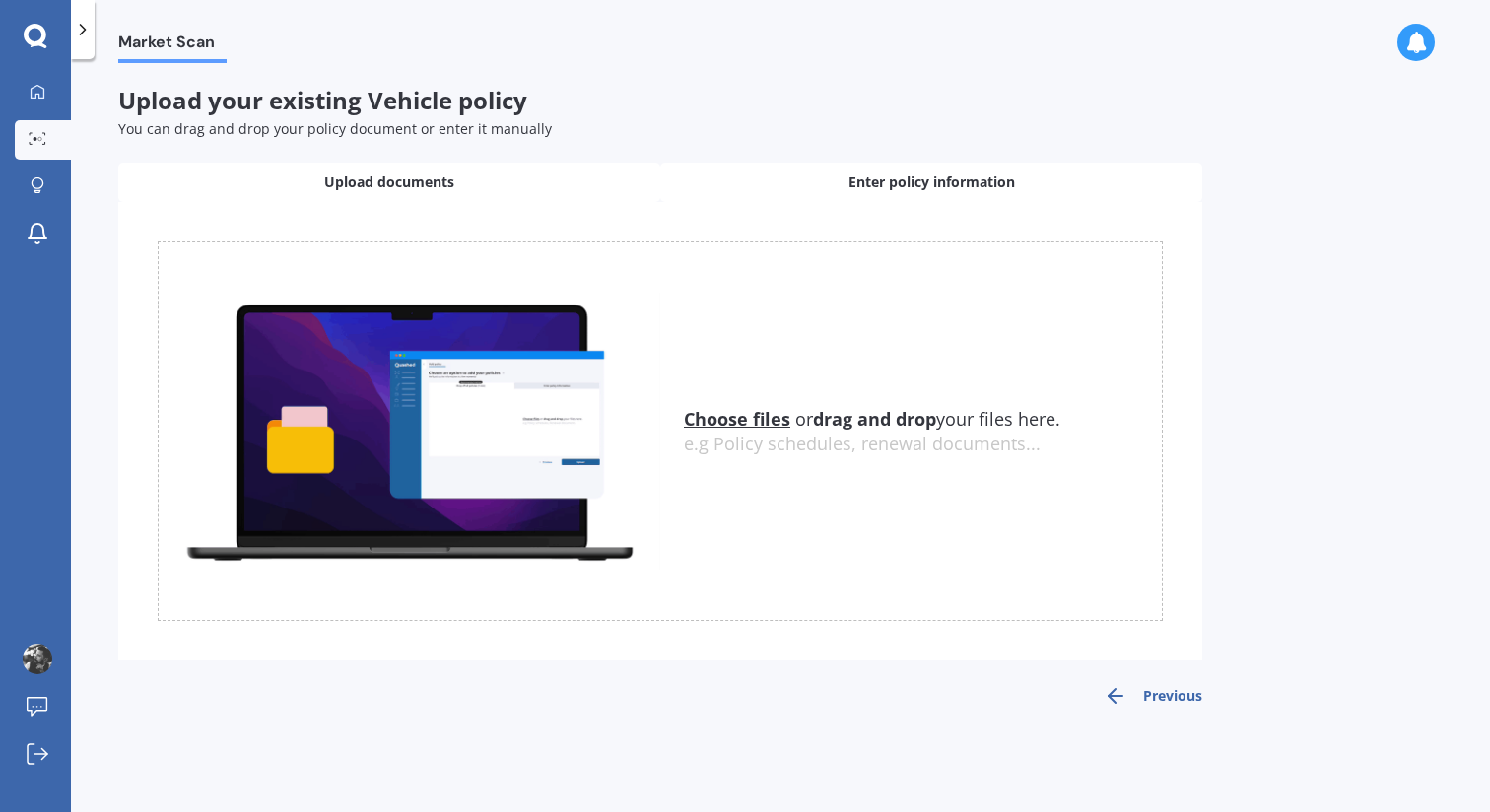
click at [905, 184] on span "Enter policy information" at bounding box center [931, 182] width 166 height 20
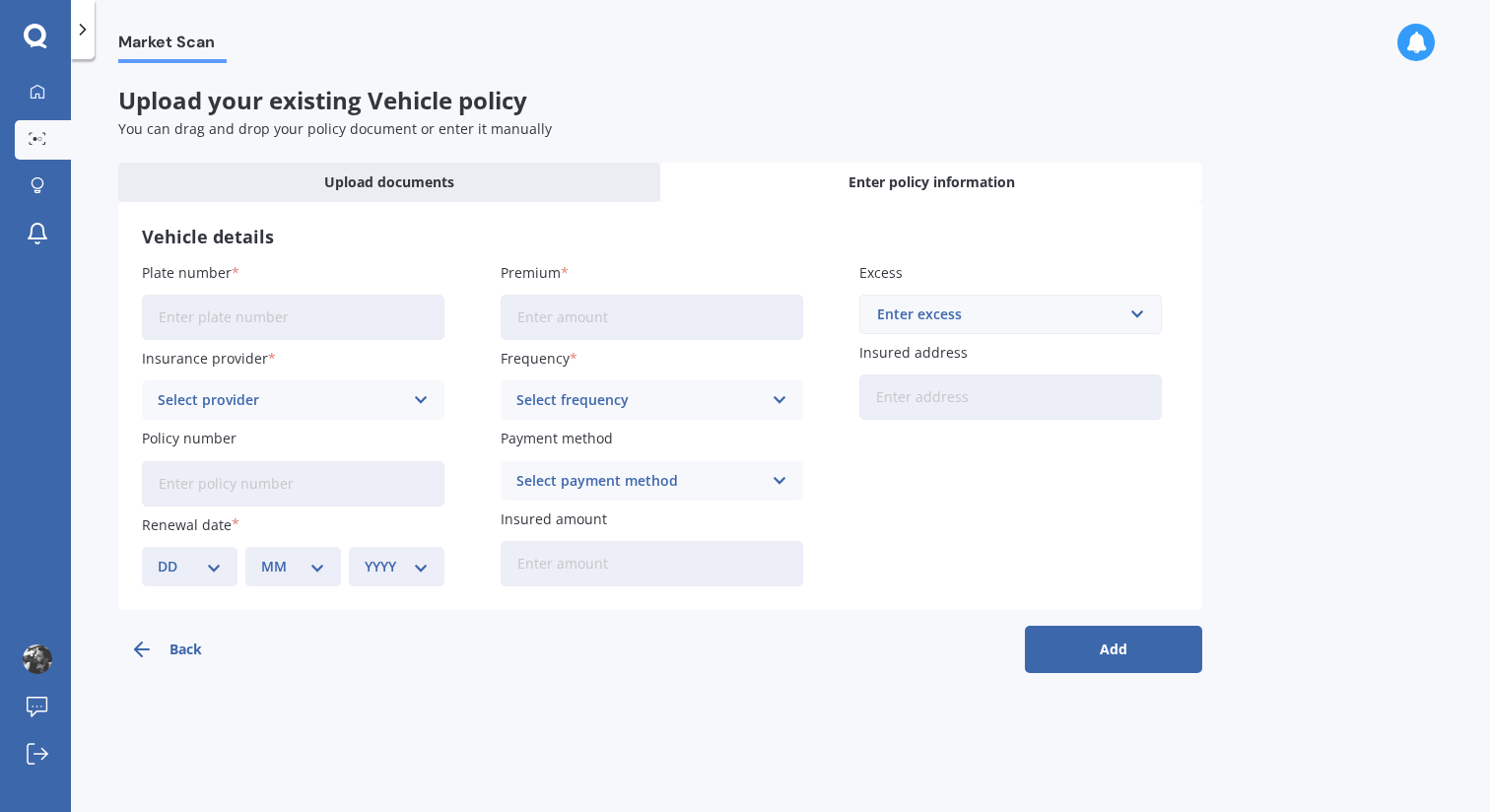
click at [287, 319] on input "Plate number" at bounding box center [294, 317] width 303 height 46
type input "LDB368"
click at [268, 413] on div "Select provider AA AMI AMP ANZ ASB Aioi Nissay Dowa Ando Assurant Autosure BNZ …" at bounding box center [294, 400] width 303 height 40
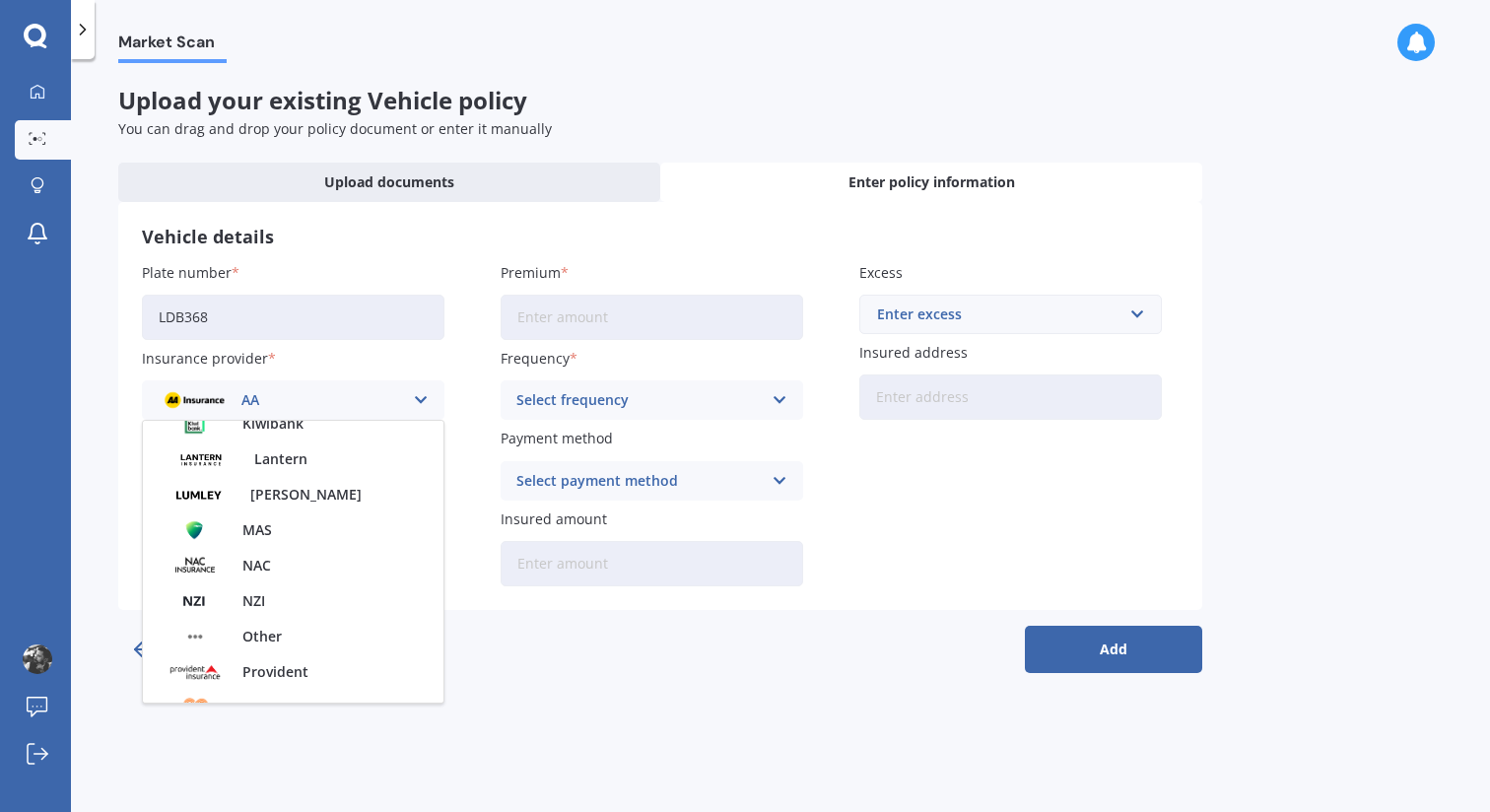
scroll to position [853, 0]
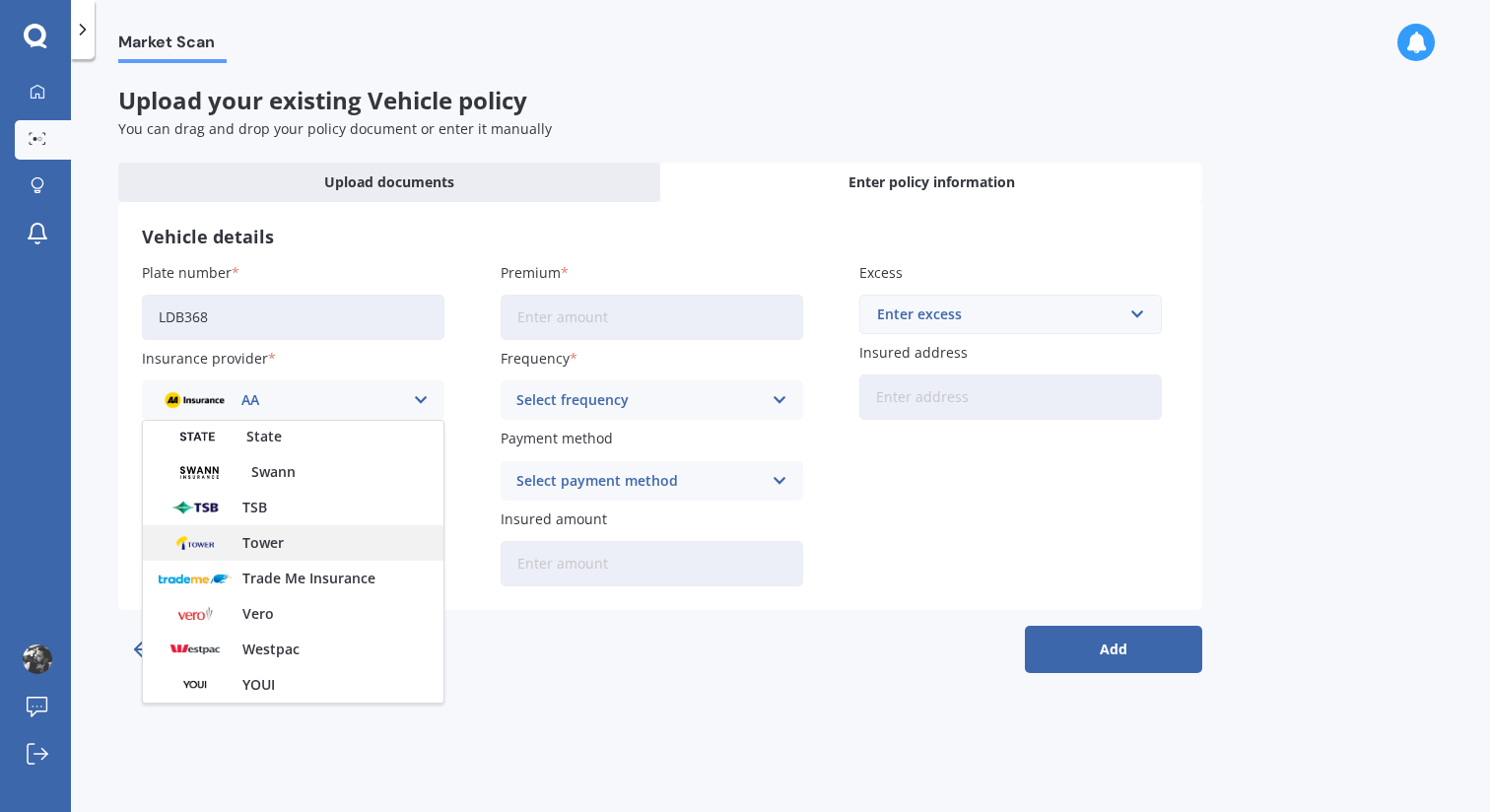
click at [281, 549] on span "Tower" at bounding box center [263, 542] width 42 height 14
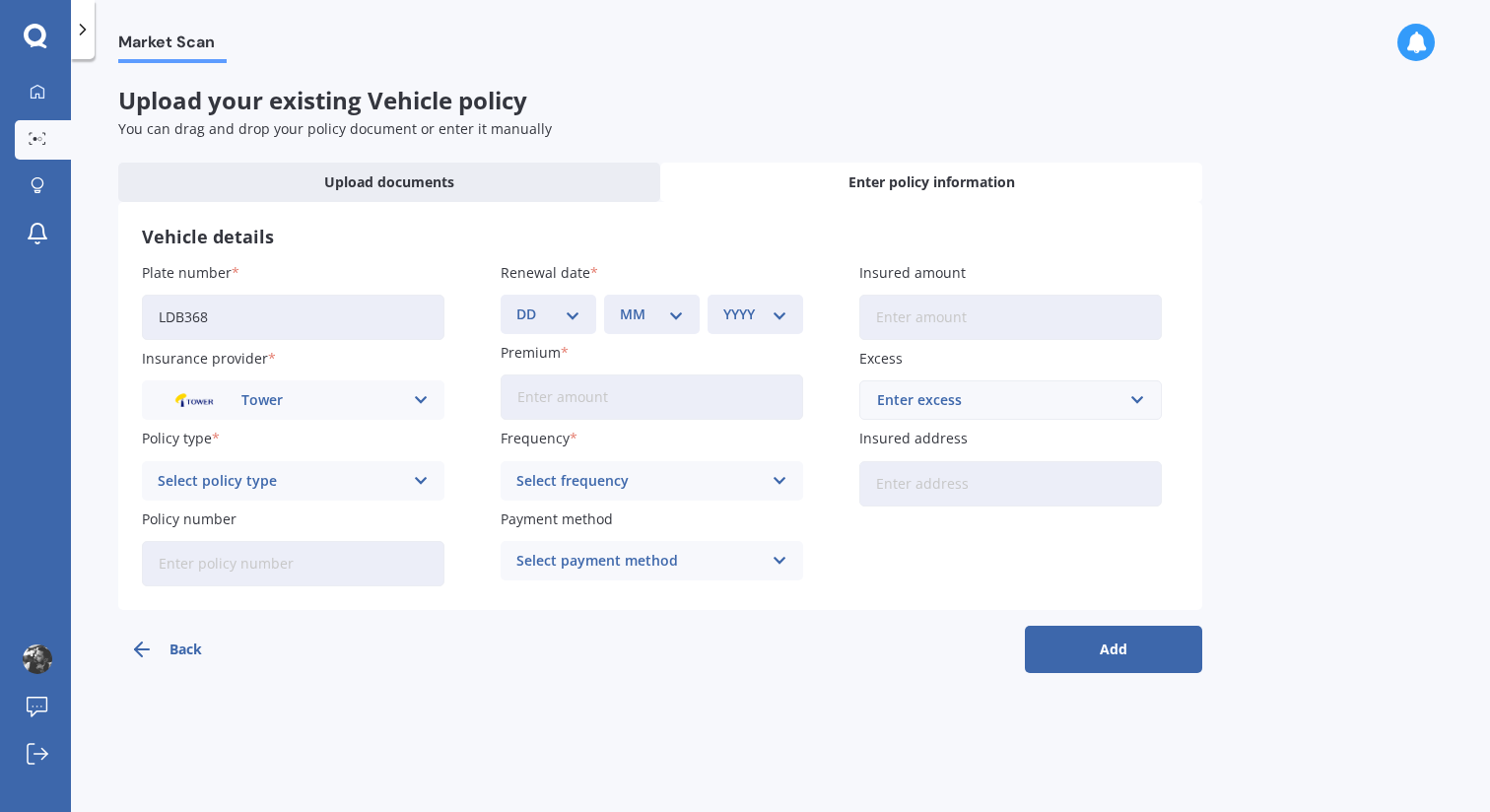
click at [267, 486] on div "Select policy type" at bounding box center [280, 481] width 245 height 22
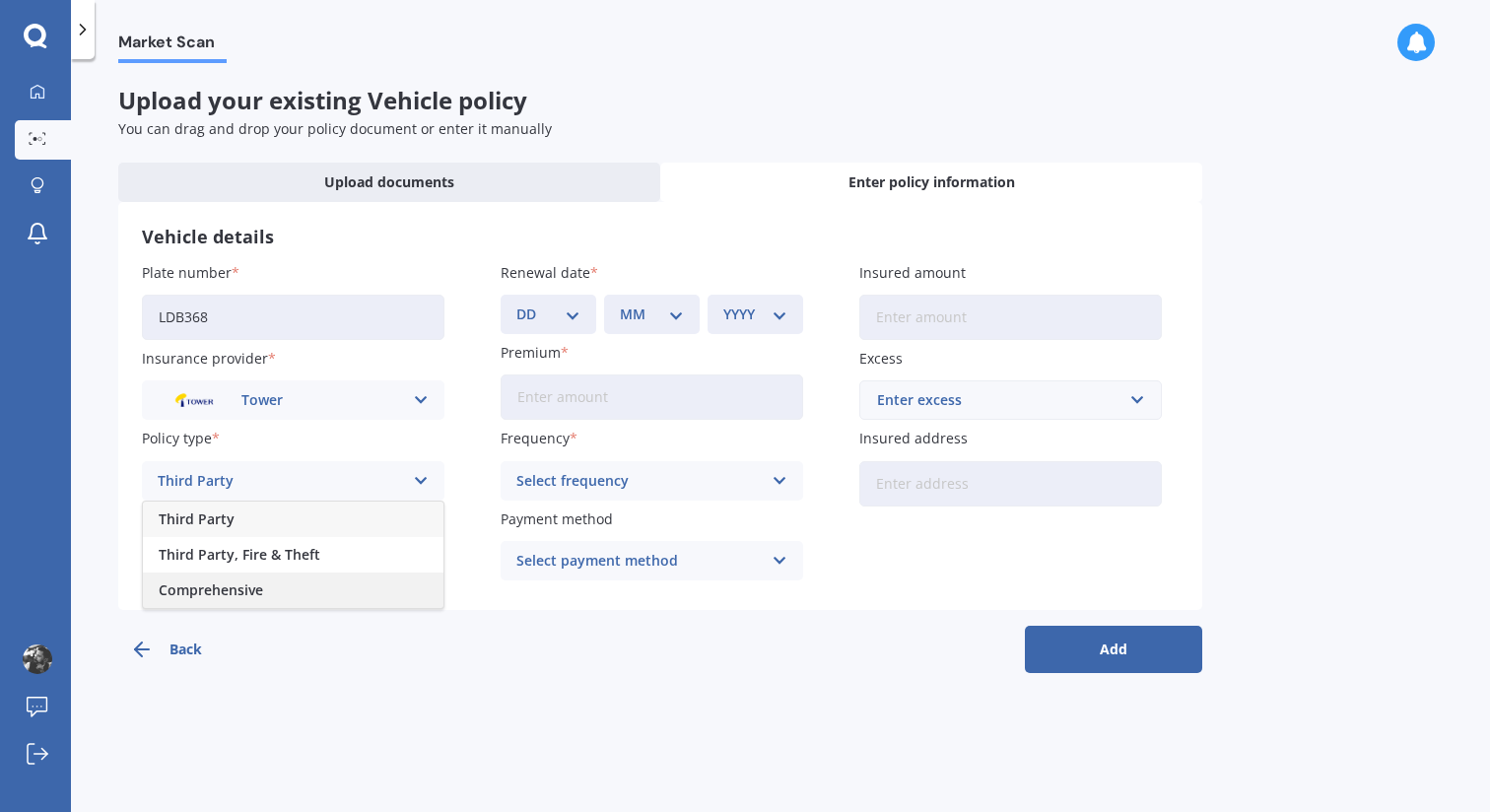
click at [254, 593] on span "Comprehensive" at bounding box center [210, 590] width 105 height 14
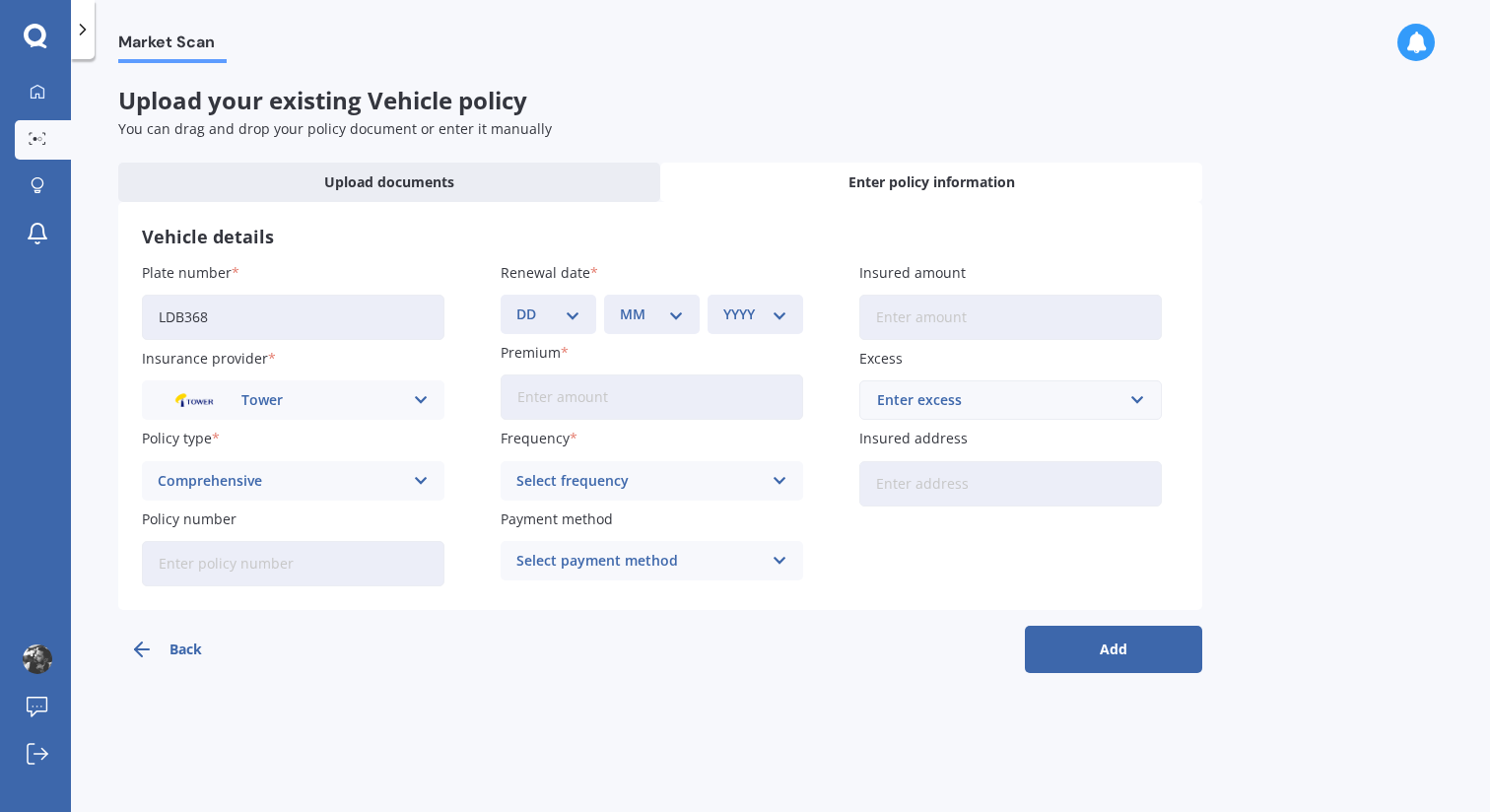
click at [239, 568] on input "Policy number" at bounding box center [294, 563] width 303 height 46
paste input "P00005237469"
type input "P00005237469"
click at [564, 322] on select "DD 01 02 03 04 05 06 07 08 09 10 11 12 13 14 15 16 17 18 19 20 21 22 23 24 25 2…" at bounding box center [548, 314] width 64 height 22
select select "03"
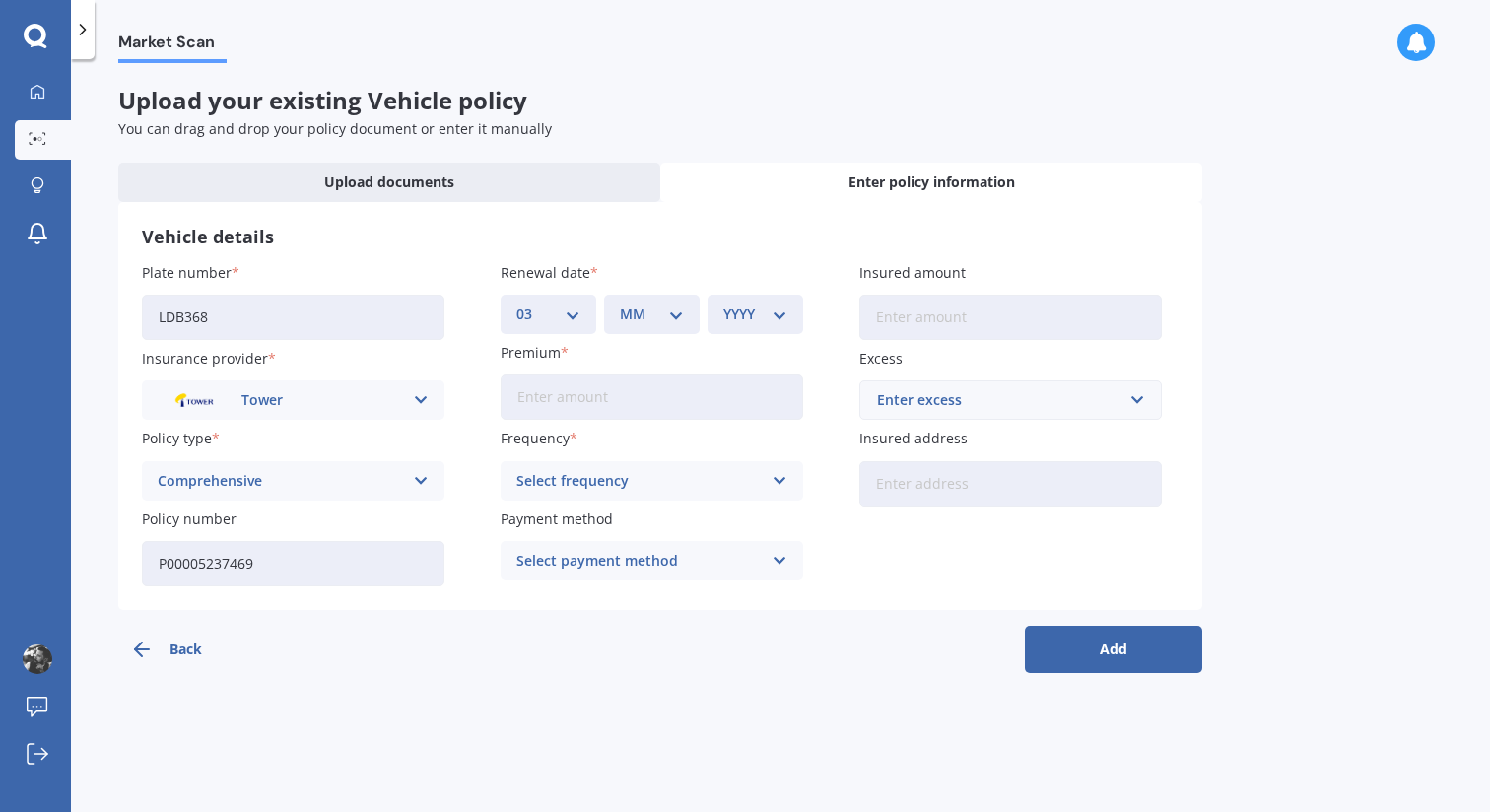
click at [633, 332] on div "MM 01 02 03 04 05 06 07 08 09 10 11 12" at bounding box center [652, 314] width 96 height 40
click at [633, 325] on div "MM 01 02 03 04 05 06 07 08 09 10 11 12" at bounding box center [652, 314] width 96 height 40
click at [678, 306] on select "MM 01 02 03 04 05 06 07 08 09 10 11 12" at bounding box center [652, 314] width 64 height 22
select select "11"
click at [760, 325] on div "YYYY 2027 2026 2025 2024 2023 2022 2021 2020 2019 2018 2017 2016 2015 2014 2013…" at bounding box center [755, 314] width 96 height 40
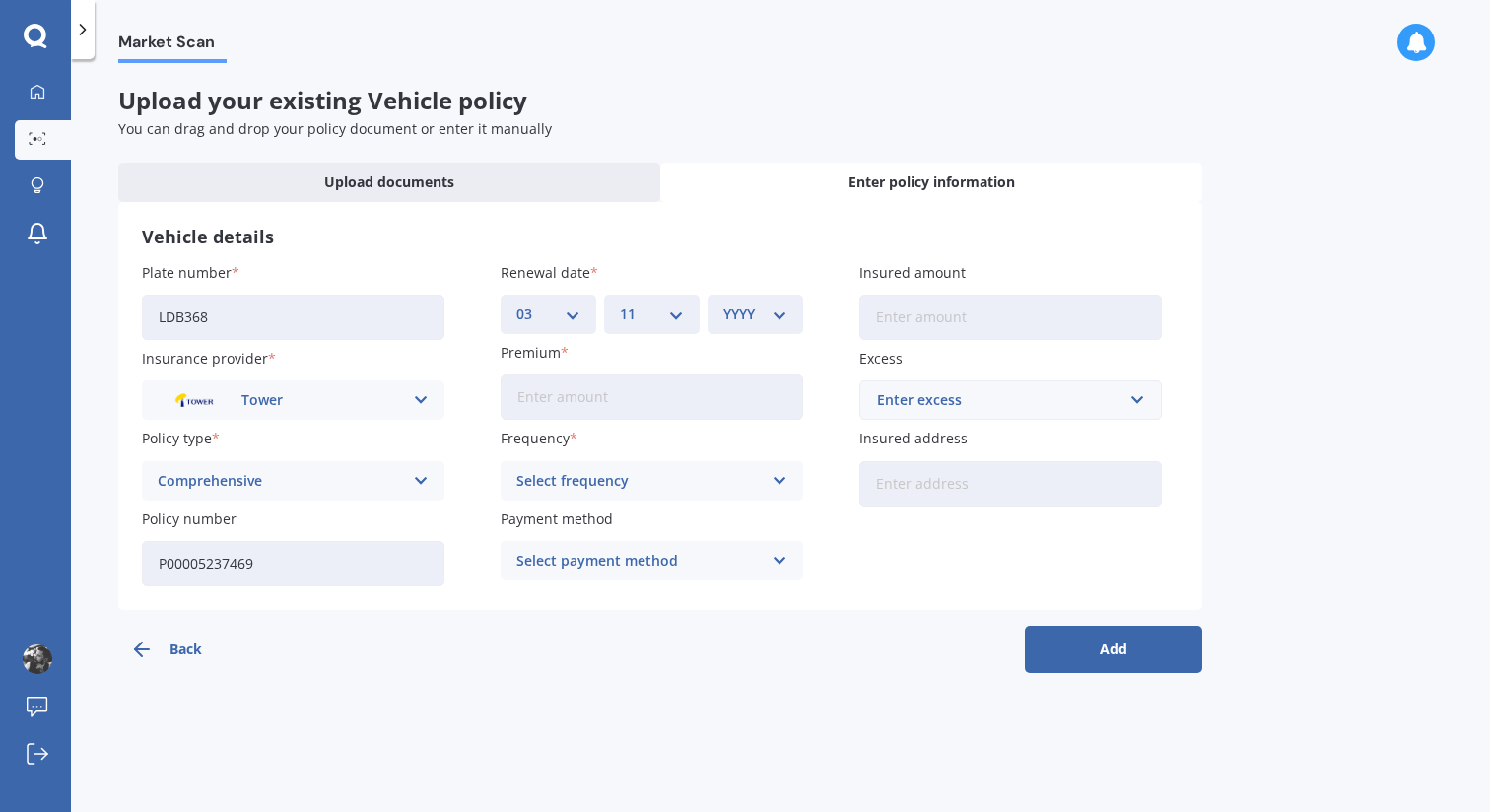
click at [775, 309] on select "YYYY 2027 2026 2025 2024 2023 2022 2021 2020 2019 2018 2017 2016 2015 2014 2013…" at bounding box center [755, 314] width 64 height 22
select select "2025"
click at [624, 396] on input "Premium" at bounding box center [652, 397] width 303 height 46
paste input "$803.61"
type input "$803.61"
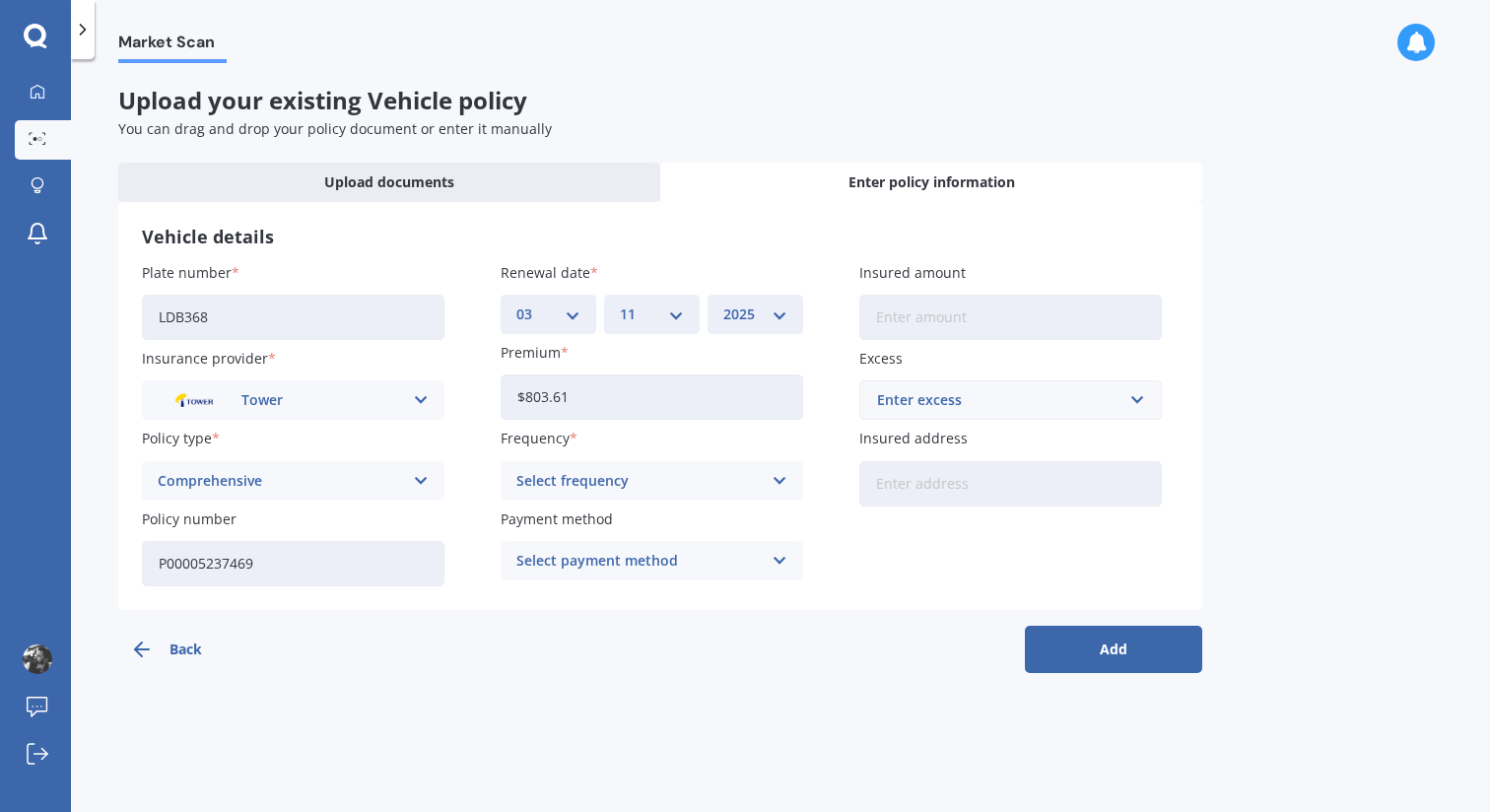
click at [657, 475] on div "Select frequency" at bounding box center [639, 481] width 245 height 22
click at [618, 523] on div "Yearly" at bounding box center [652, 519] width 301 height 36
click at [644, 554] on div "Select payment method" at bounding box center [639, 560] width 245 height 22
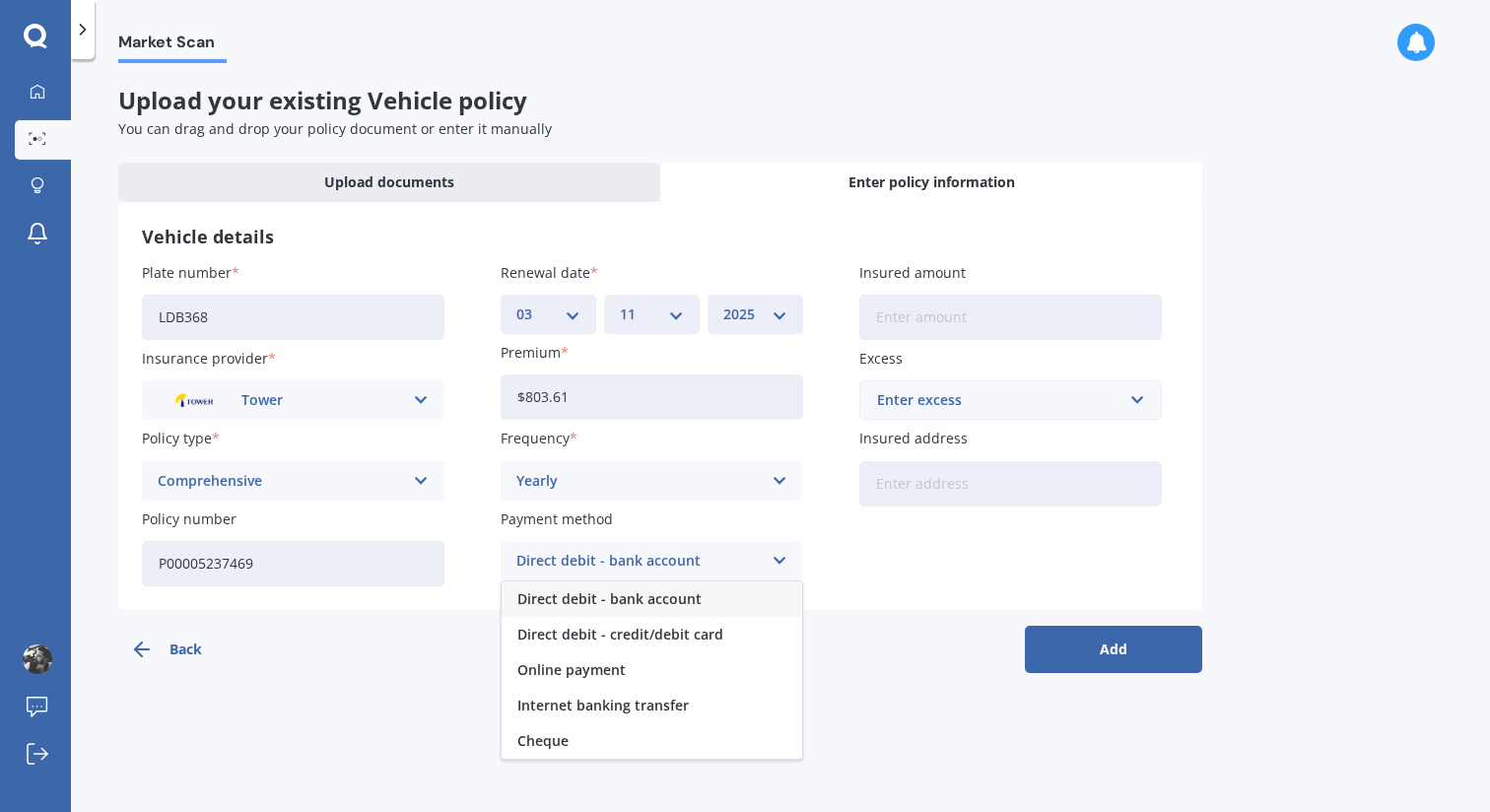
click at [636, 610] on div "Direct debit - bank account" at bounding box center [652, 599] width 301 height 36
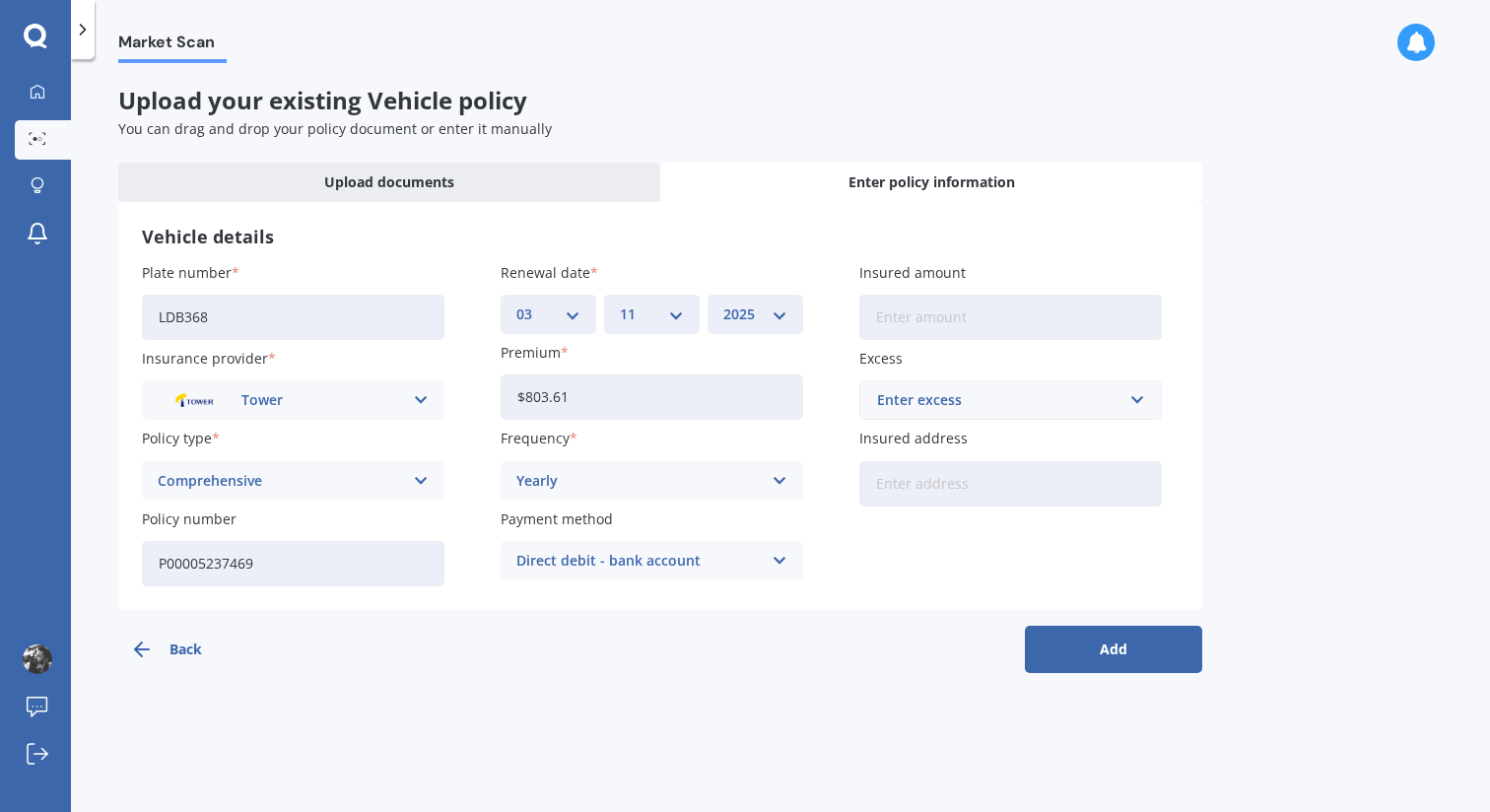
click at [958, 306] on input "Insured amount" at bounding box center [1010, 317] width 303 height 46
type input "$8,000"
click at [960, 395] on div "Enter excess" at bounding box center [998, 400] width 243 height 22
type input "500"
click at [951, 443] on div "$ 500" at bounding box center [1010, 437] width 301 height 37
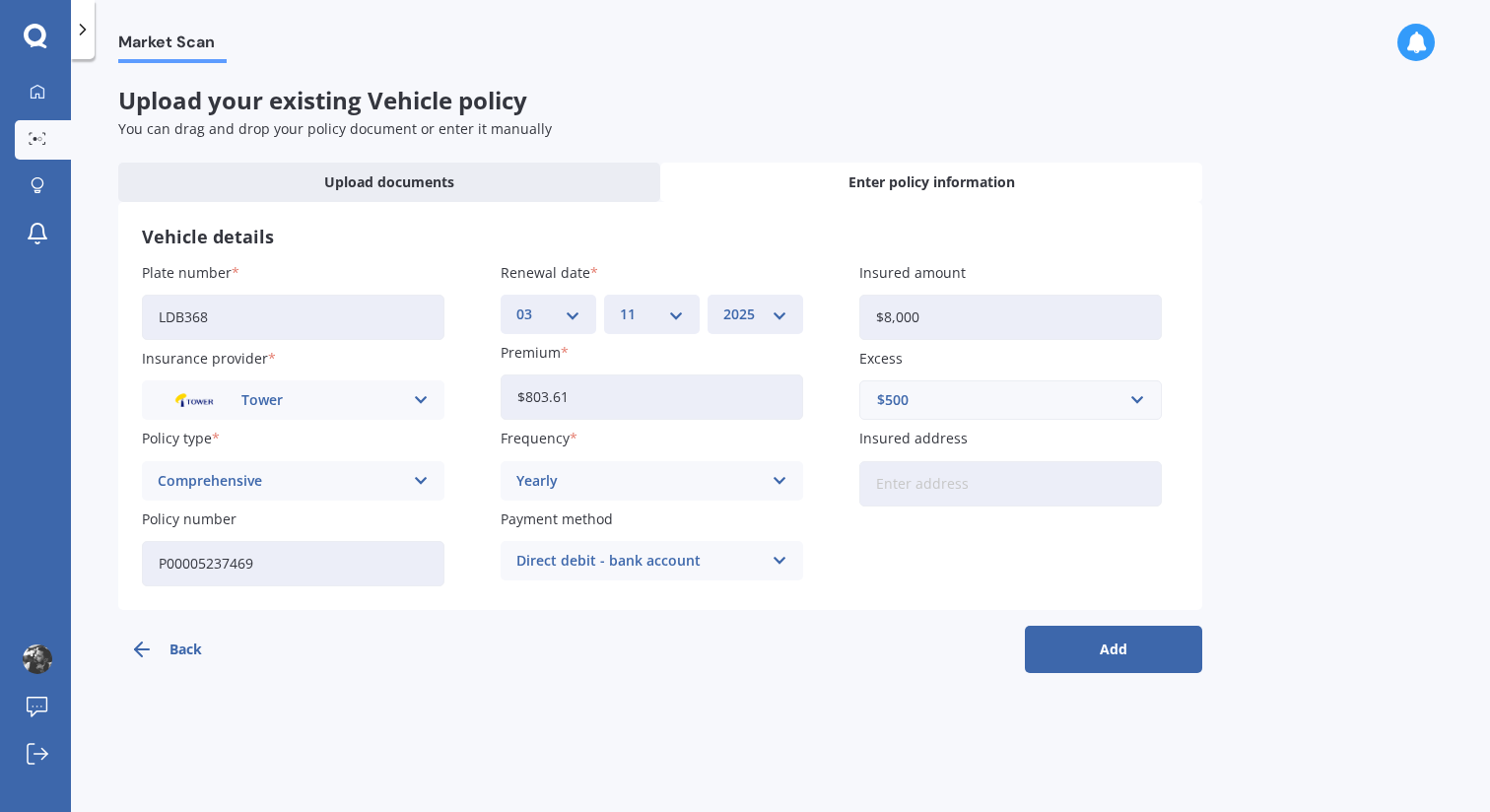
click at [937, 481] on input "Insured address" at bounding box center [1010, 484] width 303 height 46
type input "[STREET_ADDRESS]"
click at [1088, 646] on button "Add" at bounding box center [1113, 650] width 177 height 48
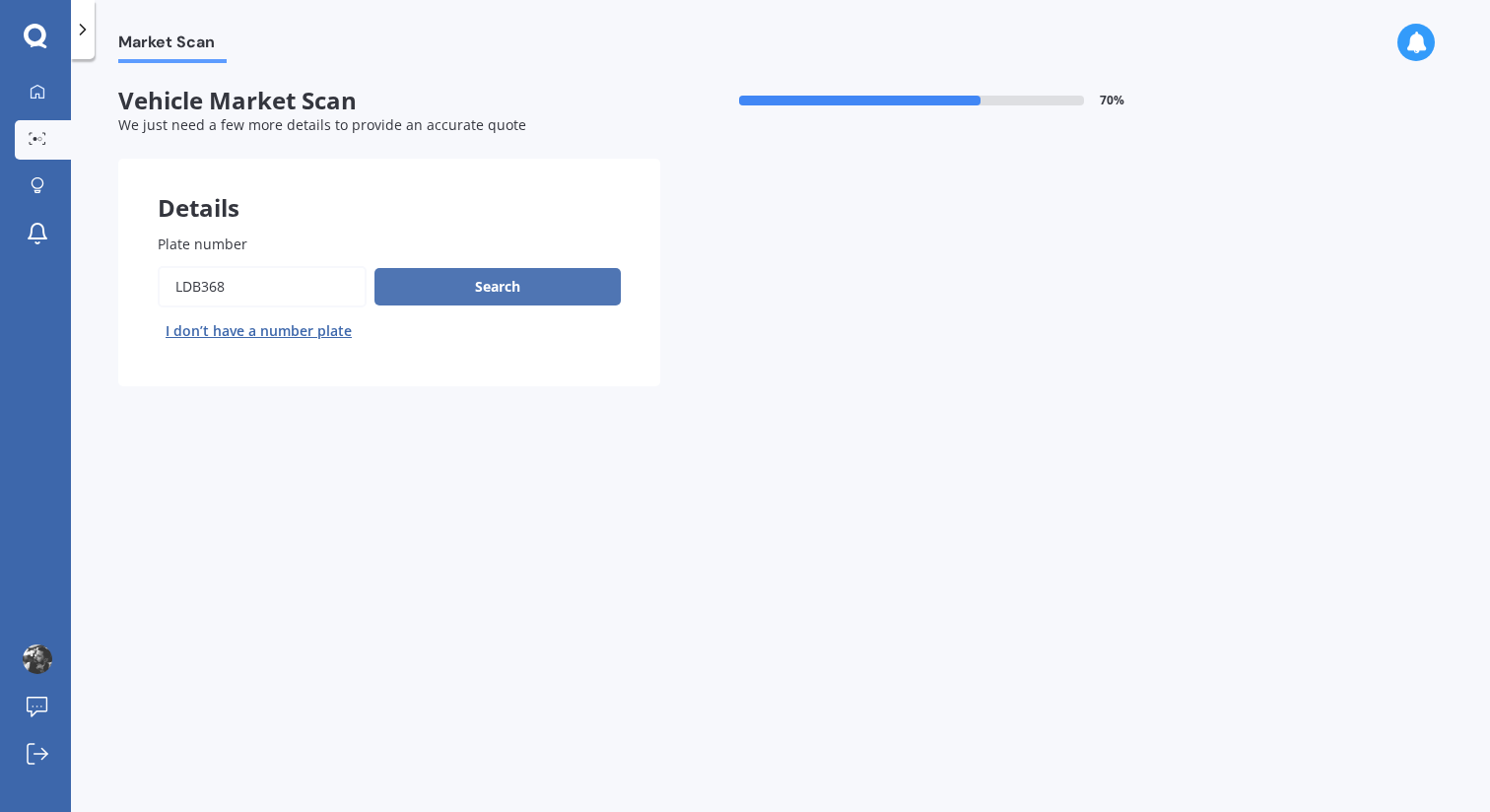
click at [523, 290] on button "Search" at bounding box center [497, 287] width 246 height 38
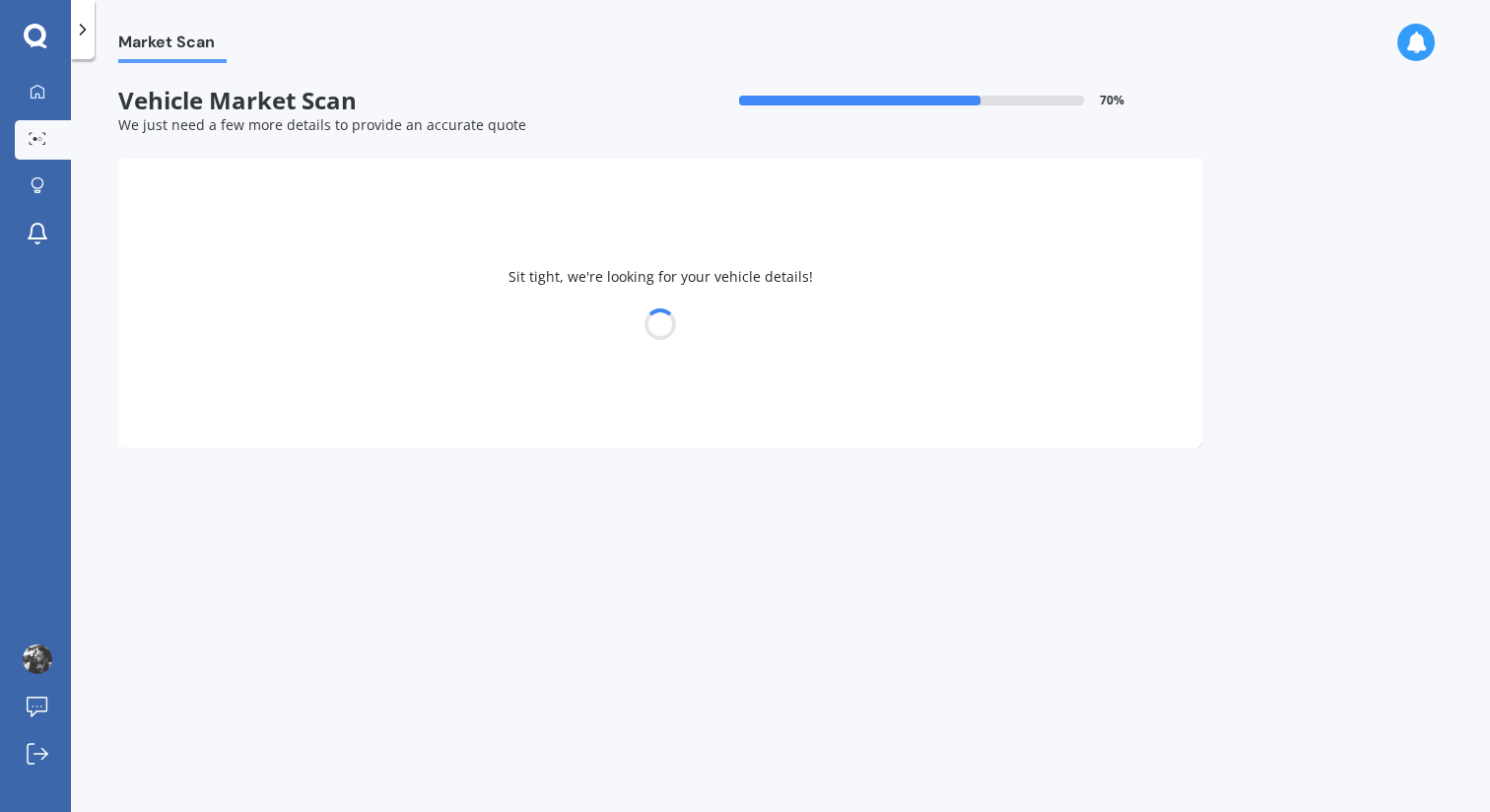
select select "29"
select select "08"
select select "1980"
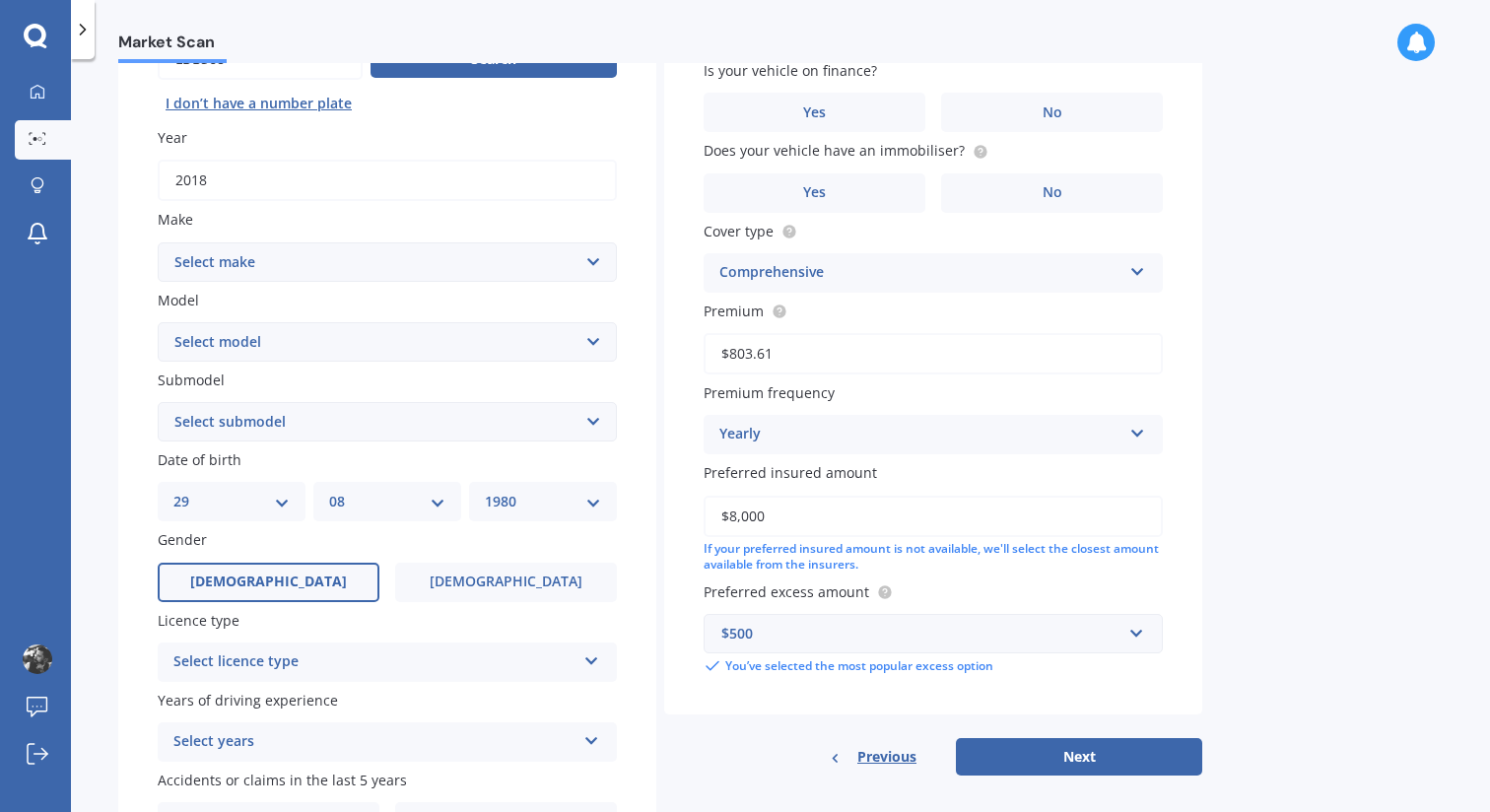
scroll to position [238, 0]
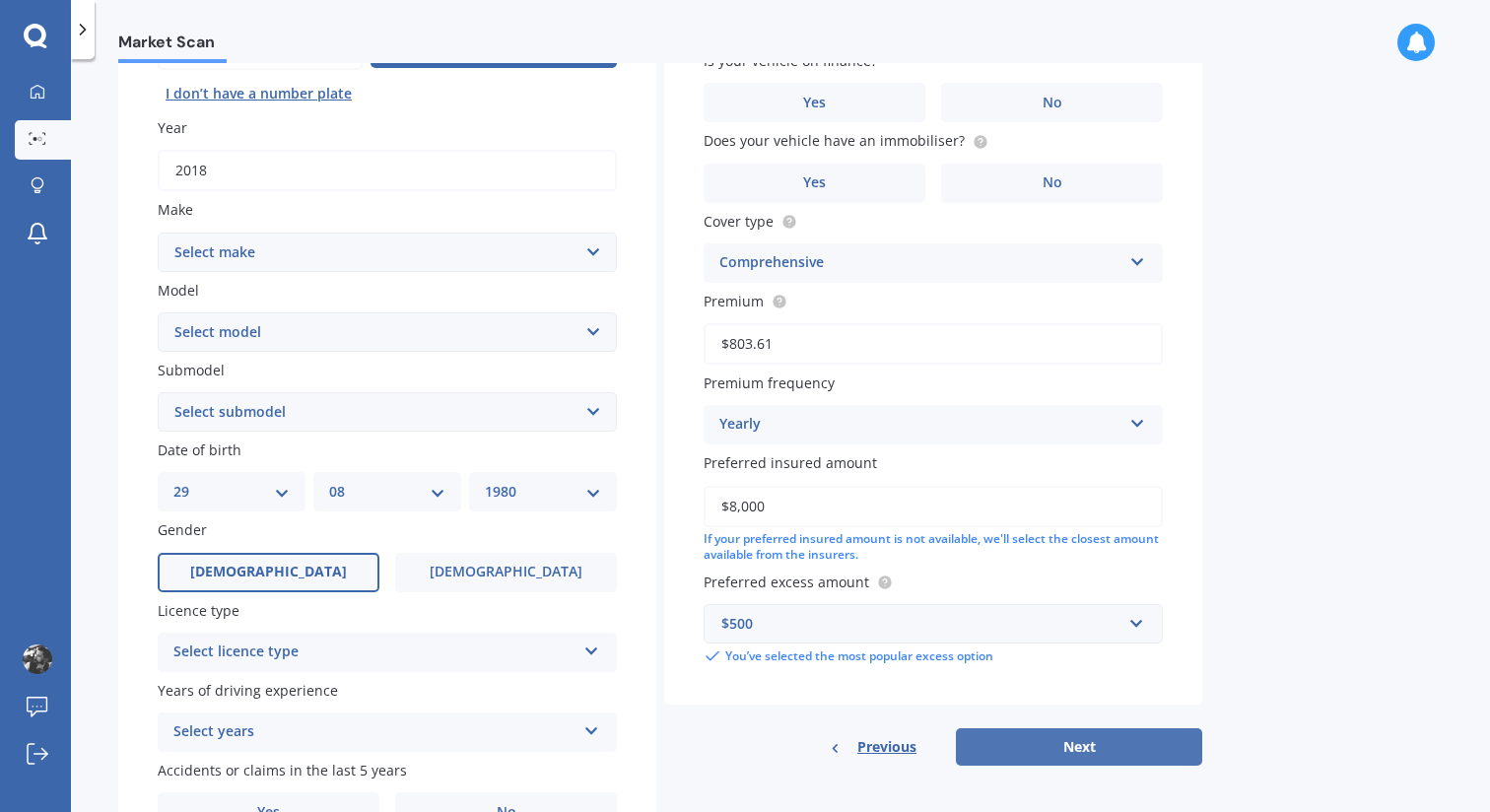
click at [990, 737] on button "Next" at bounding box center [1078, 746] width 246 height 38
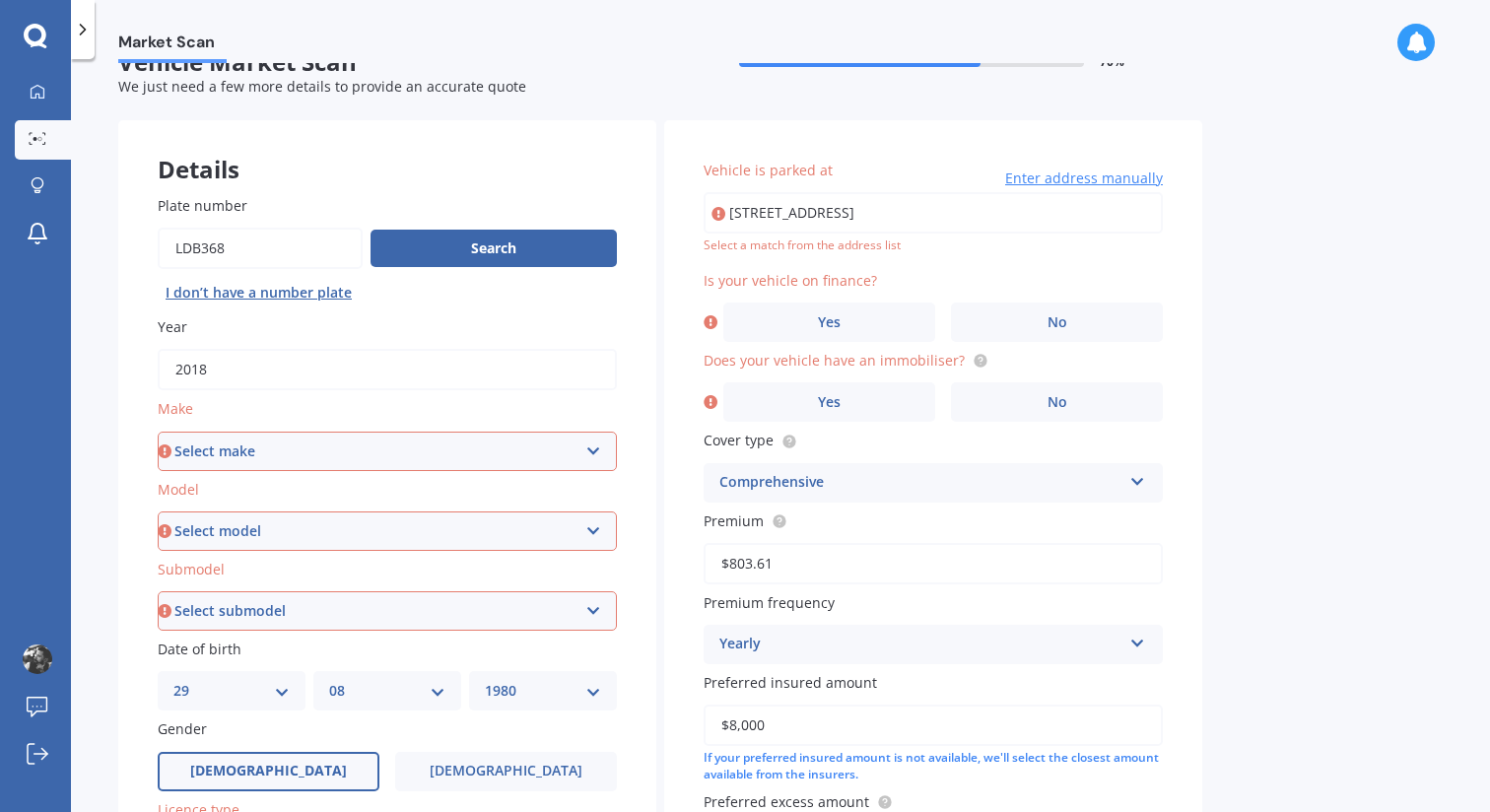
scroll to position [26, 0]
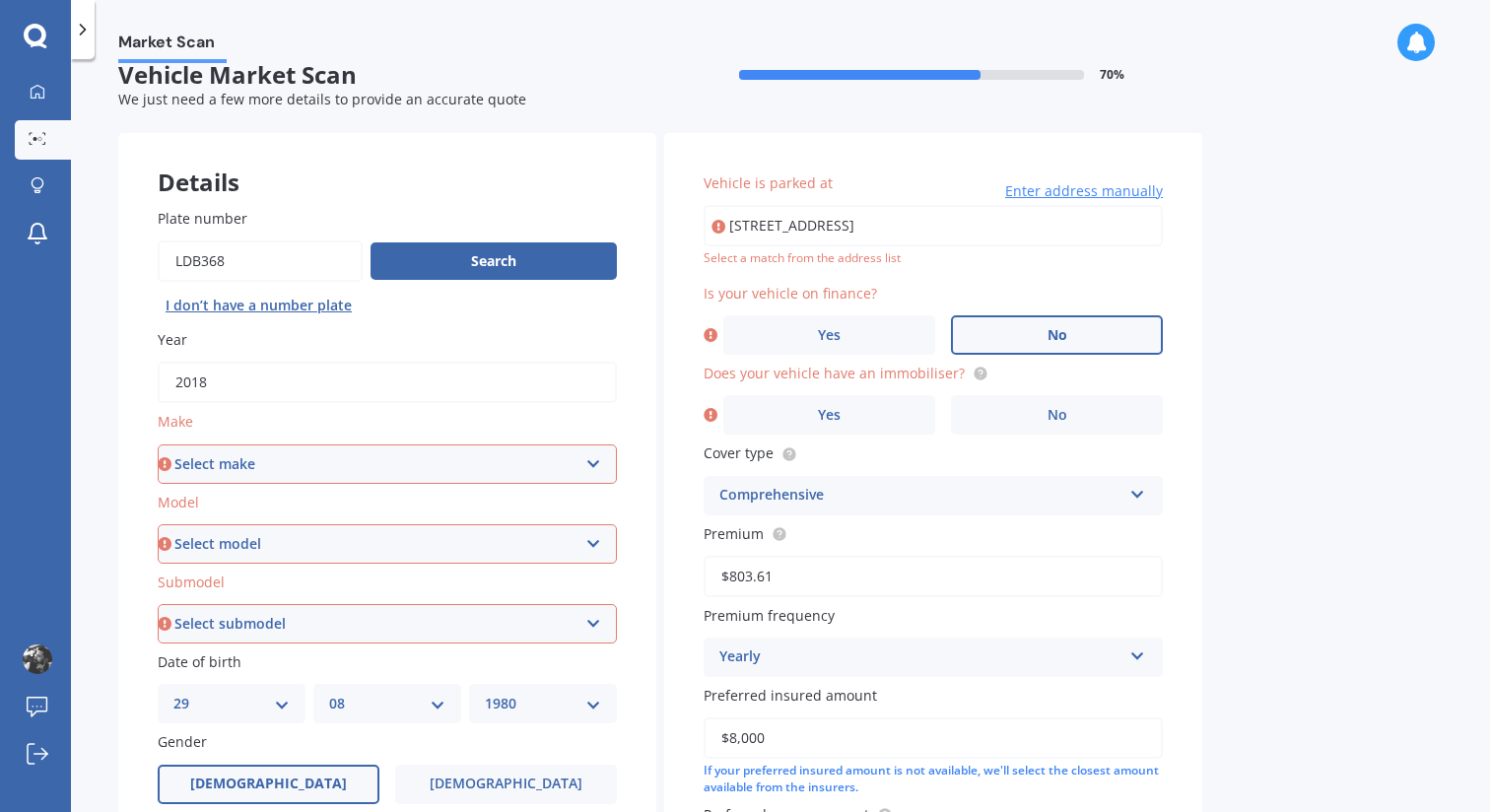
click at [1020, 336] on label "No" at bounding box center [1056, 335] width 212 height 40
click at [0, 0] on input "No" at bounding box center [0, 0] width 0 height 0
click at [1021, 415] on label "No" at bounding box center [1056, 415] width 212 height 40
click at [0, 0] on input "No" at bounding box center [0, 0] width 0 height 0
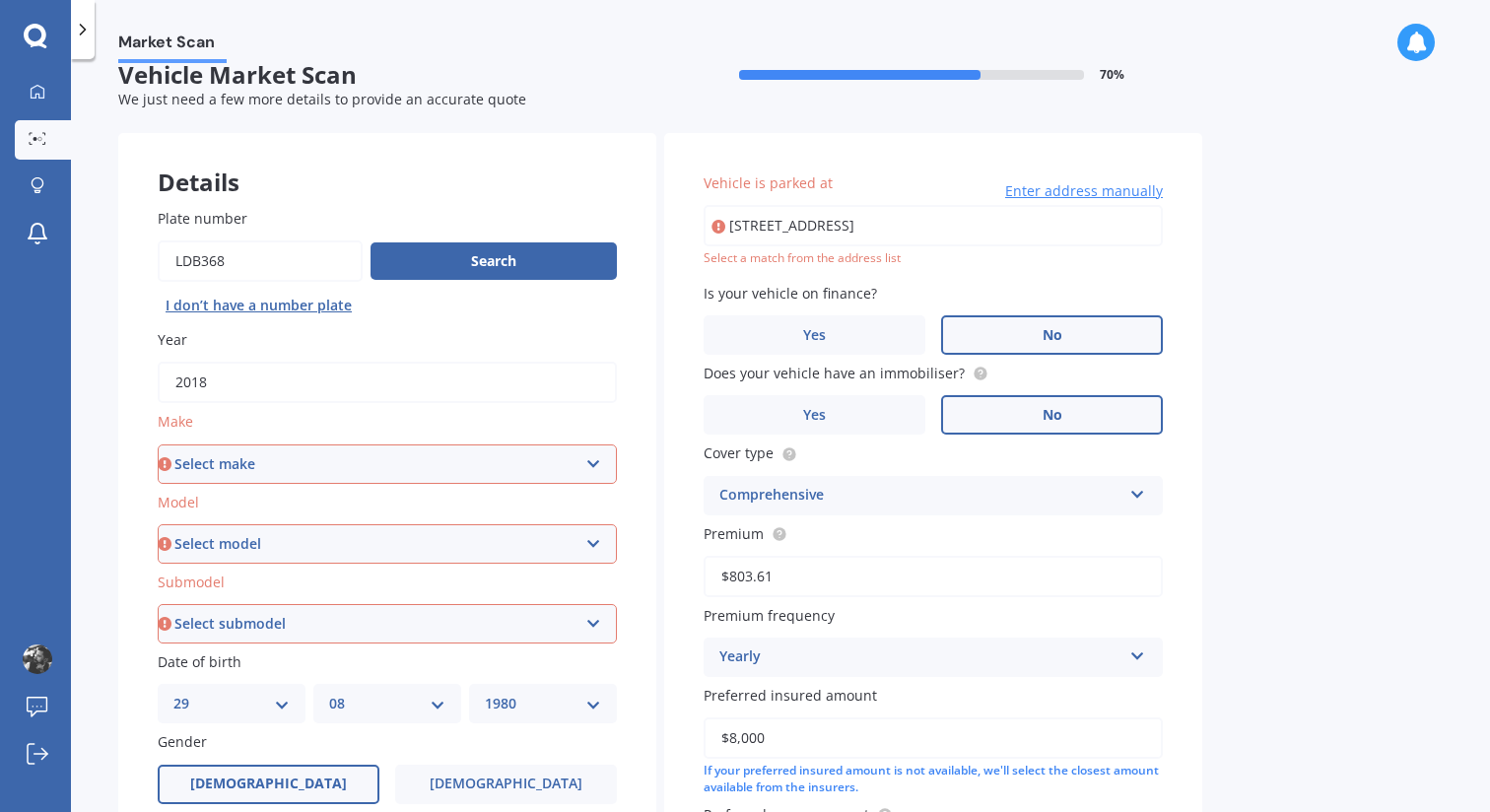
click at [978, 237] on input "[STREET_ADDRESS]" at bounding box center [933, 226] width 459 height 42
type input "[STREET_ADDRESS]"
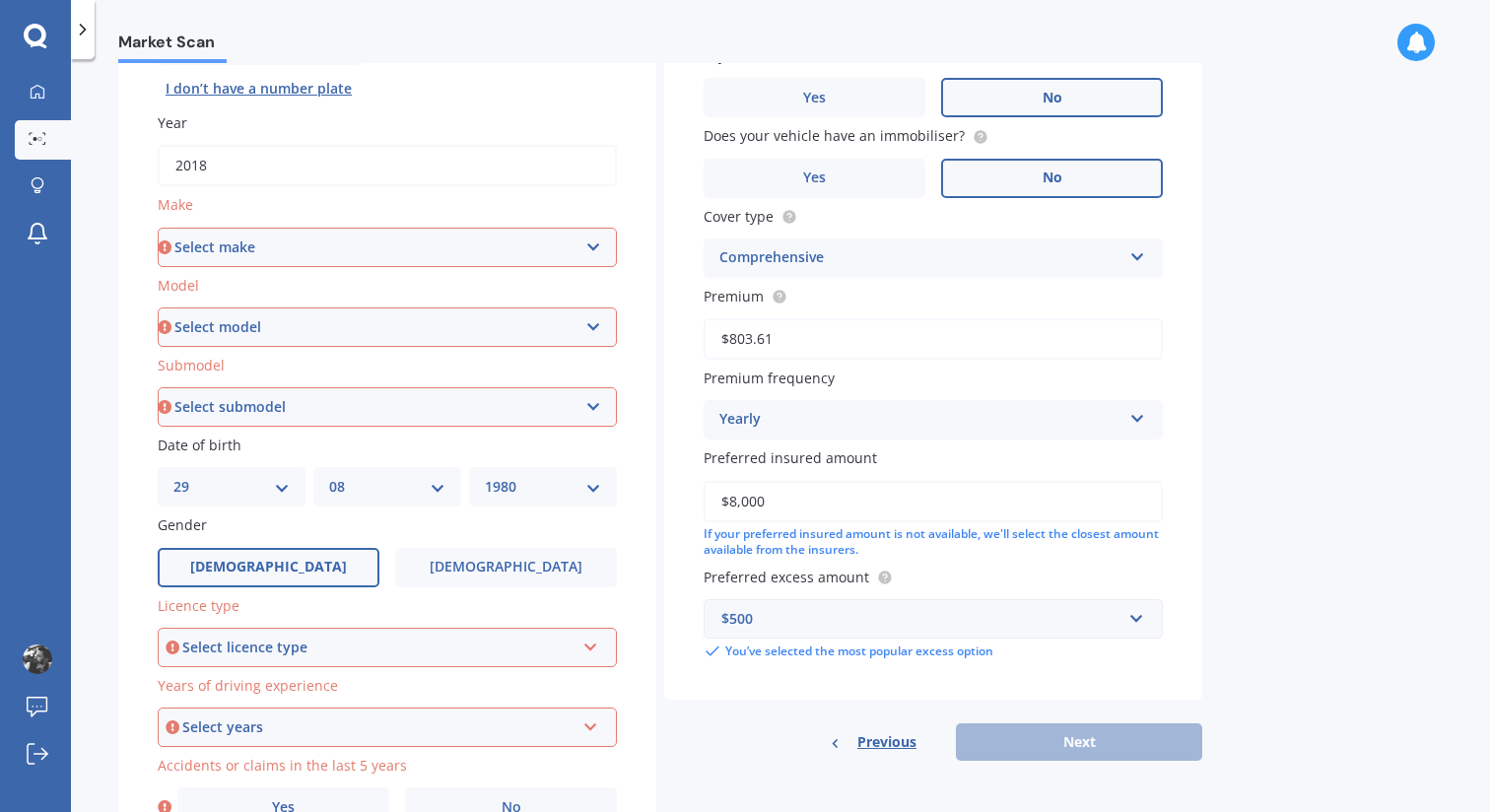
scroll to position [347, 0]
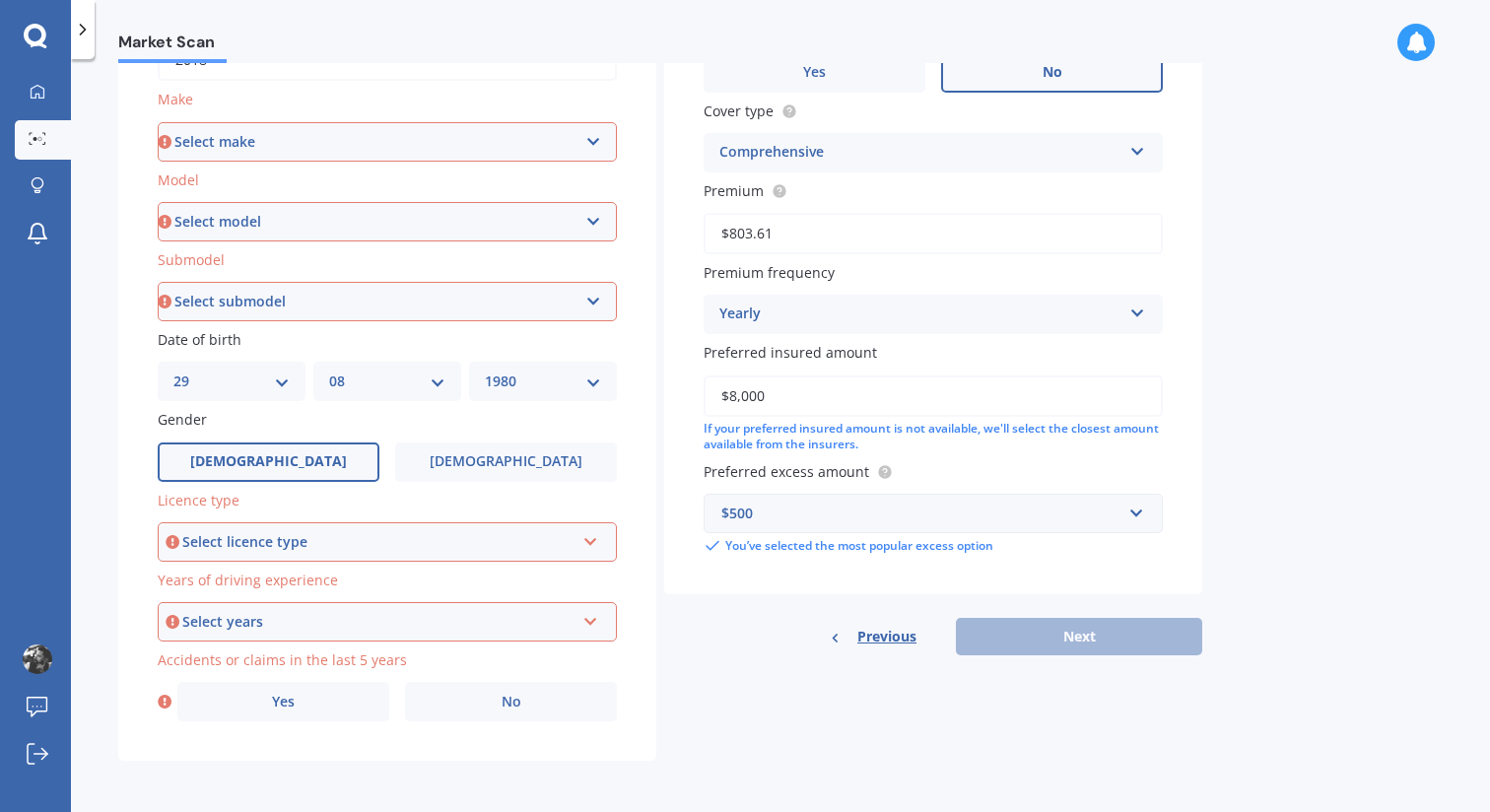
click at [508, 543] on div "Select licence type" at bounding box center [378, 541] width 392 height 22
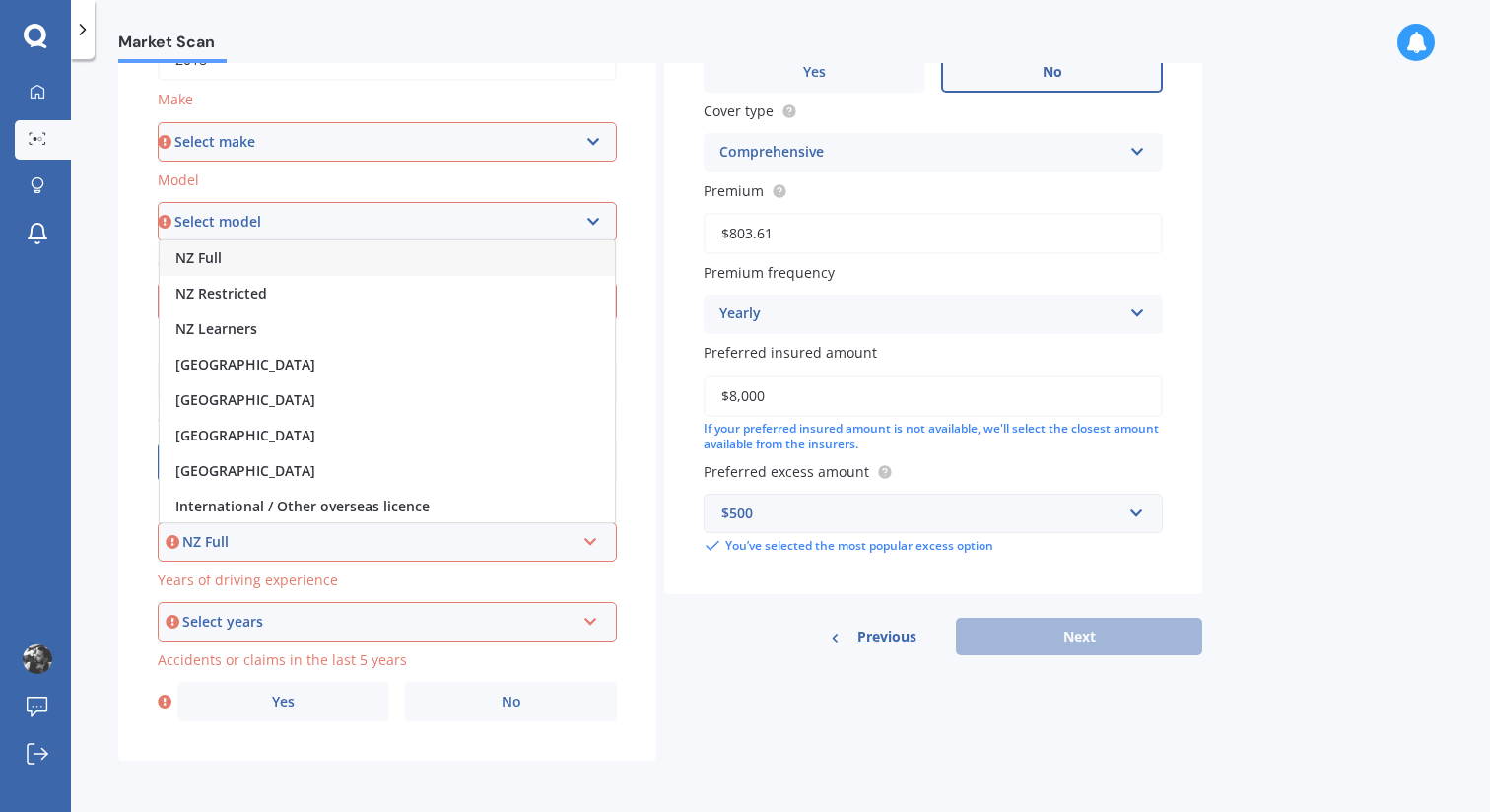
click at [391, 265] on div "NZ Full" at bounding box center [386, 259] width 455 height 36
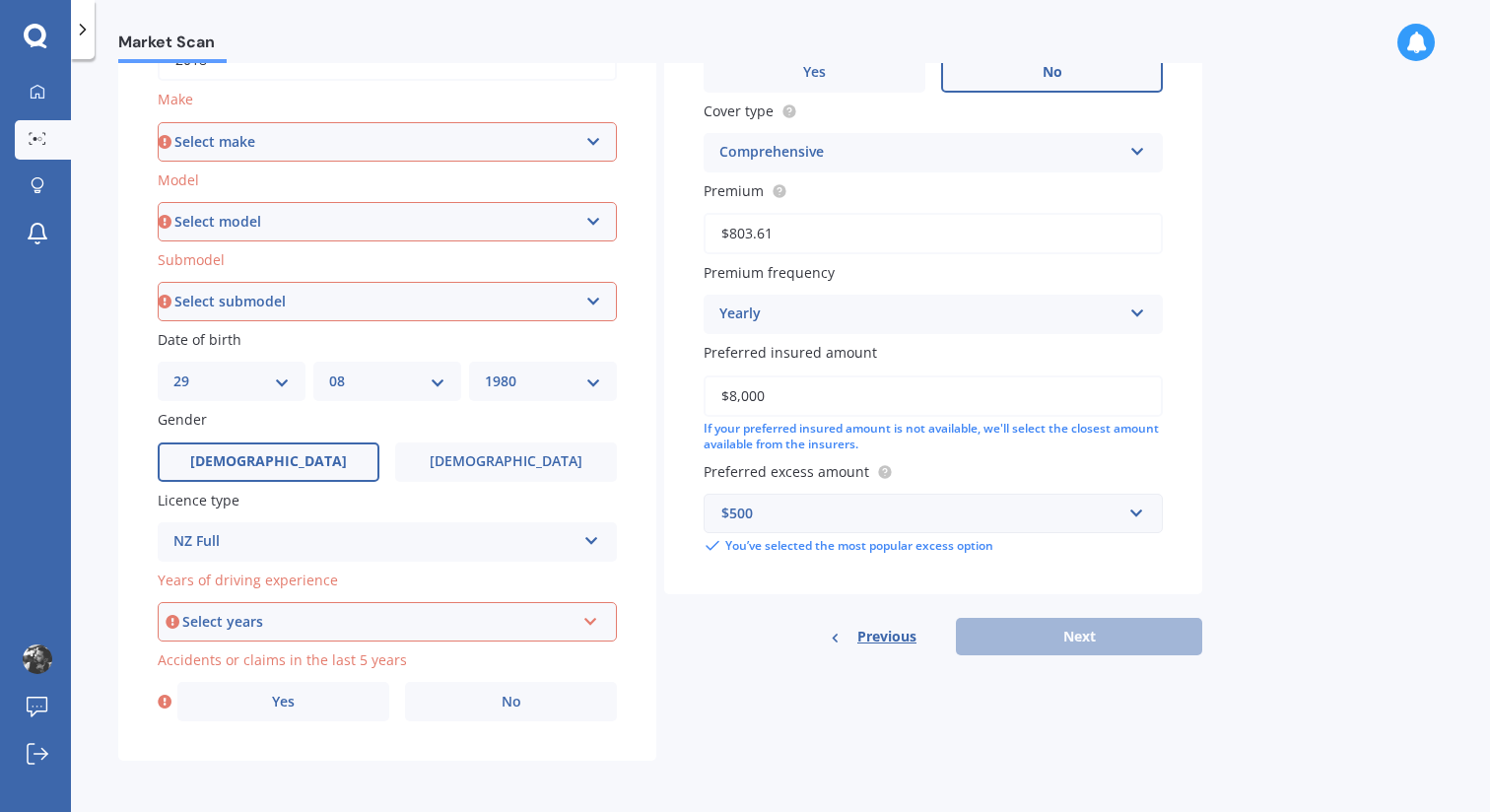
click at [323, 620] on div "Select years" at bounding box center [378, 622] width 392 height 22
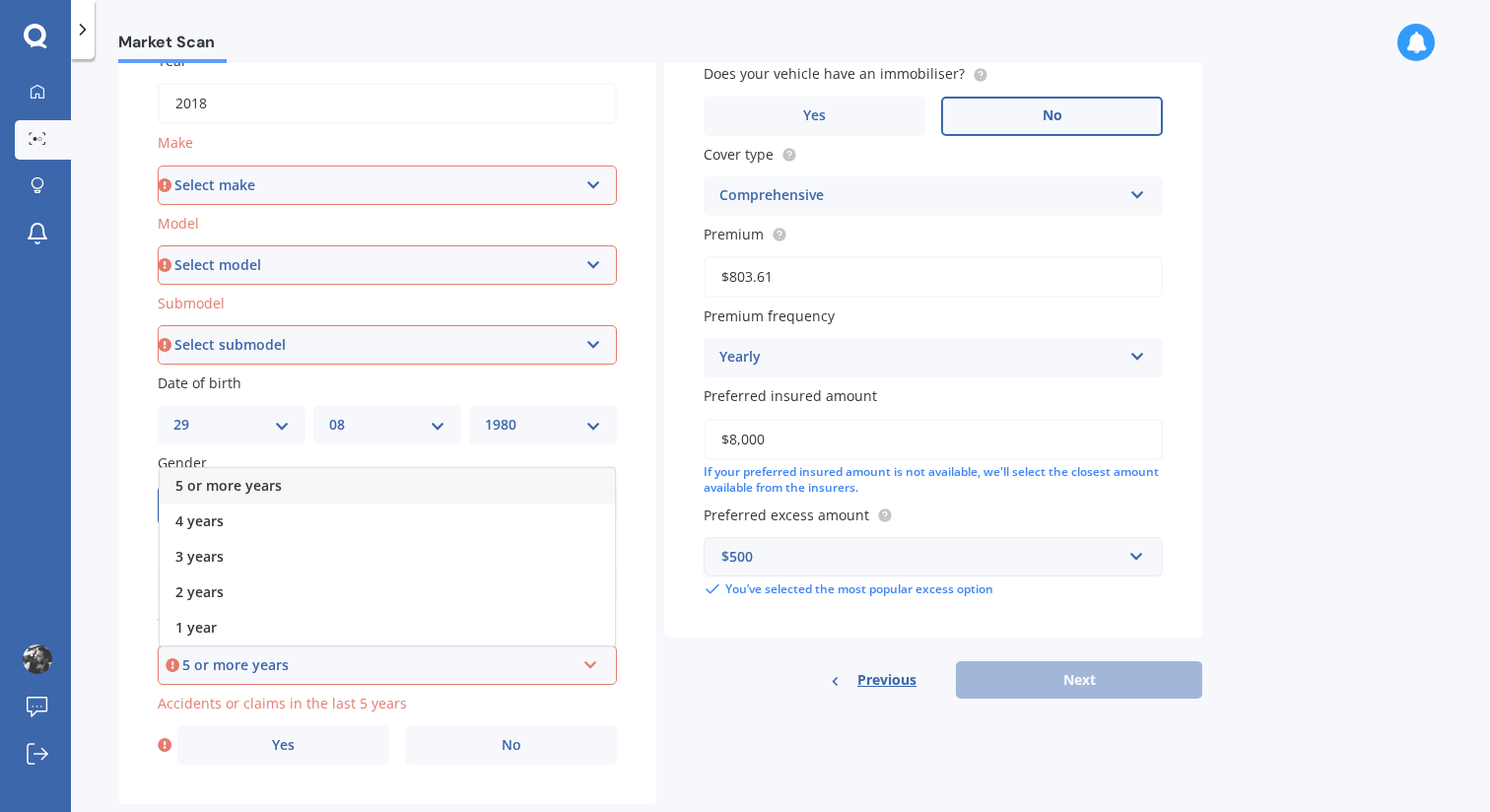
click at [299, 472] on div "5 or more years" at bounding box center [386, 486] width 455 height 36
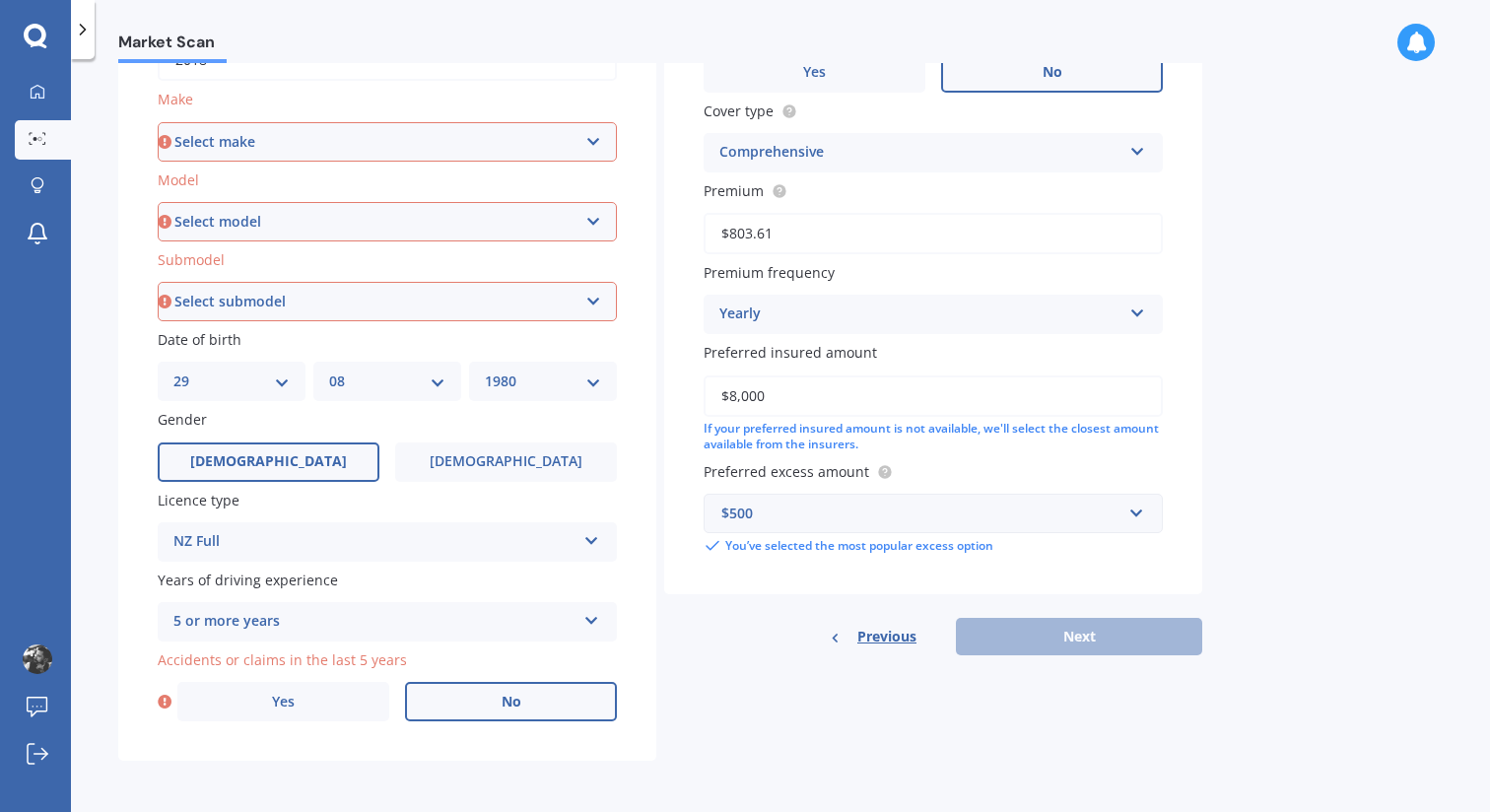
click at [492, 694] on label "No" at bounding box center [511, 702] width 212 height 40
click at [0, 0] on input "No" at bounding box center [0, 0] width 0 height 0
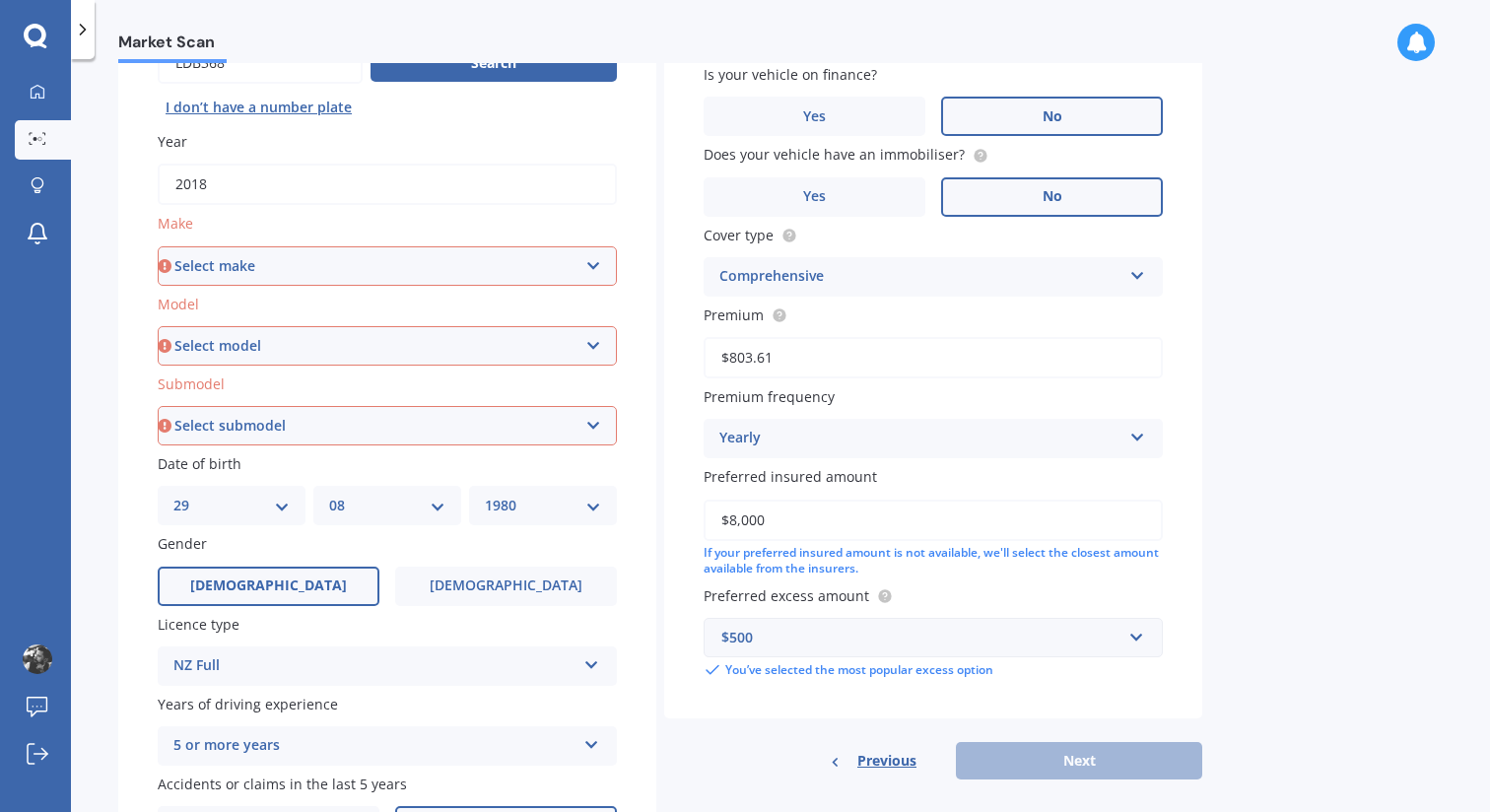
scroll to position [216, 0]
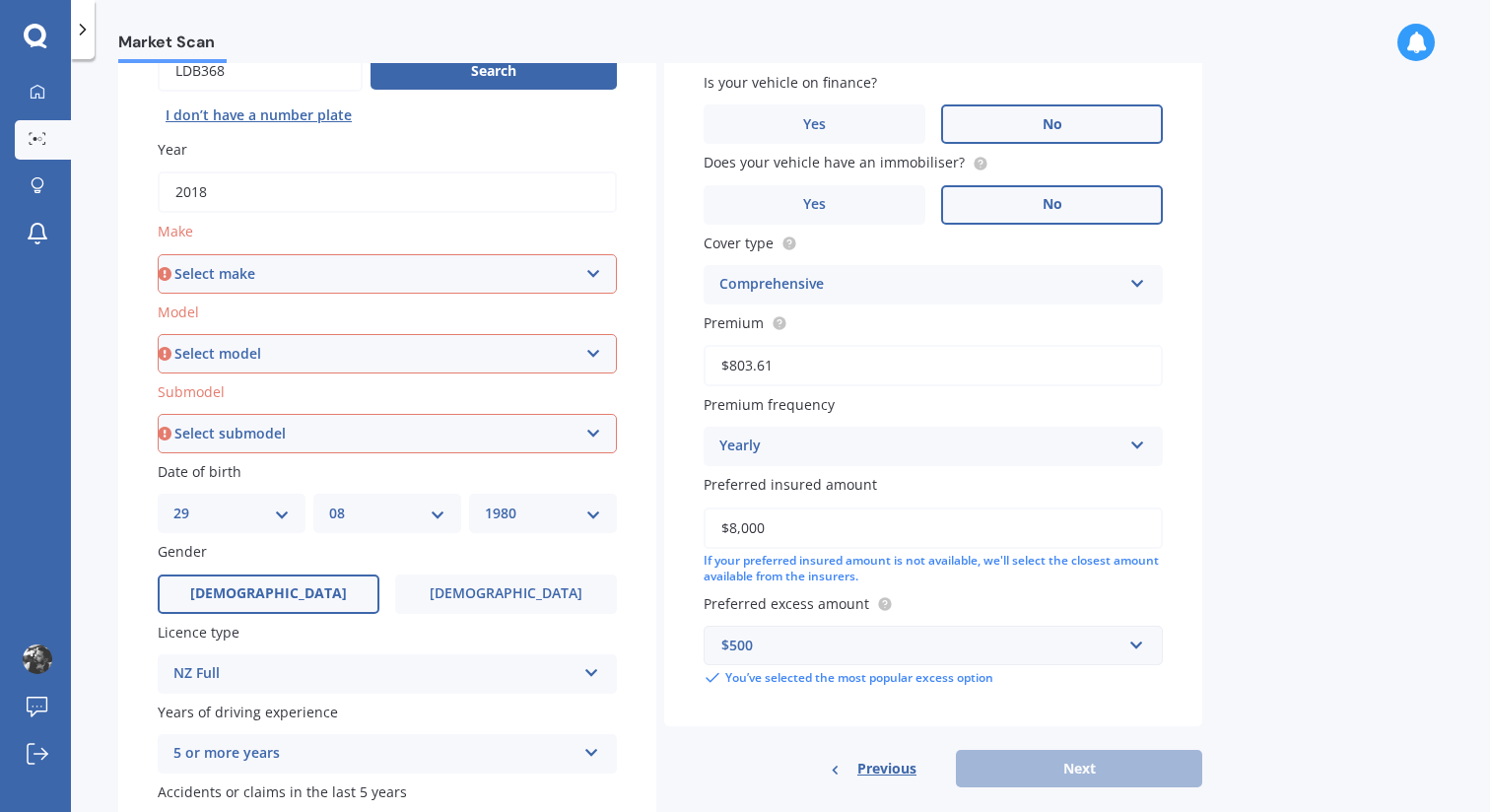
click at [469, 276] on select "Select make AC ALFA ROMEO ASTON [PERSON_NAME] AUDI AUSTIN BEDFORD Bentley BMW B…" at bounding box center [386, 274] width 459 height 40
select select "VOLKSWAGEN"
click at [287, 359] on select "Select model" at bounding box center [386, 354] width 459 height 40
select select "GOLF"
click at [257, 423] on select "Select submodel (All other) 1.4 GT TSI 1.4 TSI 1.6 1.6 FSI 1.6 TSI 1.8 1.9 TDI …" at bounding box center [386, 434] width 459 height 40
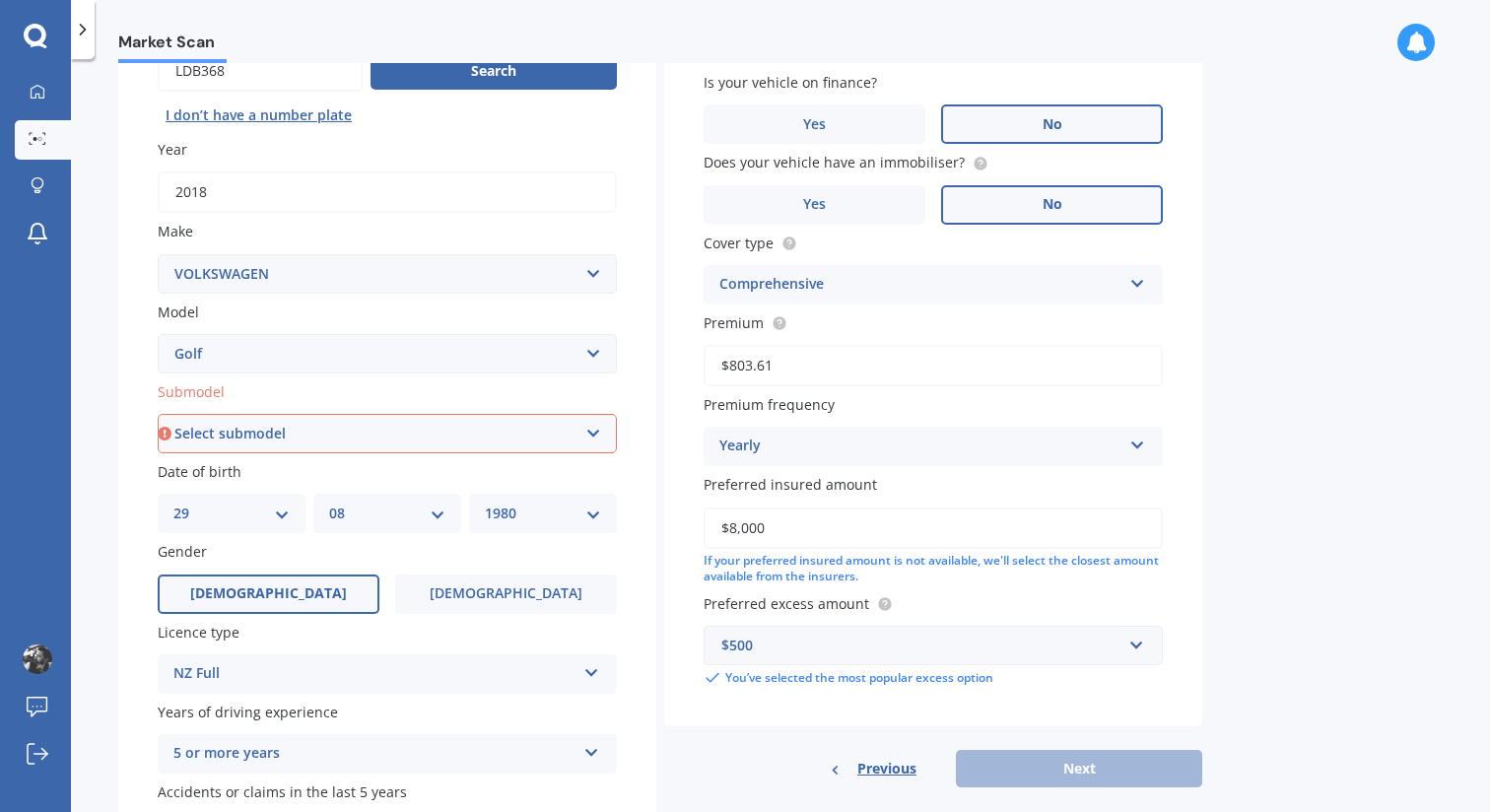
click at [401, 433] on select "Select submodel (All other) 1.4 GT TSI 1.4 TSI 1.6 1.6 FSI 1.6 TSI 1.8 1.9 TDI …" at bounding box center [386, 434] width 459 height 40
select select "1.4 TSI"
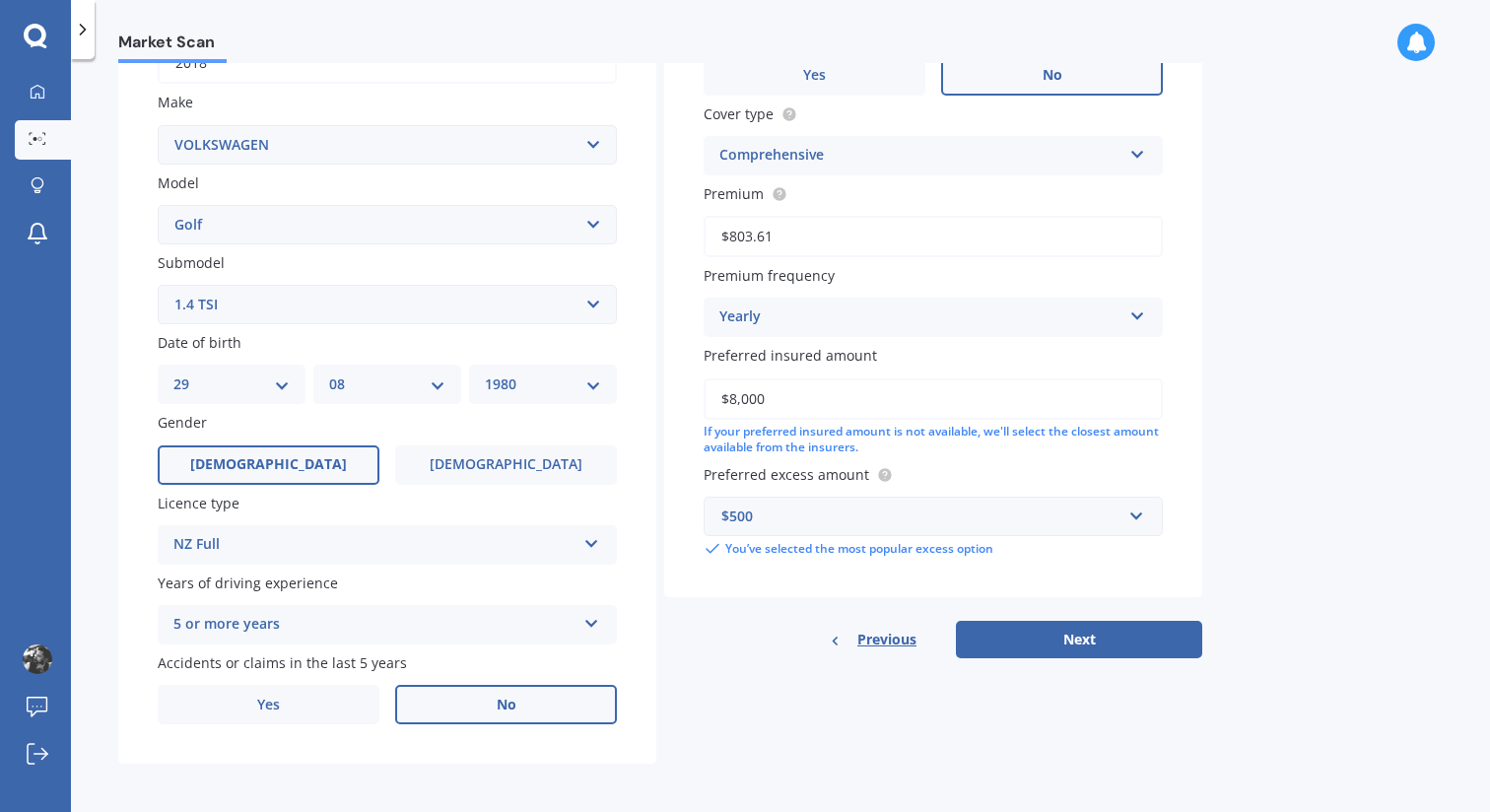
scroll to position [347, 0]
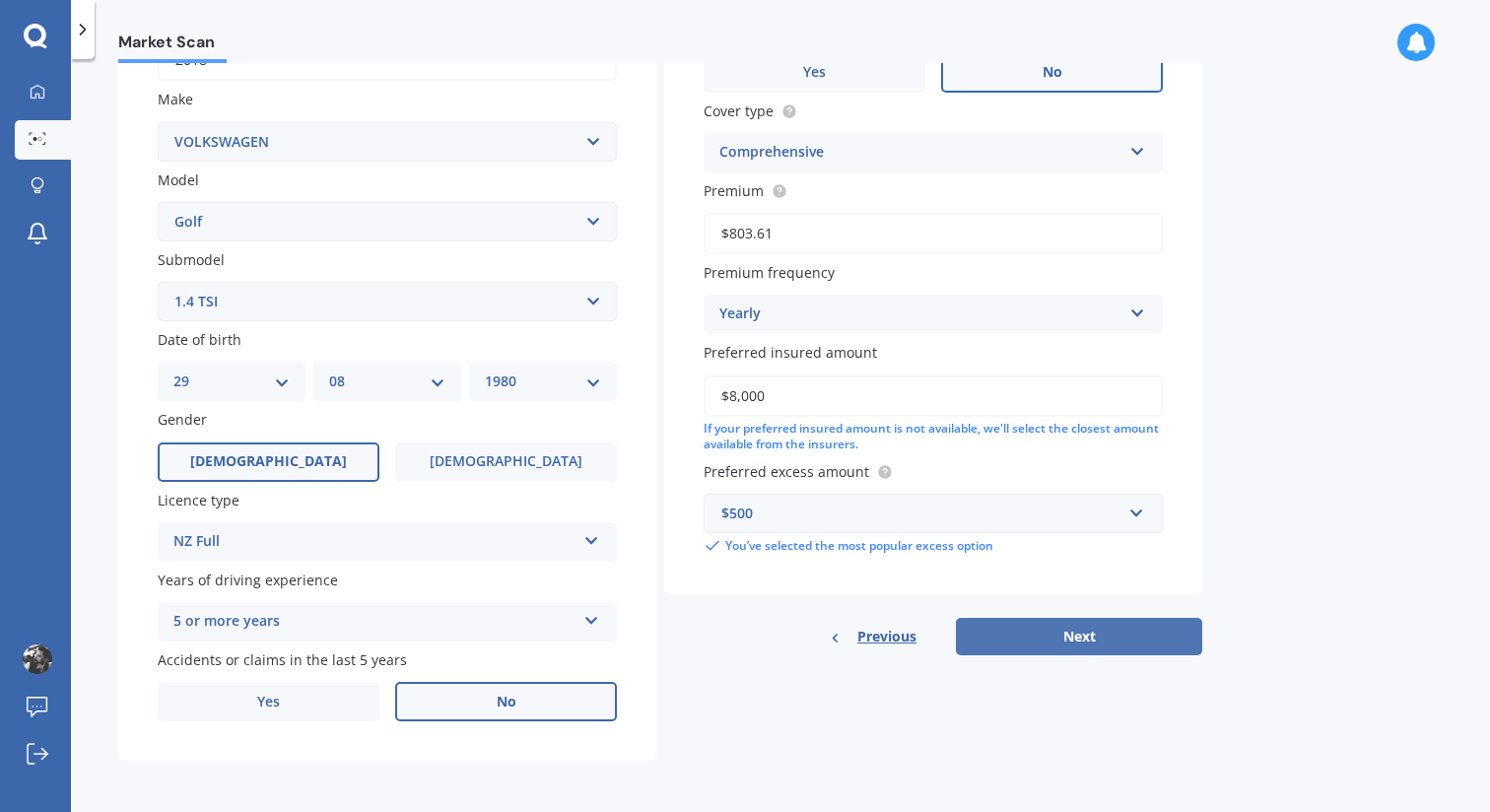
click at [1030, 649] on button "Next" at bounding box center [1078, 637] width 246 height 38
select select "29"
select select "08"
select select "1980"
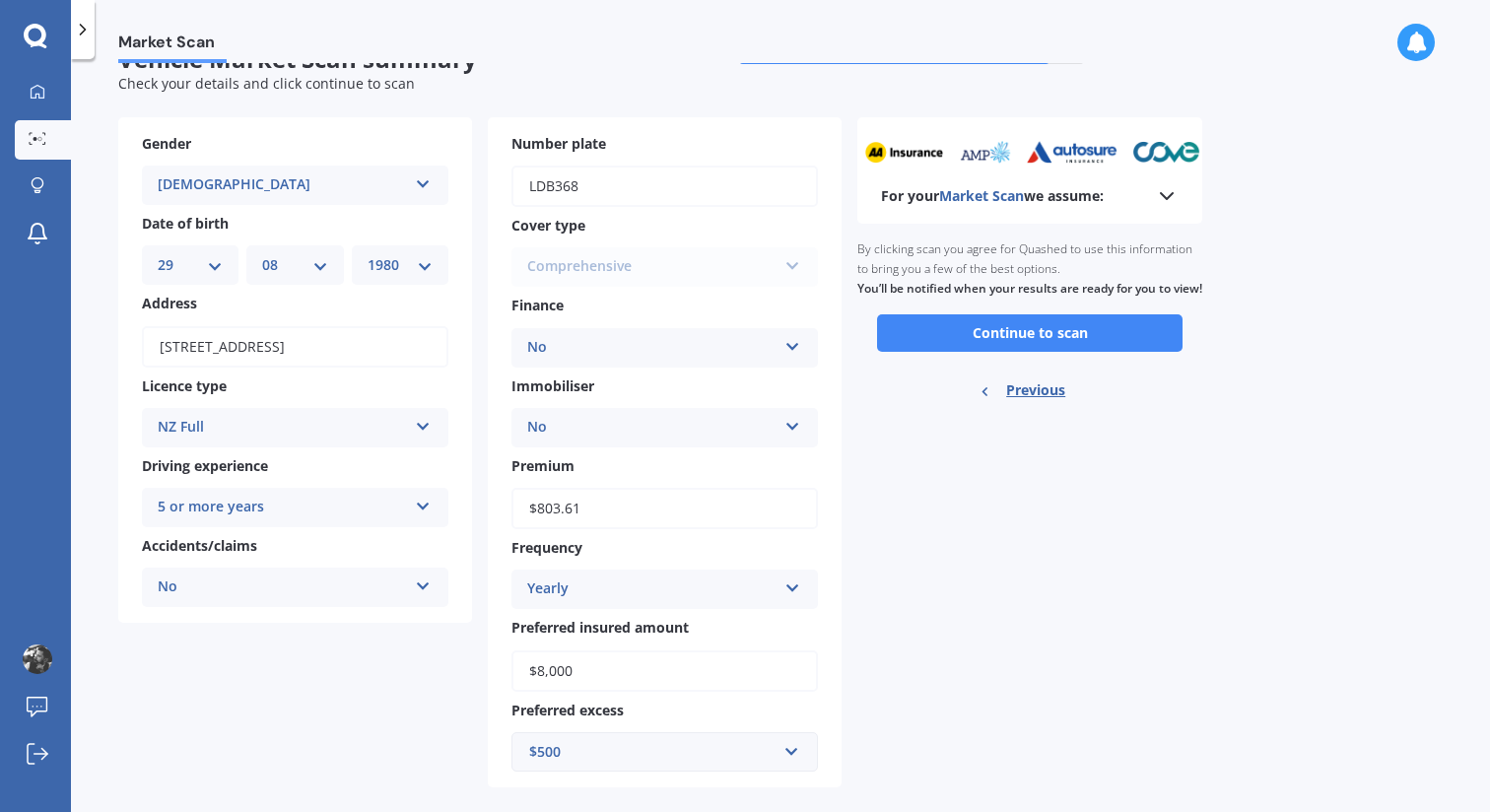
scroll to position [0, 0]
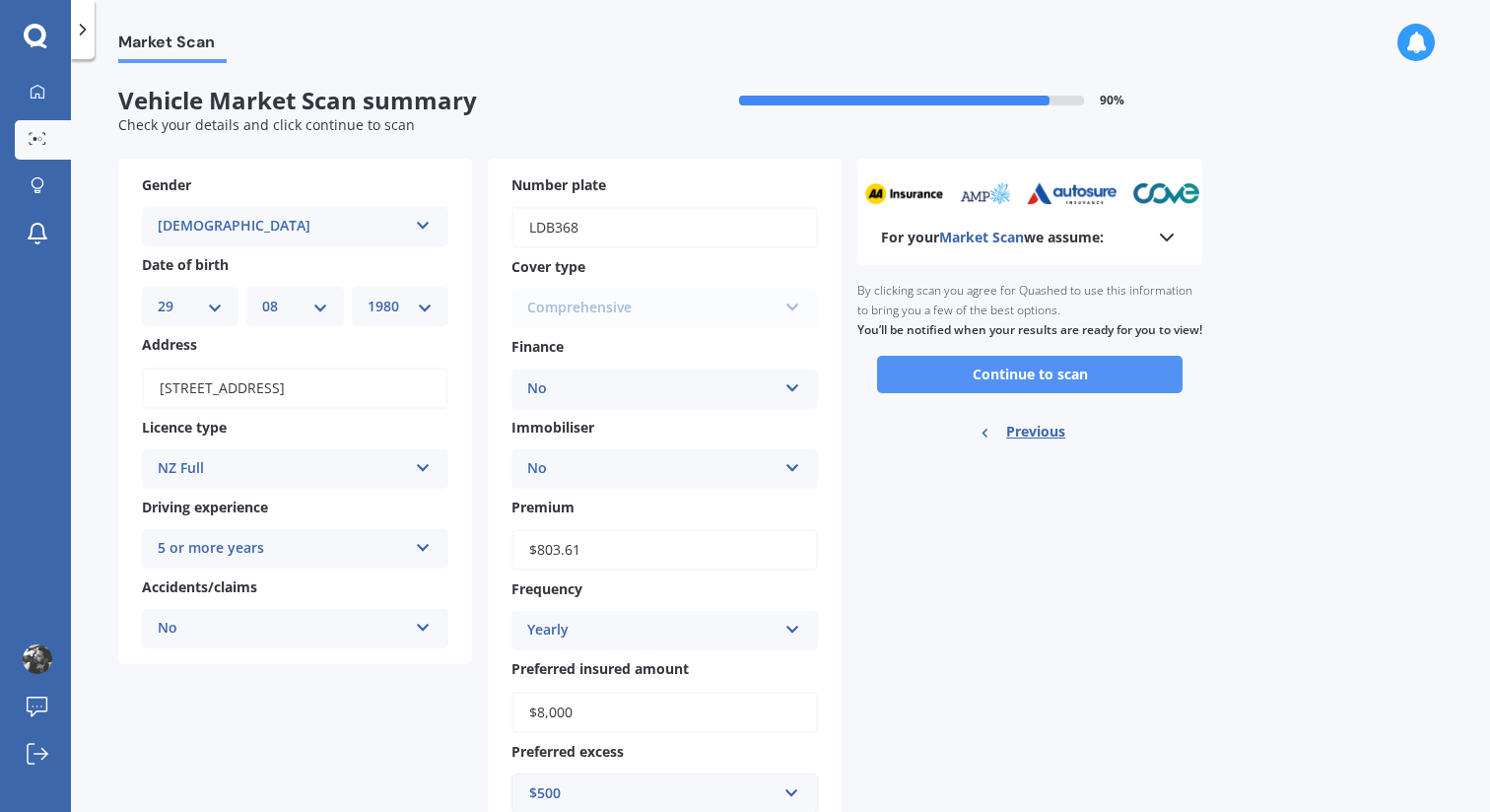
click at [993, 393] on button "Continue to scan" at bounding box center [1029, 374] width 306 height 38
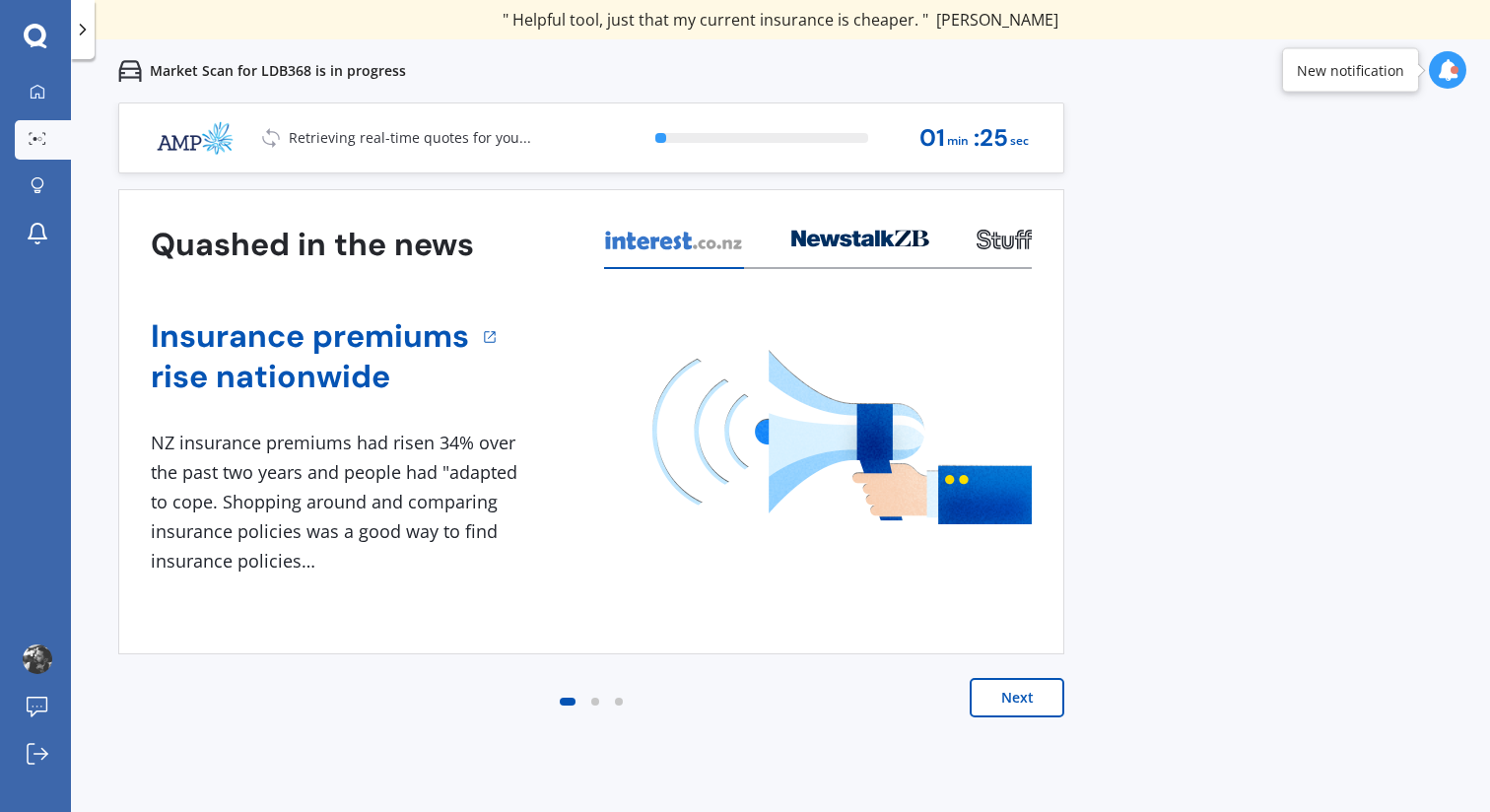
click at [1012, 693] on button "Next" at bounding box center [1016, 698] width 95 height 40
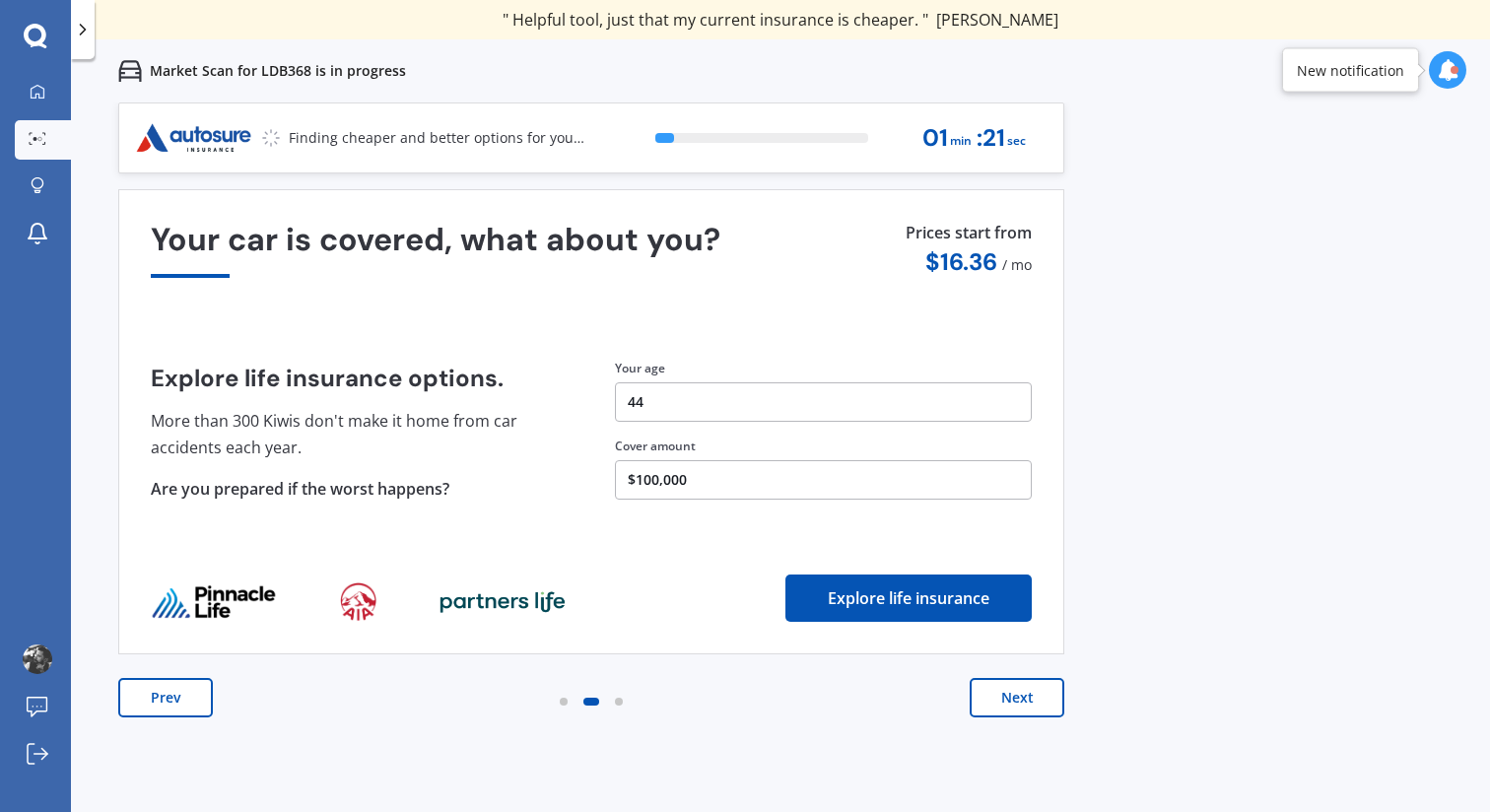
click at [1012, 693] on button "Next" at bounding box center [1016, 698] width 95 height 40
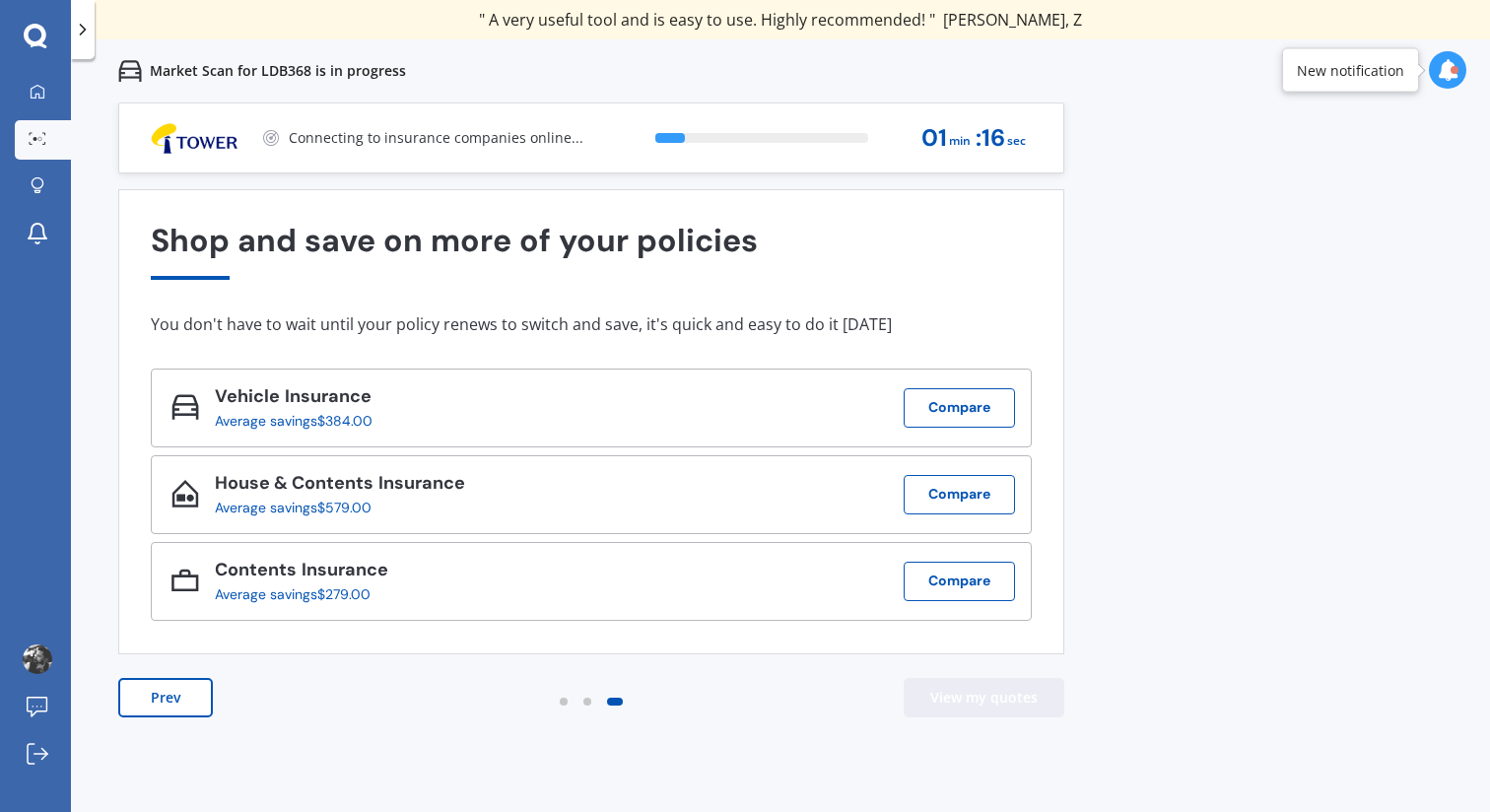
click at [1012, 693] on button "View my quotes" at bounding box center [983, 698] width 160 height 40
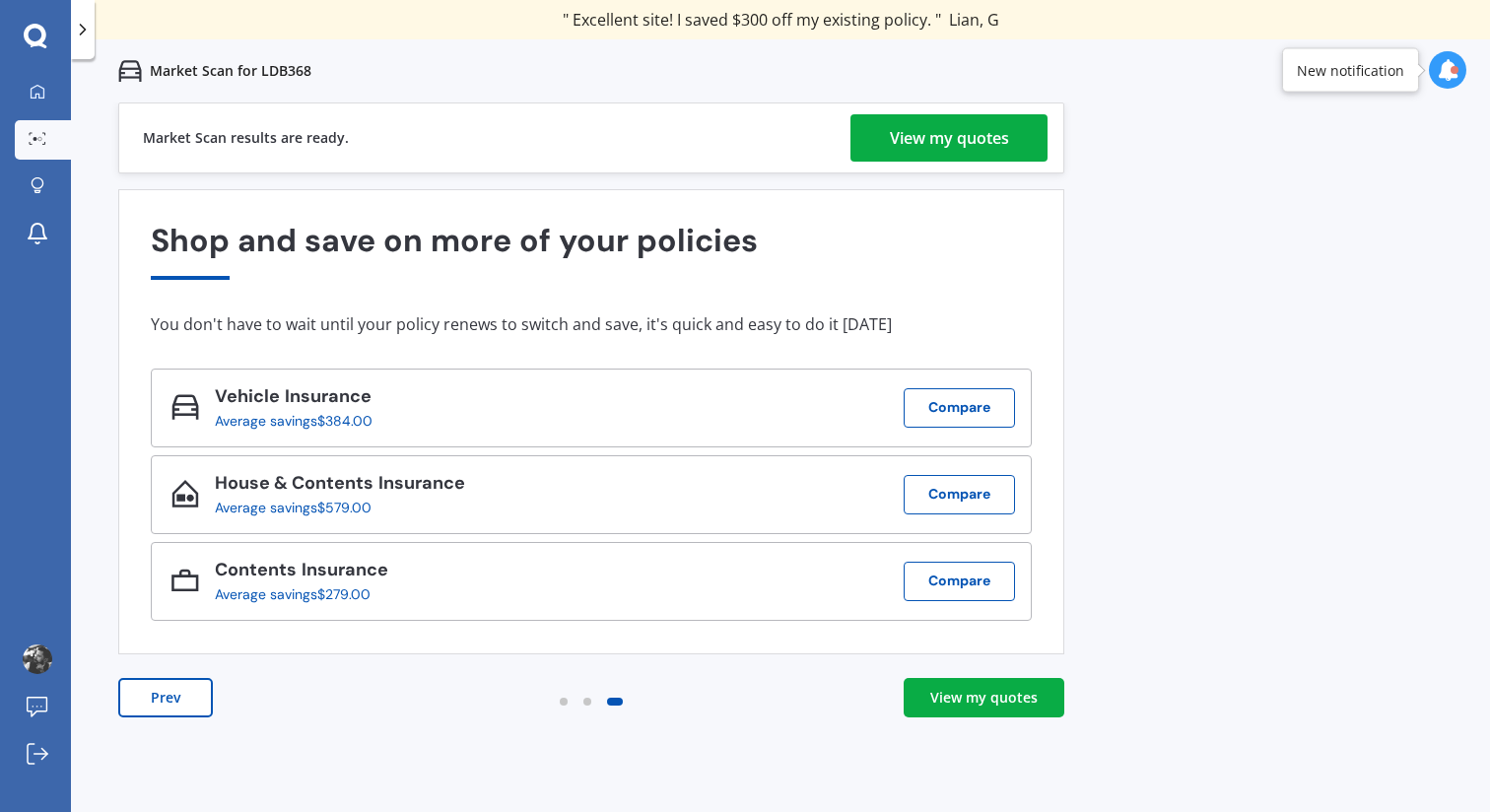
click at [941, 147] on div "View my quotes" at bounding box center [950, 138] width 119 height 48
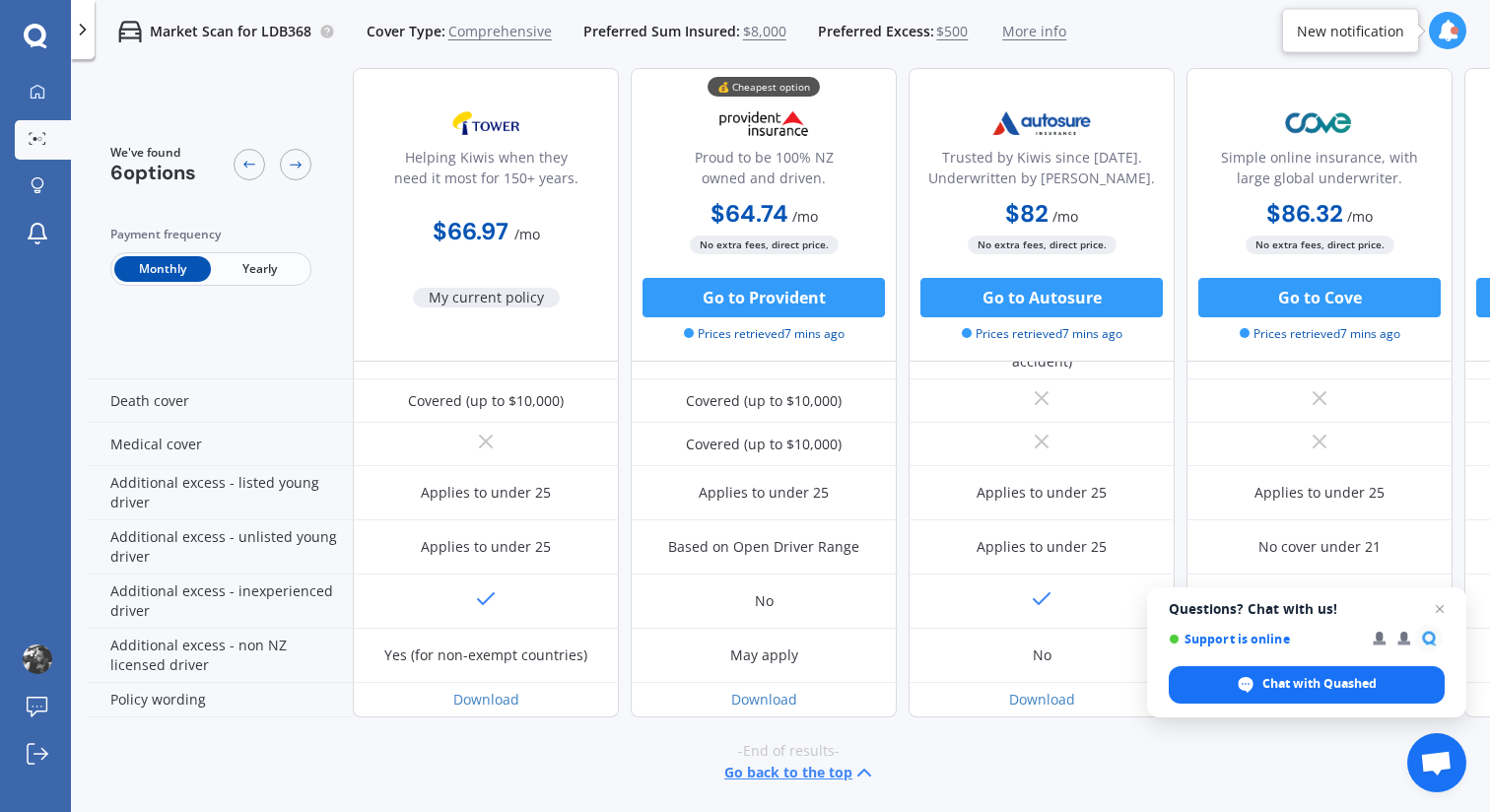
scroll to position [884, 0]
